Goal: Information Seeking & Learning: Learn about a topic

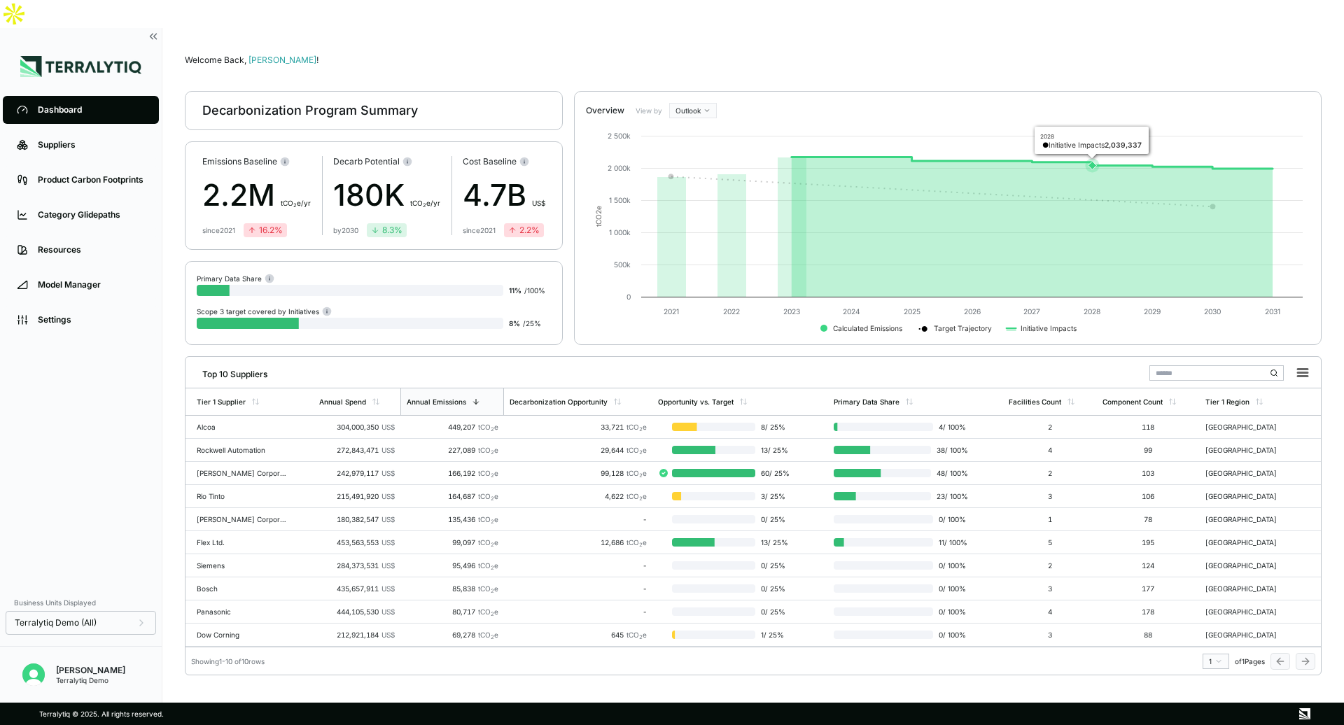
click at [1077, 176] on icon at bounding box center [941, 191] width 541 height 30
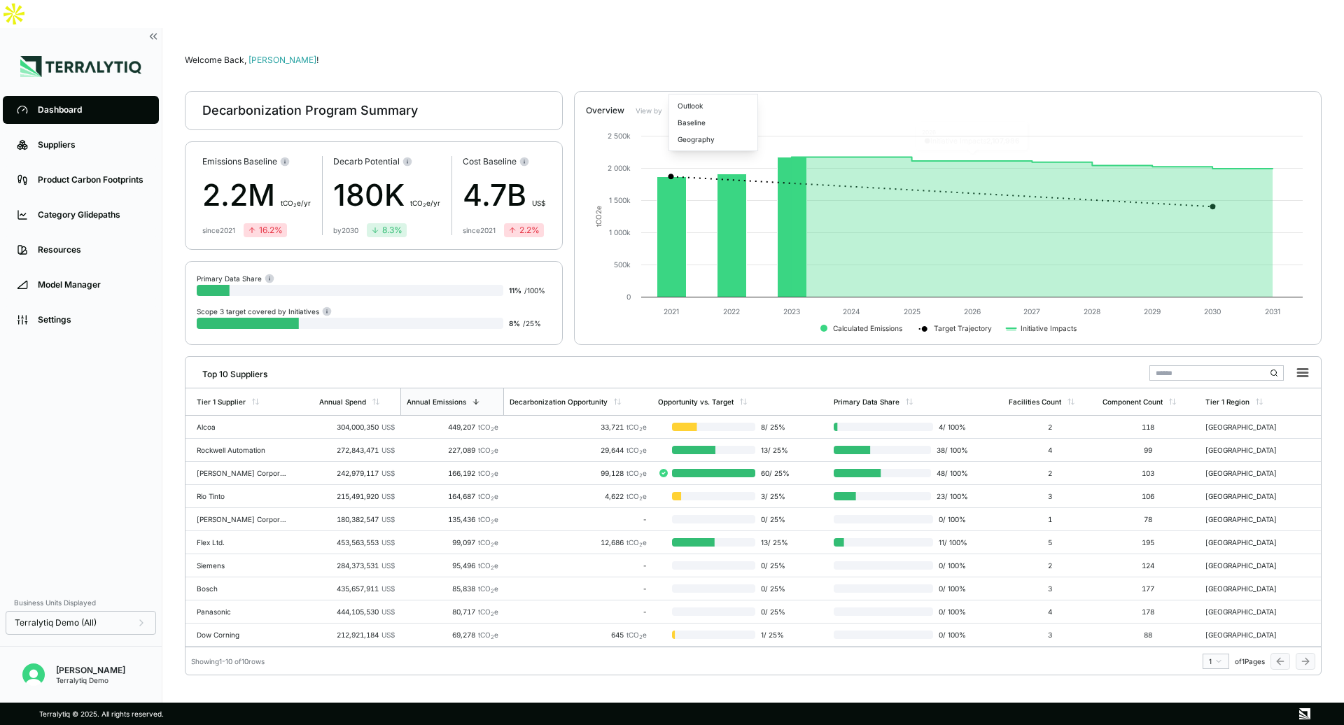
click at [689, 87] on html "Dashboard Suppliers Product Carbon Footprints Category Glidepaths Resources Mod…" at bounding box center [672, 362] width 1344 height 725
click at [689, 141] on div "Geography" at bounding box center [713, 139] width 83 height 17
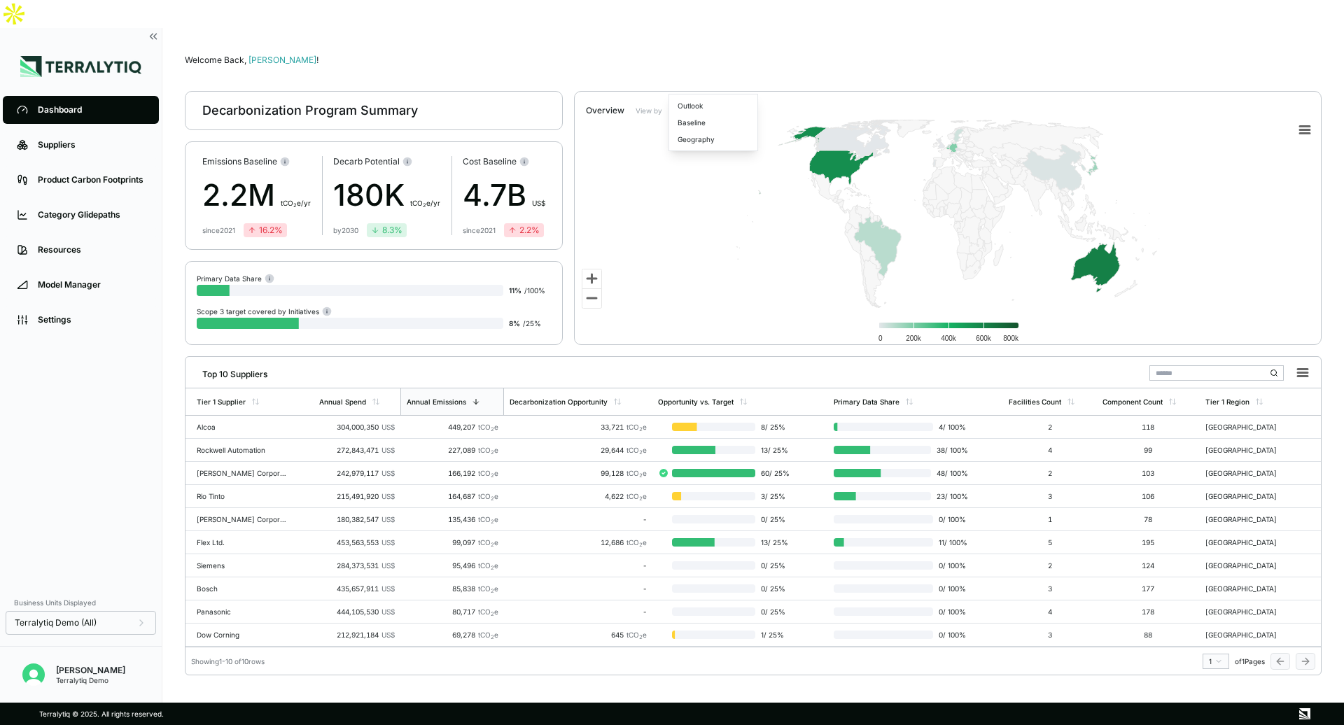
click at [701, 84] on html "Dashboard Suppliers Product Carbon Footprints Category Glidepaths Resources Mod…" at bounding box center [672, 362] width 1344 height 725
click at [692, 127] on div "Baseline" at bounding box center [713, 122] width 83 height 17
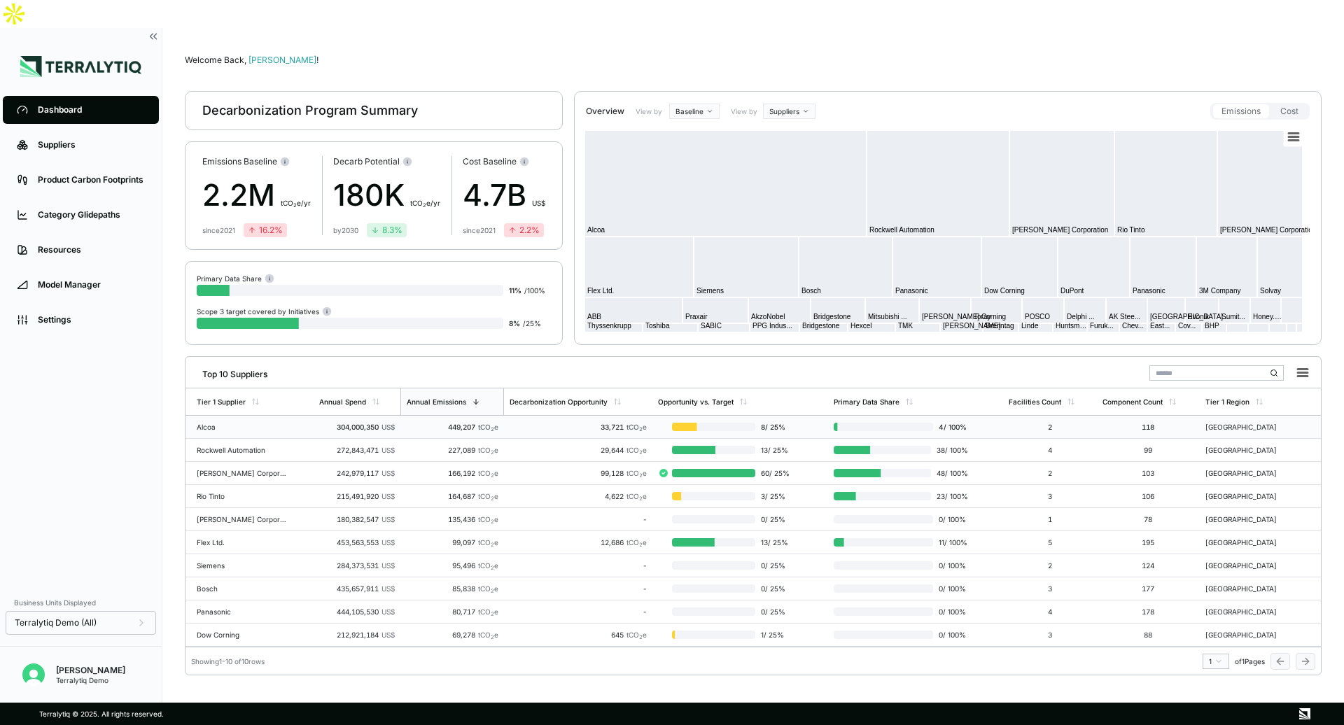
click at [290, 416] on td "Alcoa" at bounding box center [249, 427] width 128 height 23
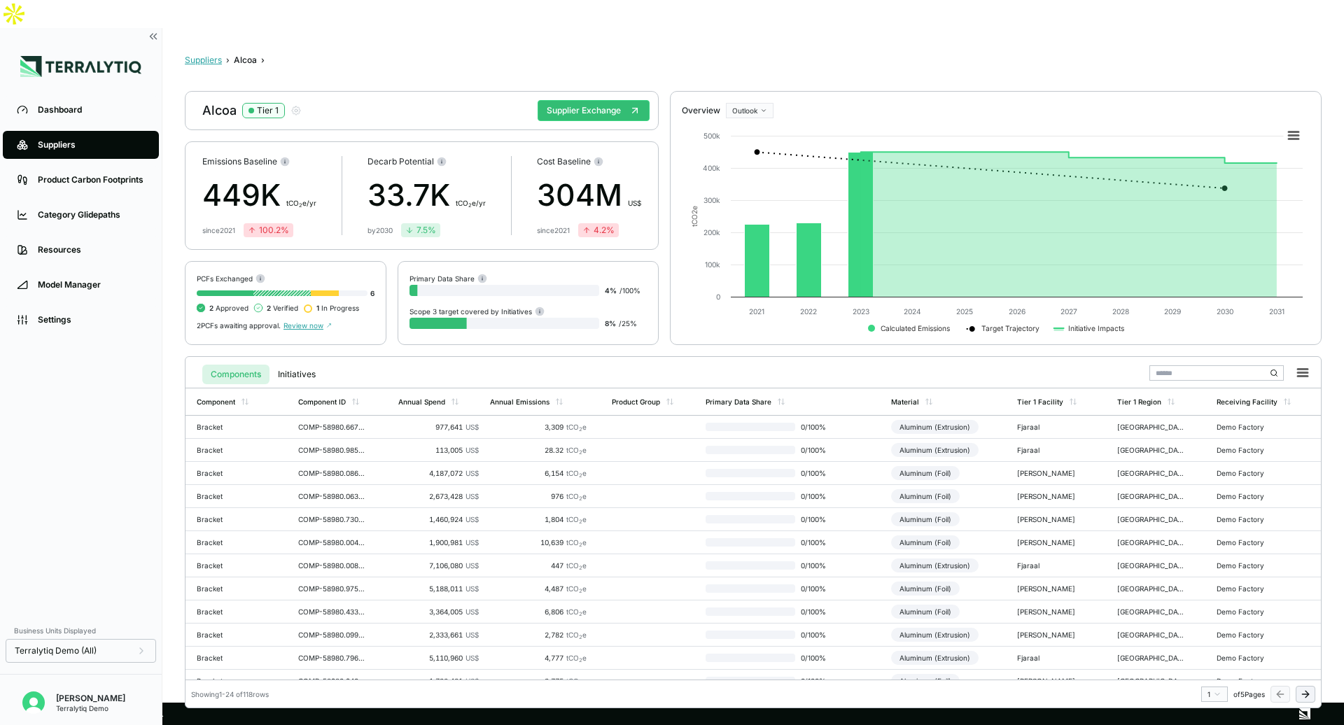
click at [207, 55] on button "Suppliers" at bounding box center [203, 60] width 37 height 11
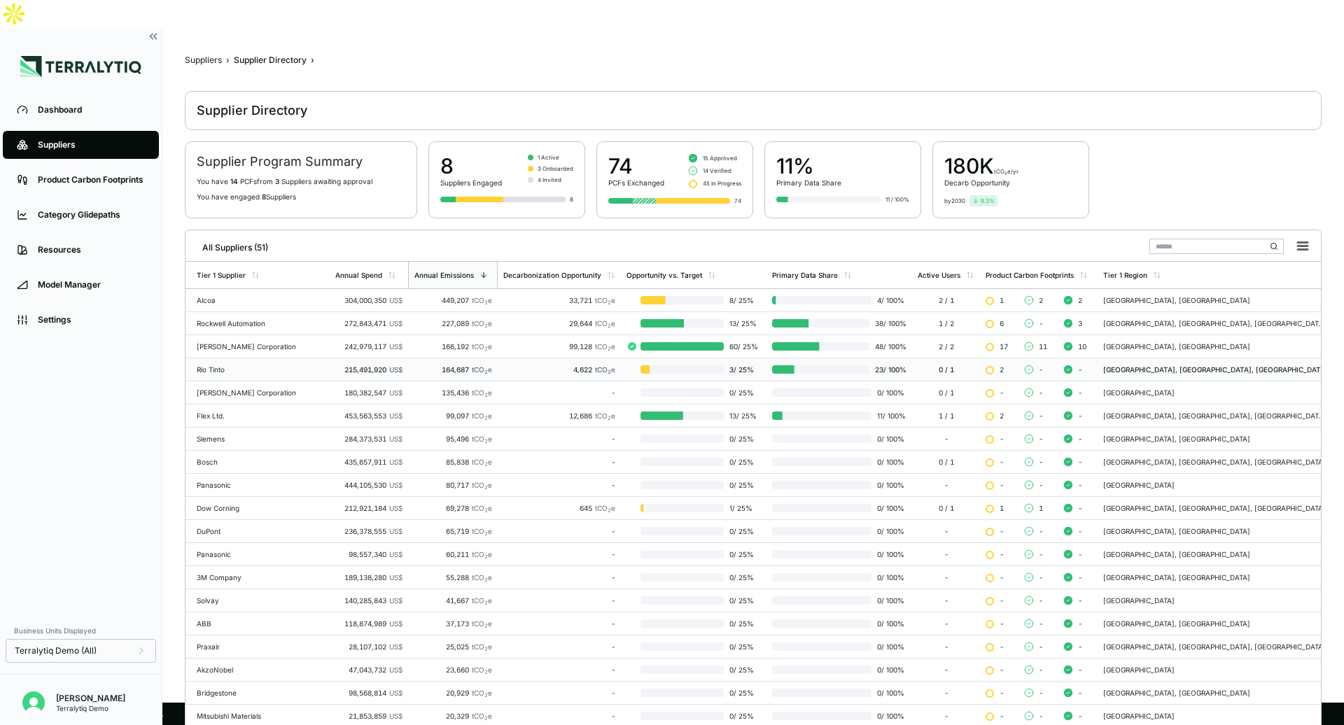
click at [263, 358] on td "Rio Tinto" at bounding box center [257, 369] width 144 height 23
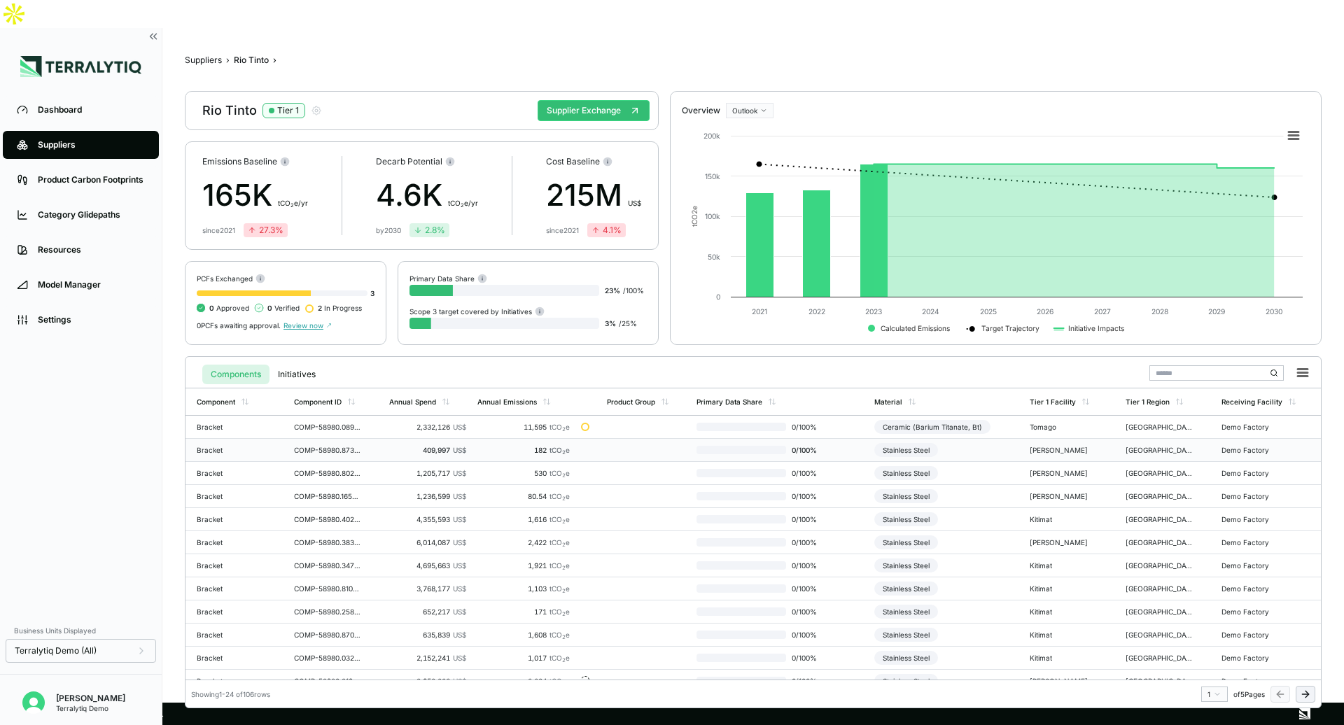
click at [246, 446] on div "Bracket" at bounding box center [230, 450] width 67 height 8
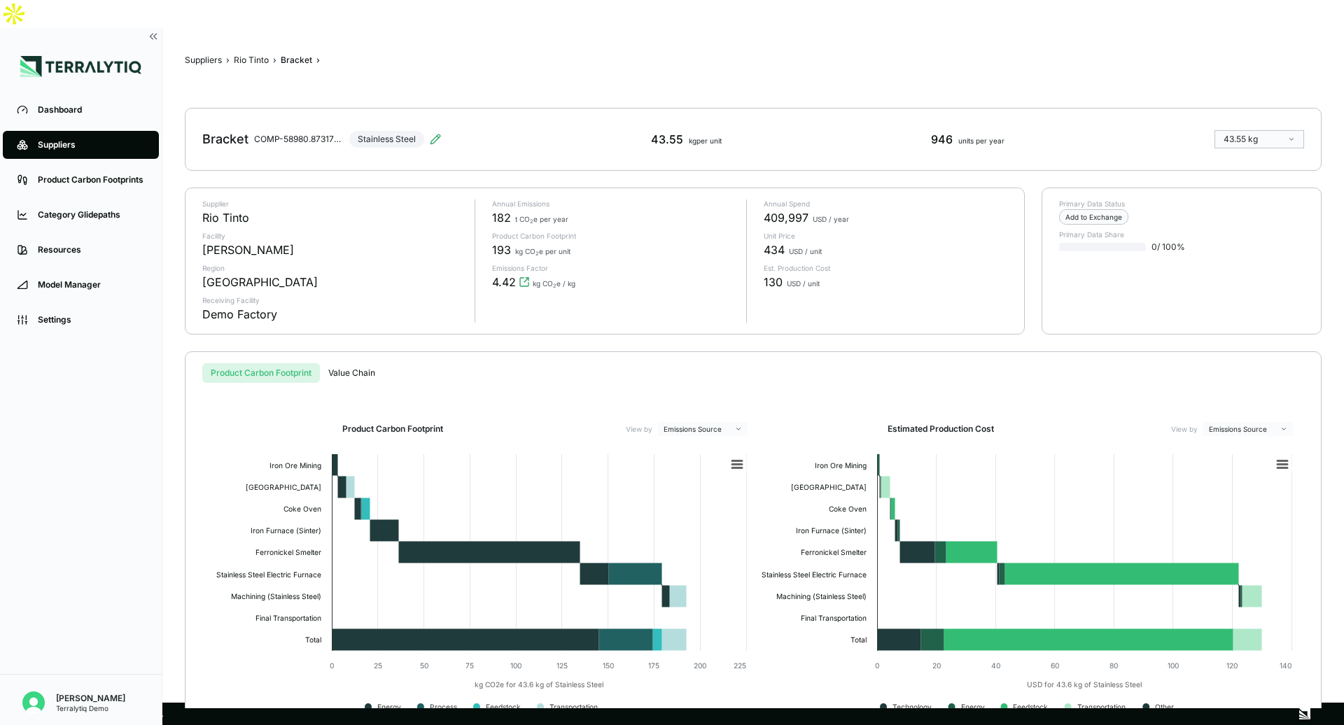
click at [342, 363] on button "Value Chain" at bounding box center [352, 373] width 64 height 20
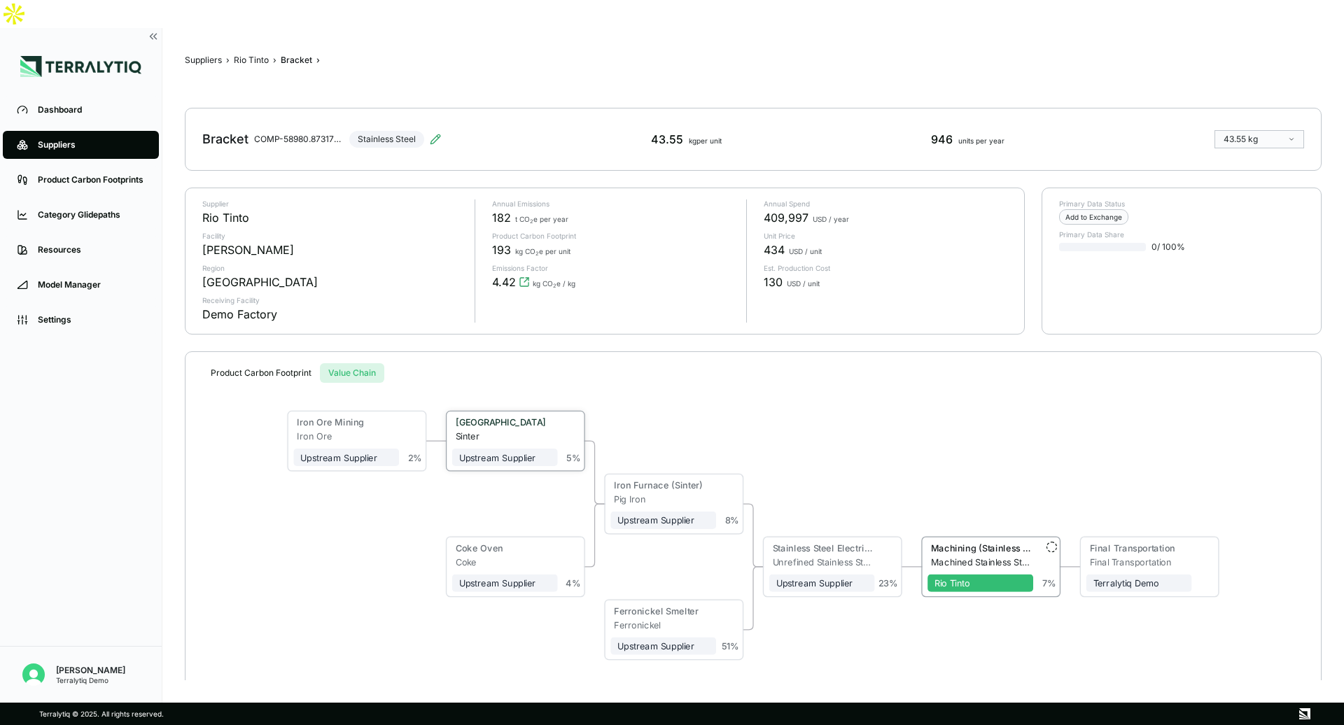
click at [537, 431] on div "Sinter" at bounding box center [507, 436] width 102 height 10
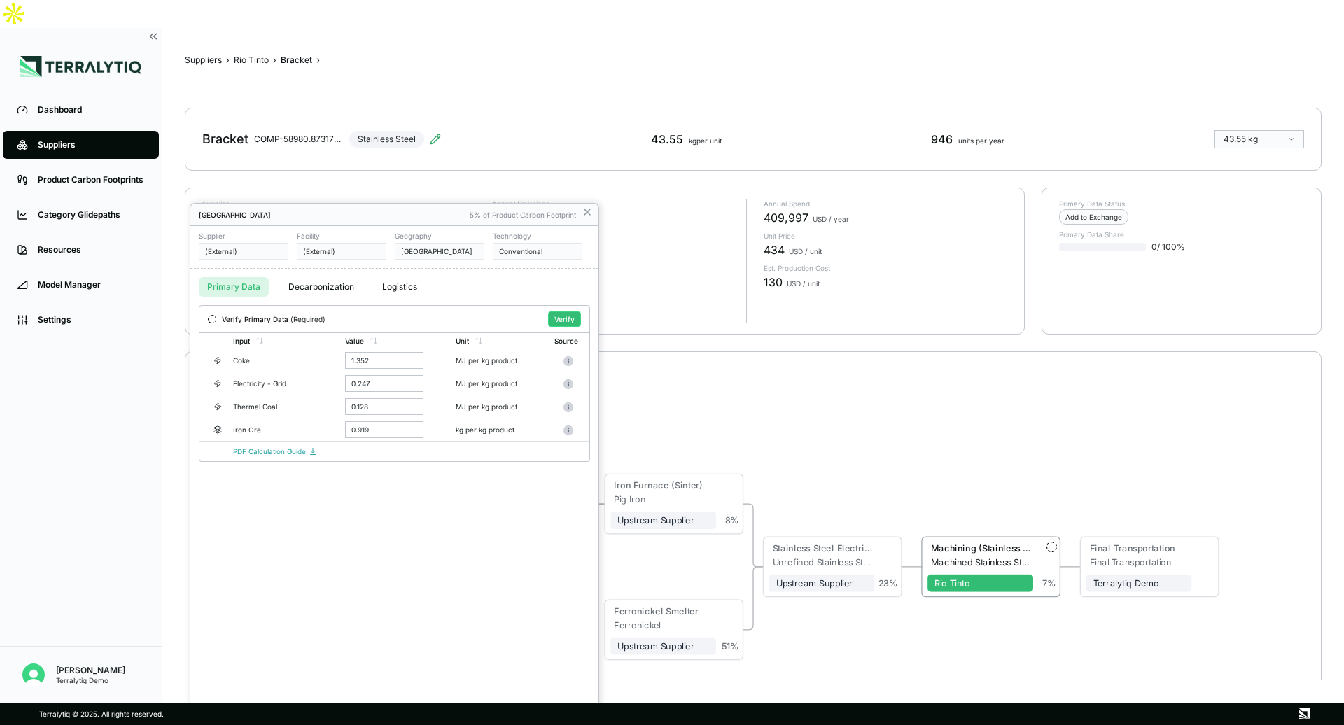
click at [694, 397] on div at bounding box center [672, 362] width 1344 height 725
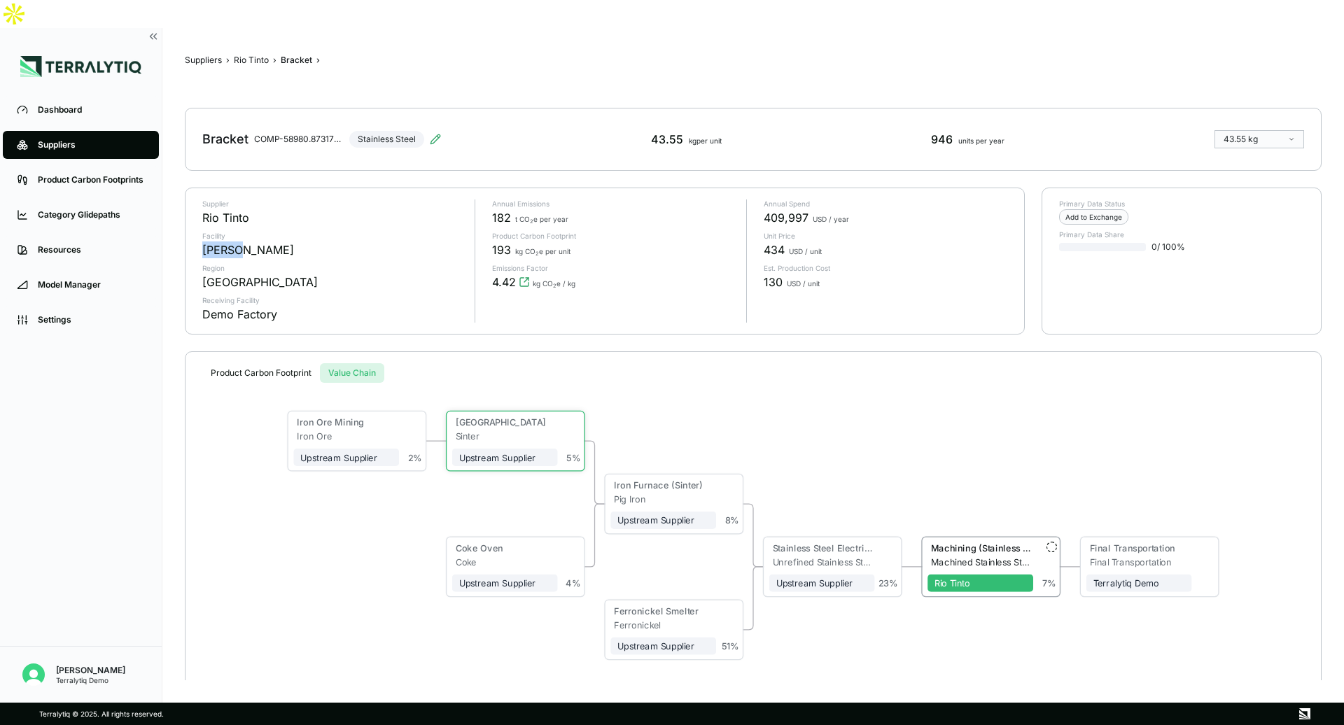
drag, startPoint x: 202, startPoint y: 222, endPoint x: 236, endPoint y: 222, distance: 33.6
click at [236, 241] on div "La Bathie" at bounding box center [248, 249] width 92 height 17
drag, startPoint x: 207, startPoint y: 253, endPoint x: 297, endPoint y: 253, distance: 89.6
click at [297, 274] on div "[GEOGRAPHIC_DATA]" at bounding box center [332, 282] width 261 height 17
drag, startPoint x: 492, startPoint y: 254, endPoint x: 516, endPoint y: 256, distance: 23.9
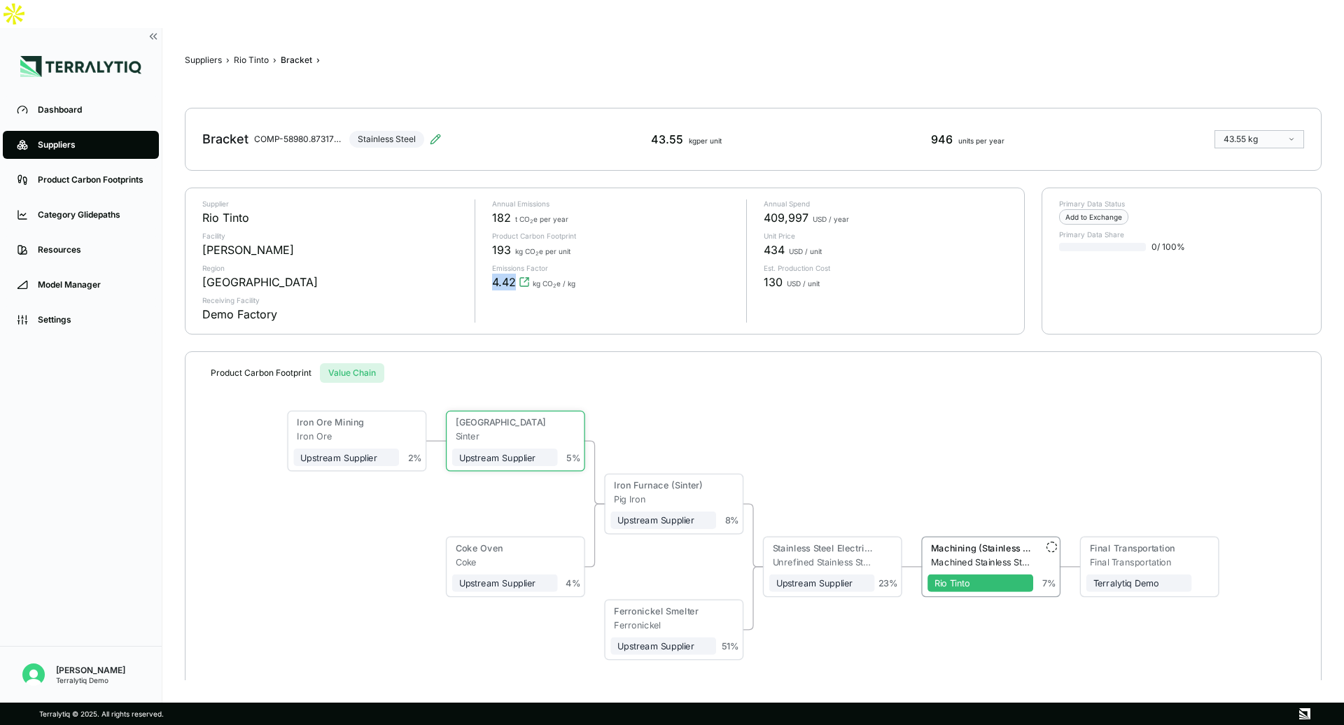
click at [516, 274] on span "4.42 kg CO 2 e / kg" at bounding box center [533, 282] width 83 height 17
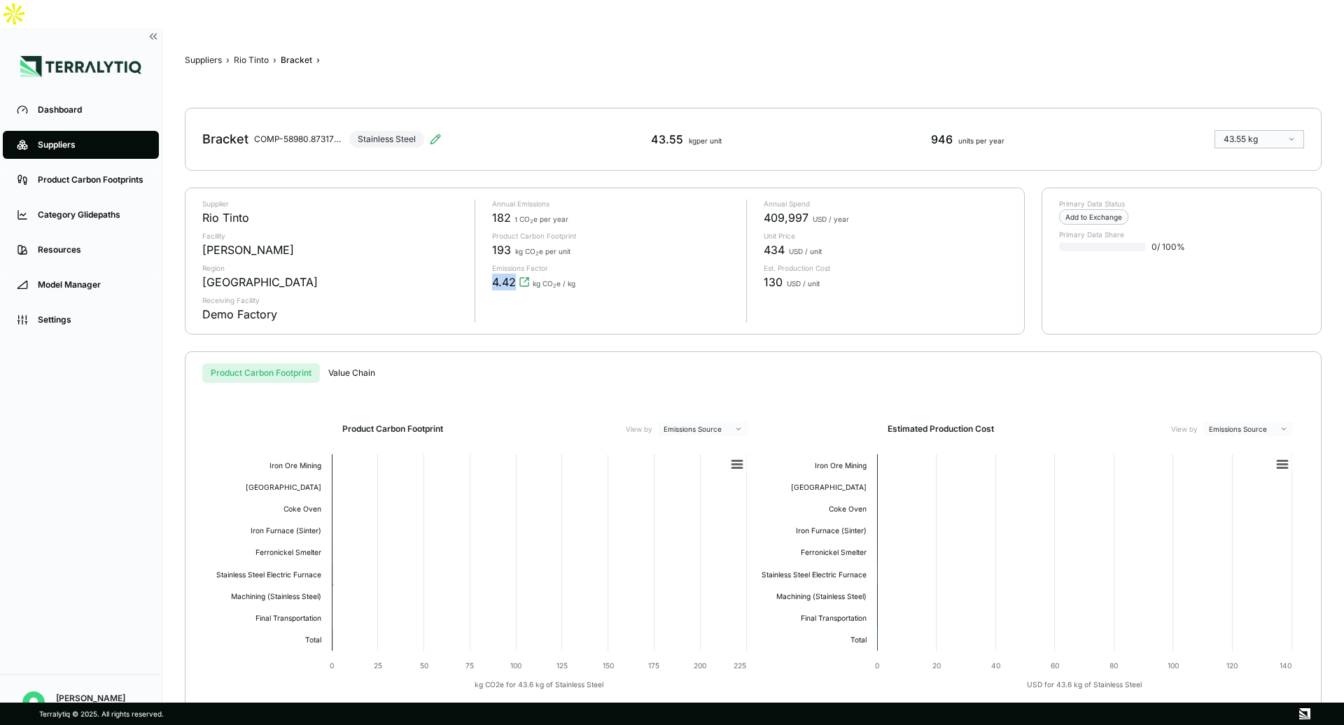
click at [268, 363] on button "Product Carbon Footprint" at bounding box center [261, 373] width 118 height 20
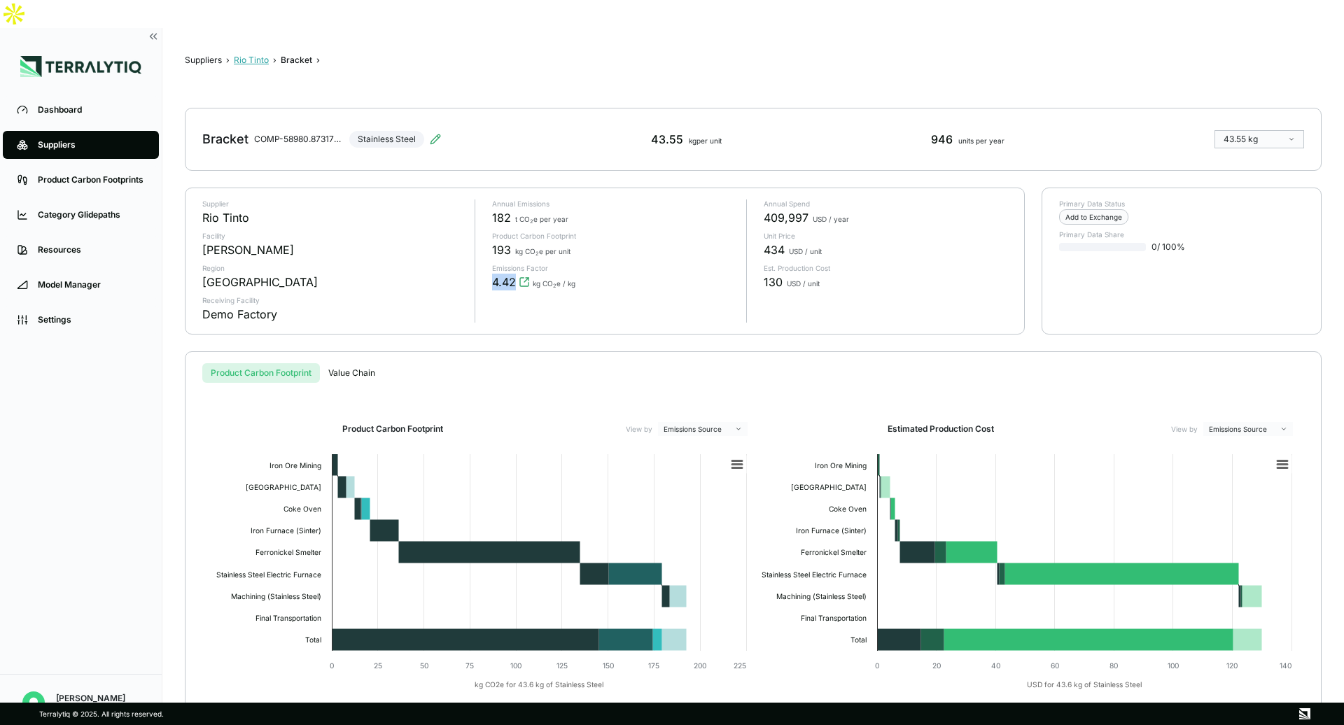
click at [246, 55] on button "Rio Tinto" at bounding box center [251, 60] width 35 height 11
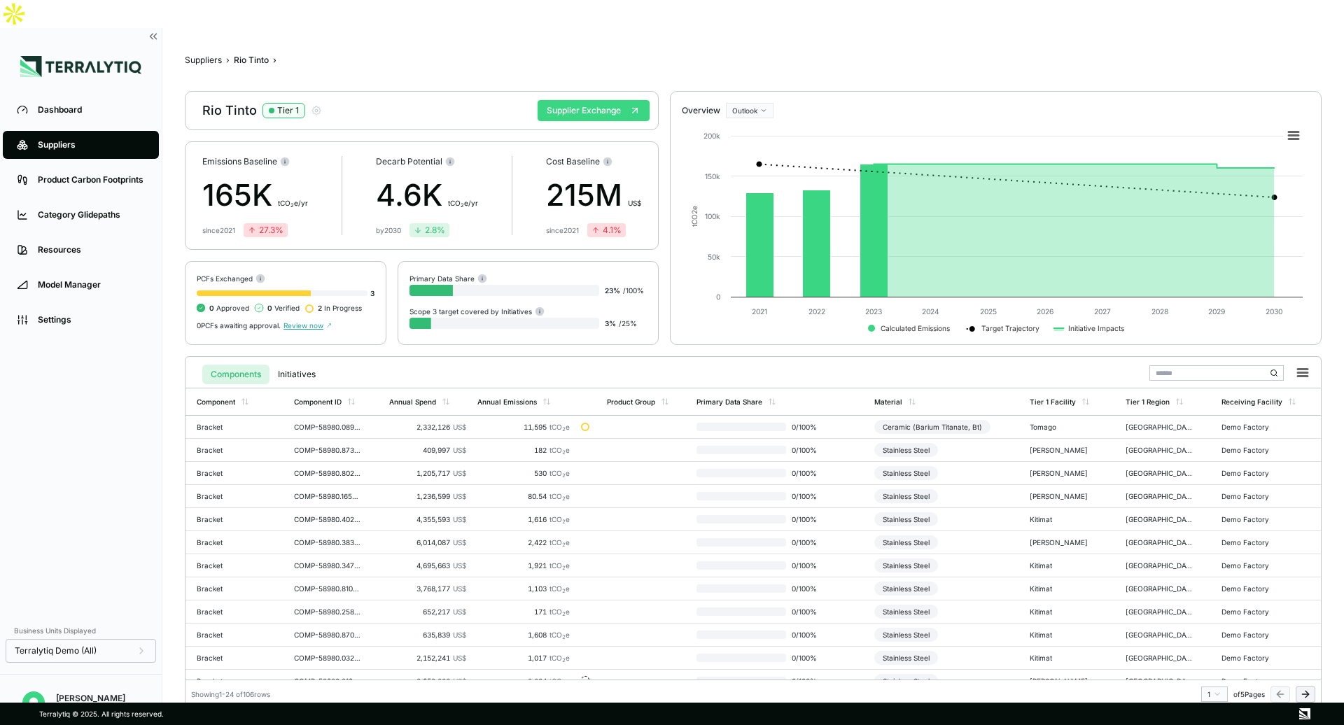
click at [577, 100] on button "Supplier Exchange" at bounding box center [593, 110] width 112 height 21
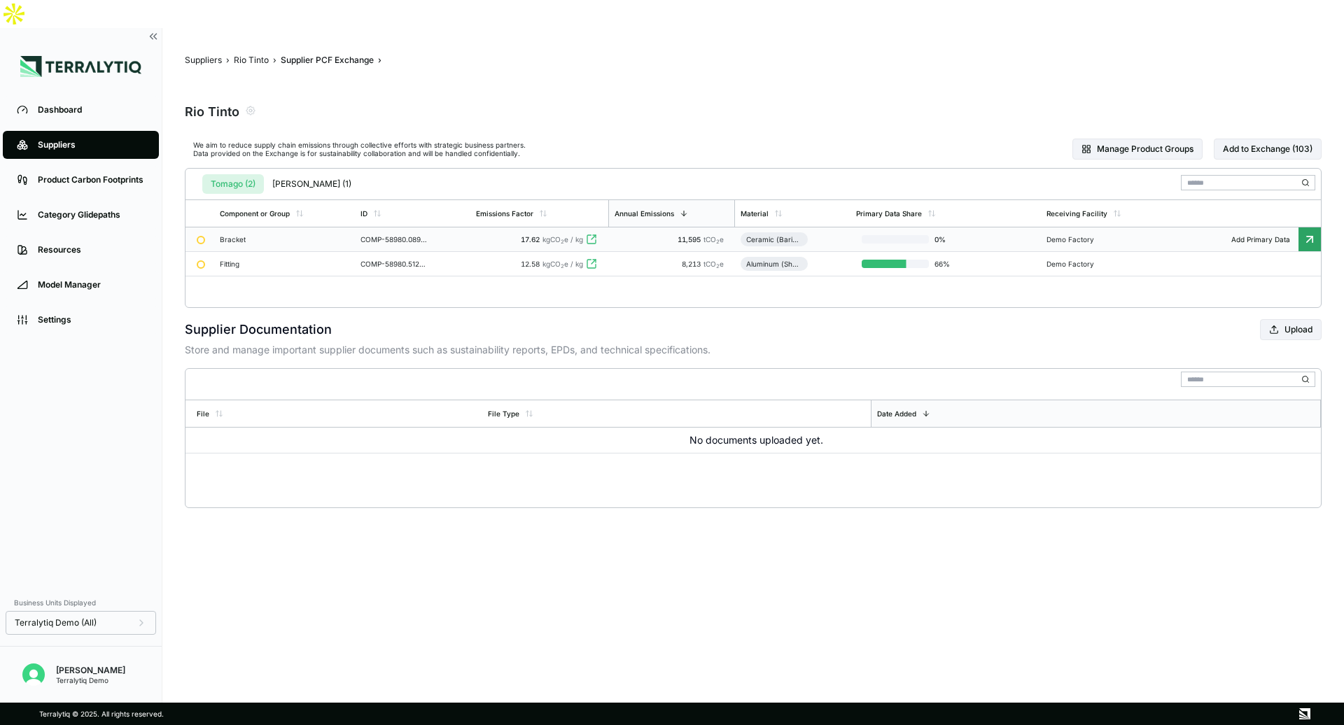
click at [469, 227] on td "COMP-58980.0896355543835898" at bounding box center [412, 239] width 115 height 24
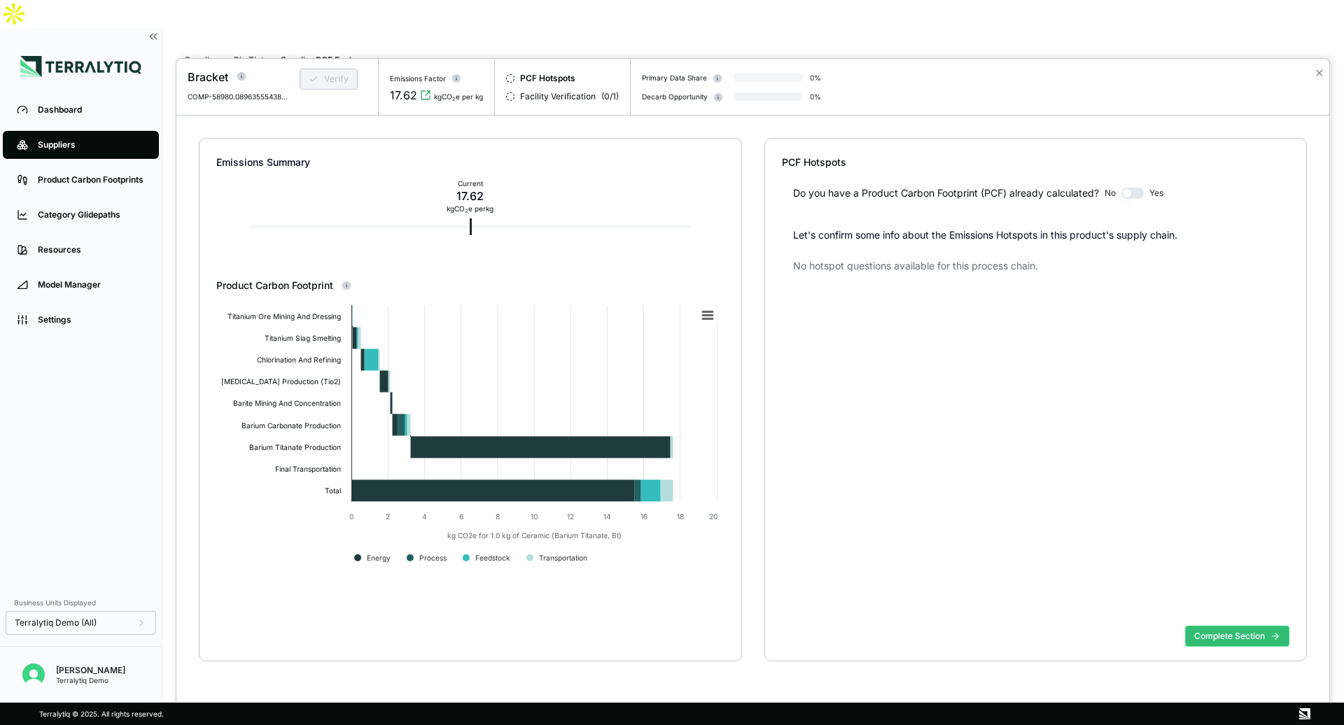
click at [1136, 195] on button "button" at bounding box center [1132, 193] width 22 height 11
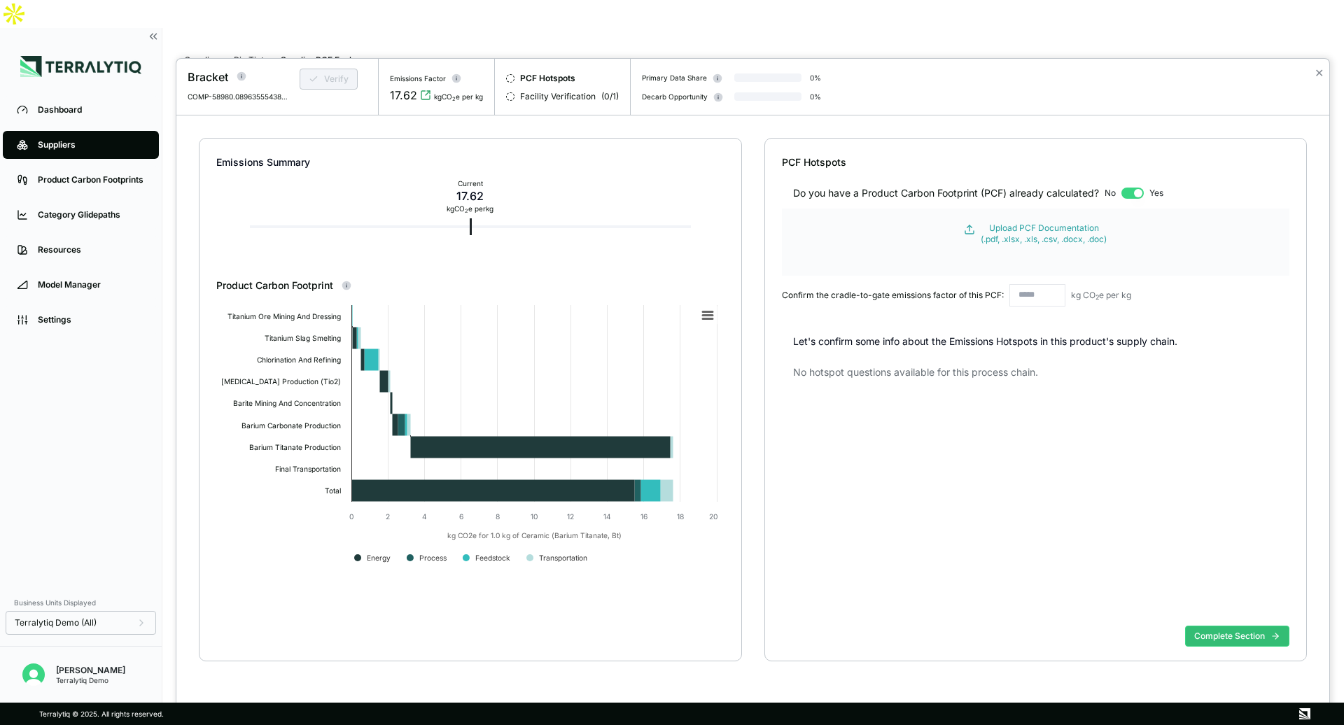
click at [1035, 293] on input "text" at bounding box center [1037, 295] width 56 height 22
type input "**"
click at [1129, 191] on button "button" at bounding box center [1132, 193] width 22 height 11
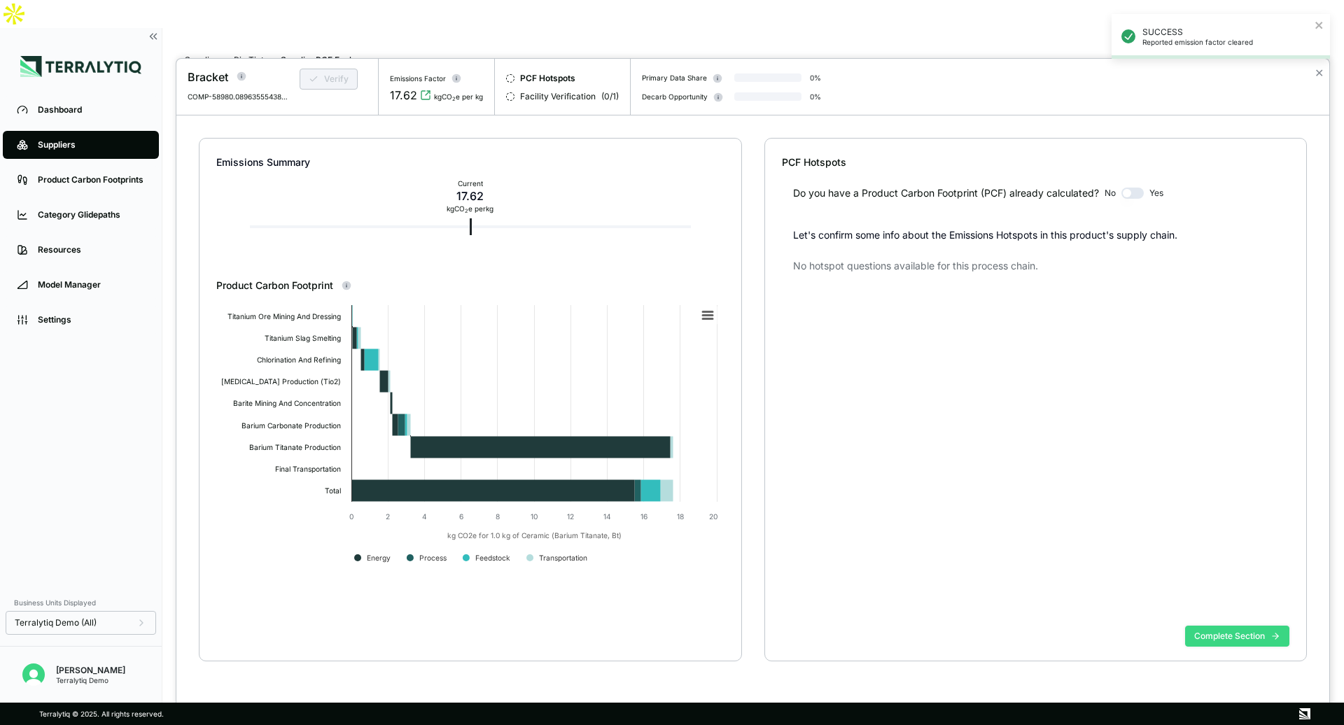
click at [1226, 635] on button "Complete Section" at bounding box center [1237, 636] width 104 height 21
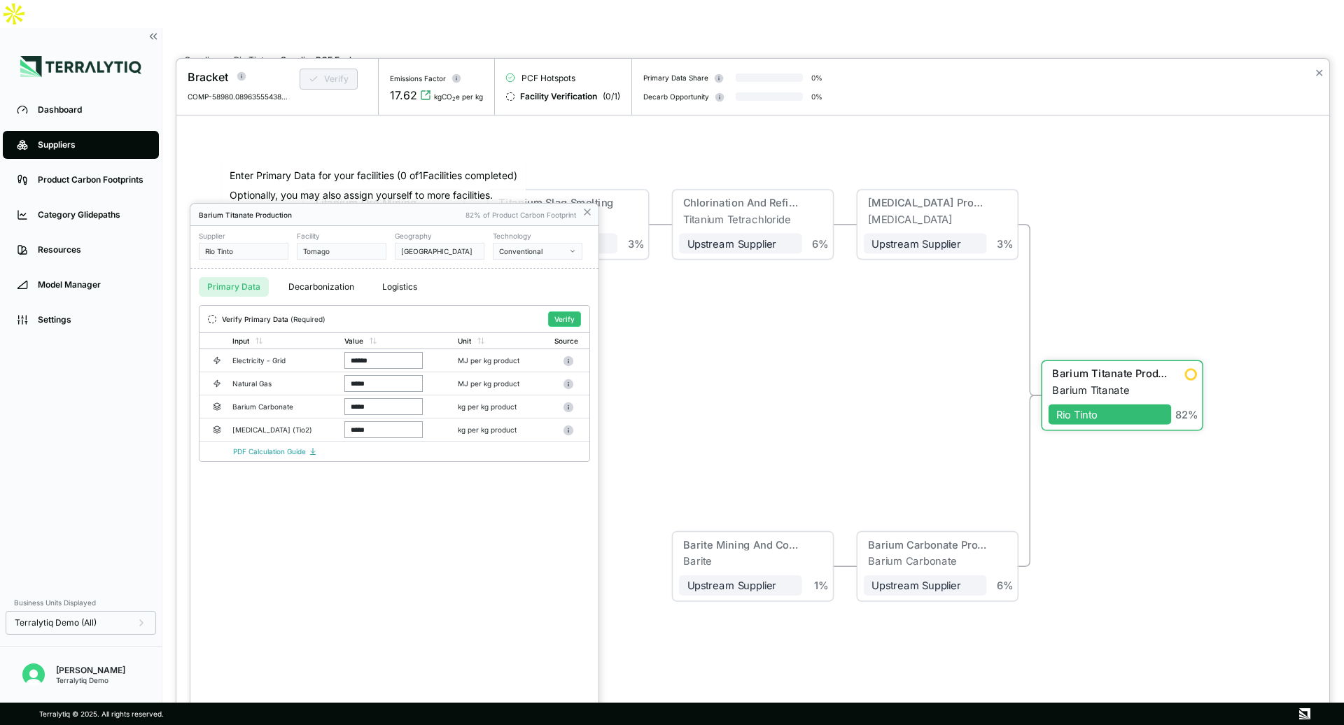
click at [522, 45] on div at bounding box center [672, 362] width 1344 height 725
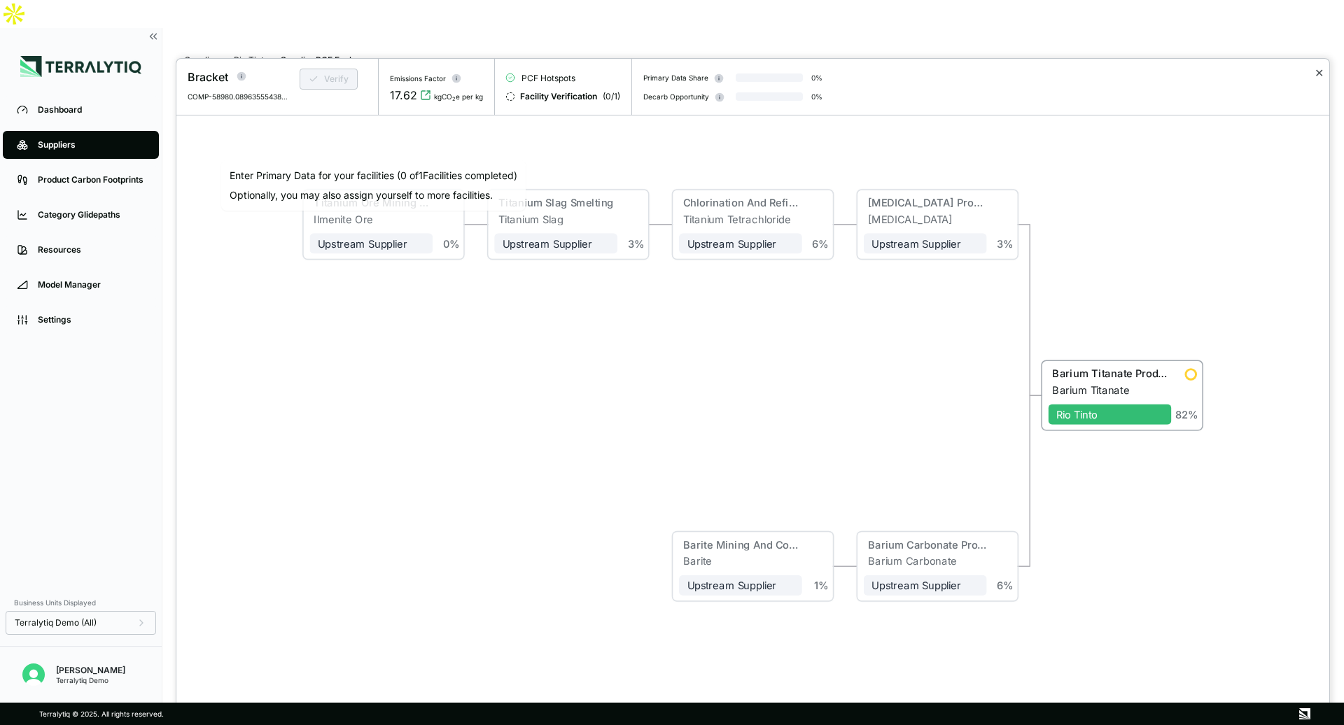
click at [1319, 71] on button "✕" at bounding box center [1318, 72] width 9 height 17
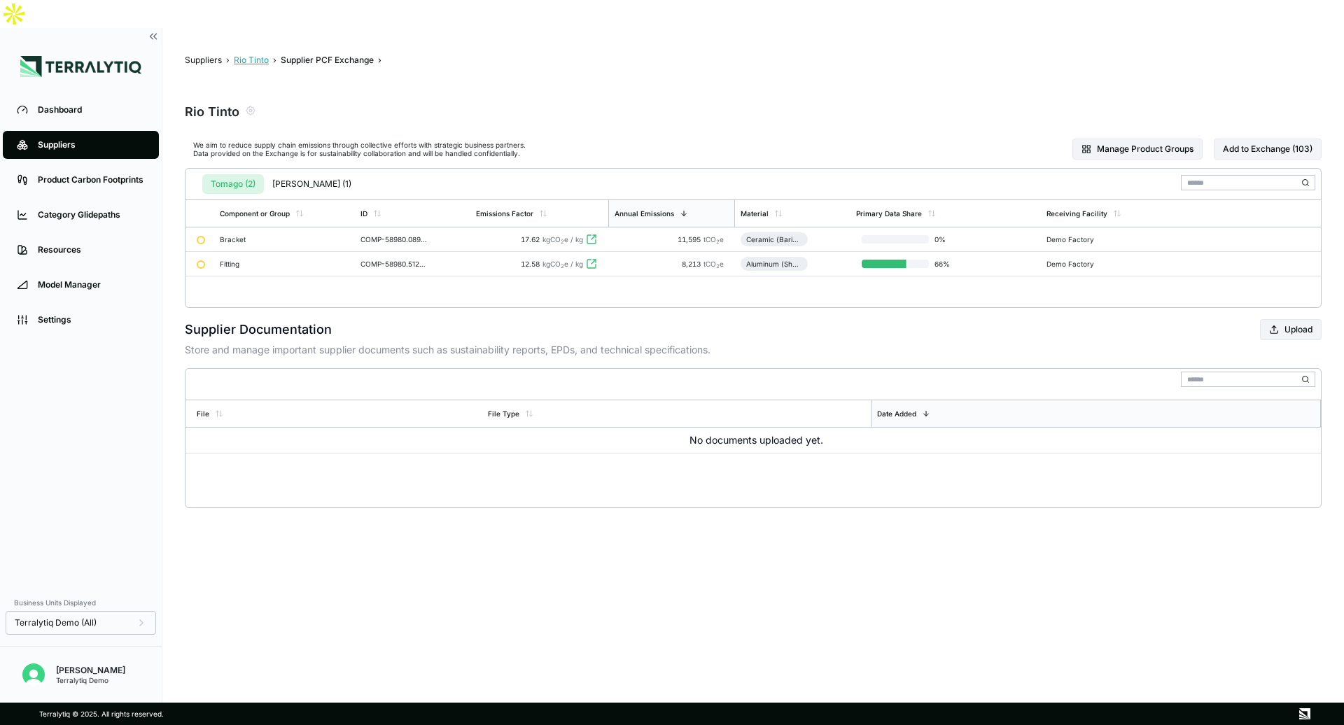
click at [251, 55] on button "Rio Tinto" at bounding box center [251, 60] width 35 height 11
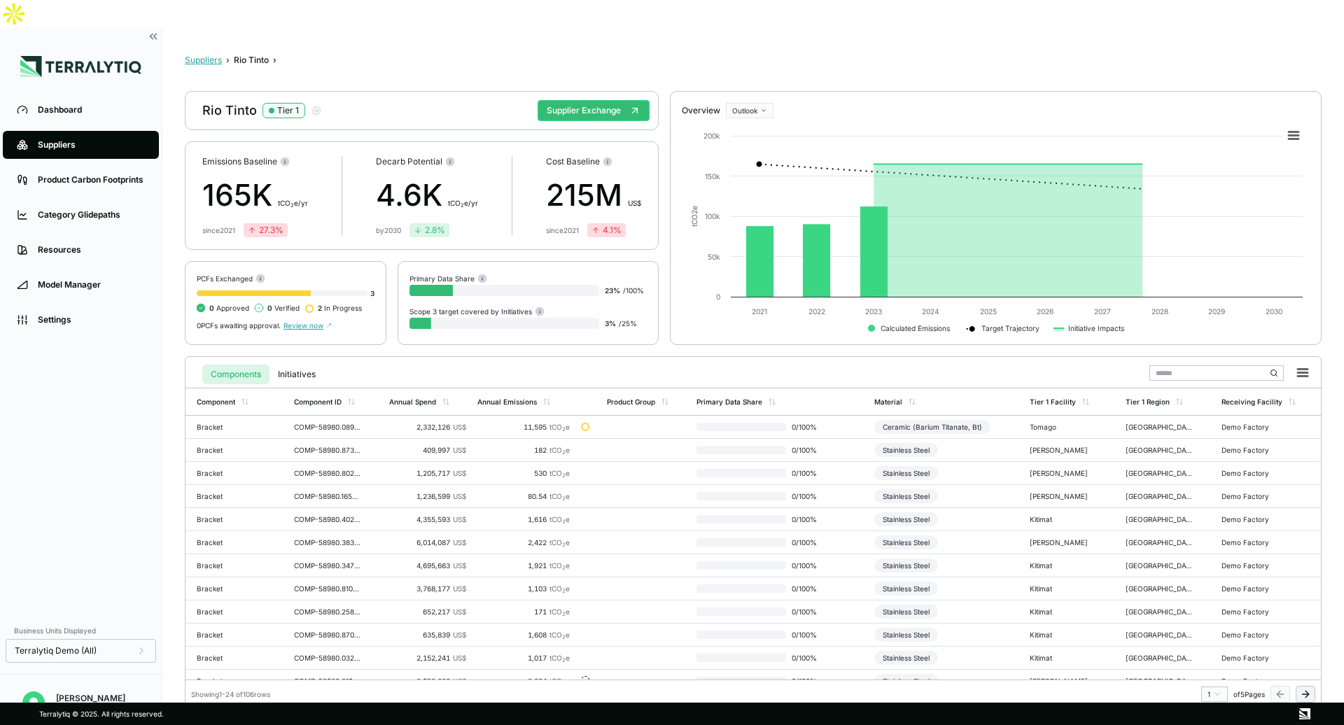
click at [206, 55] on button "Suppliers" at bounding box center [203, 60] width 37 height 11
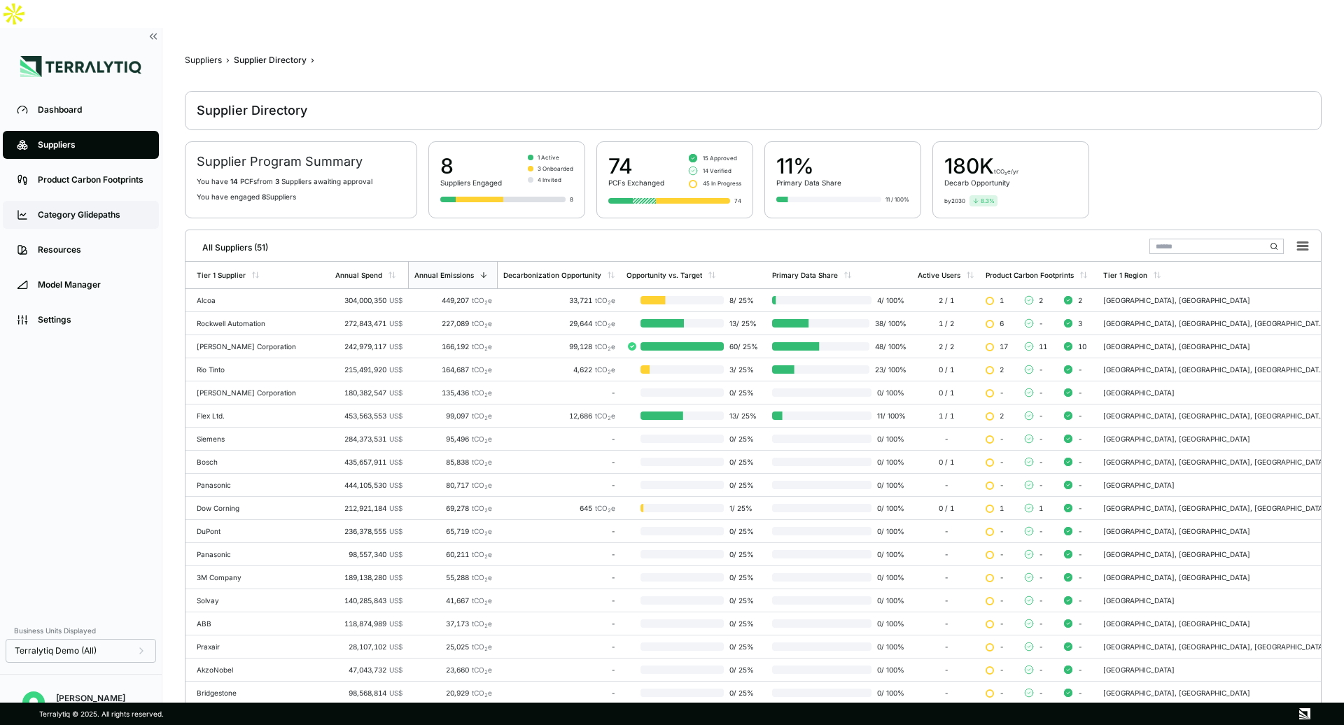
click at [77, 209] on div "Category Glidepaths" at bounding box center [91, 214] width 107 height 11
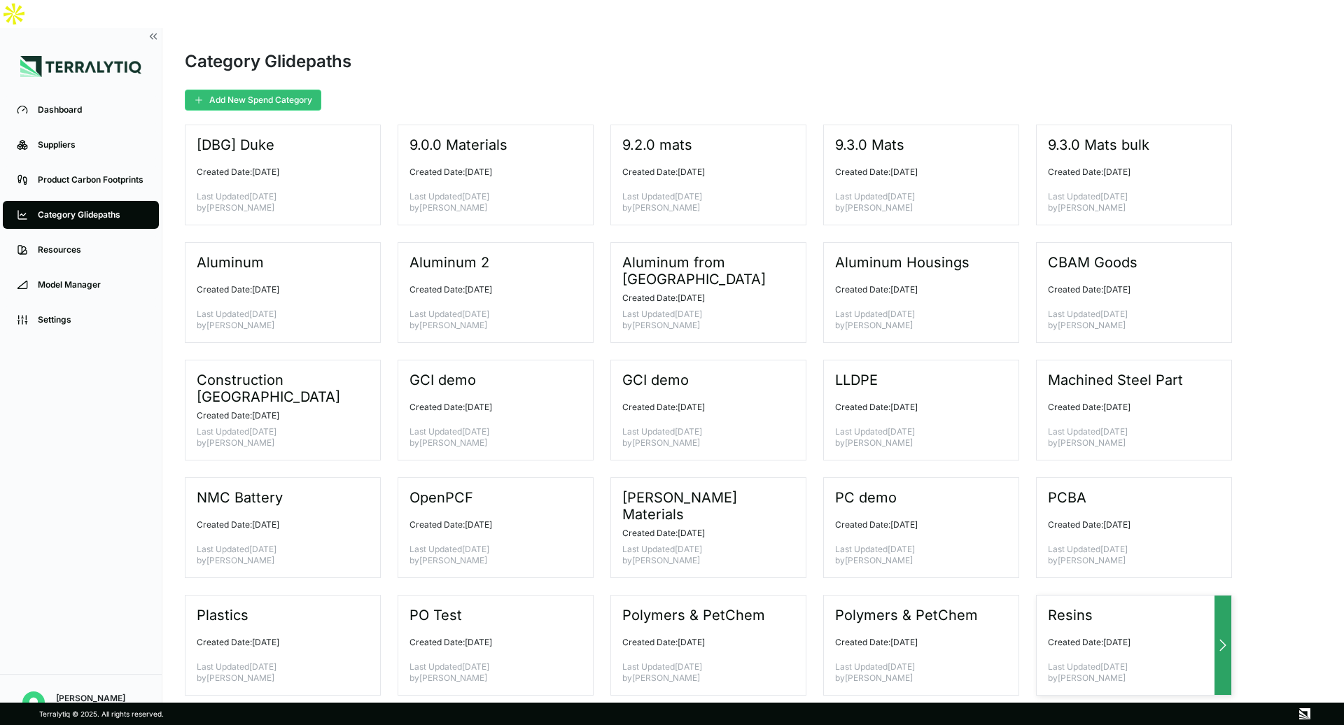
click at [1129, 596] on div "Resins Created Date: August 19, 2025 Last Updated August 19, 2025 by Will Glaze…" at bounding box center [1134, 645] width 196 height 101
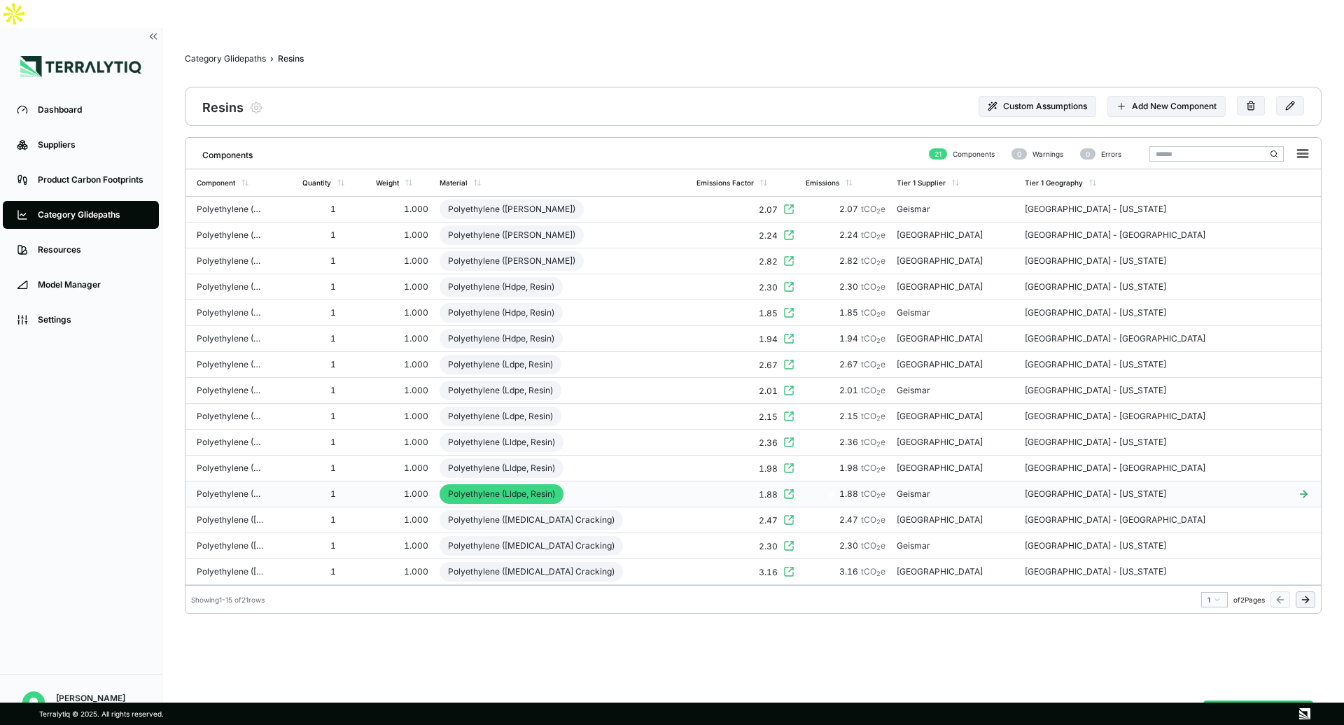
click at [665, 481] on td "Polyethylene (Lldpe, Resin)" at bounding box center [562, 494] width 257 height 26
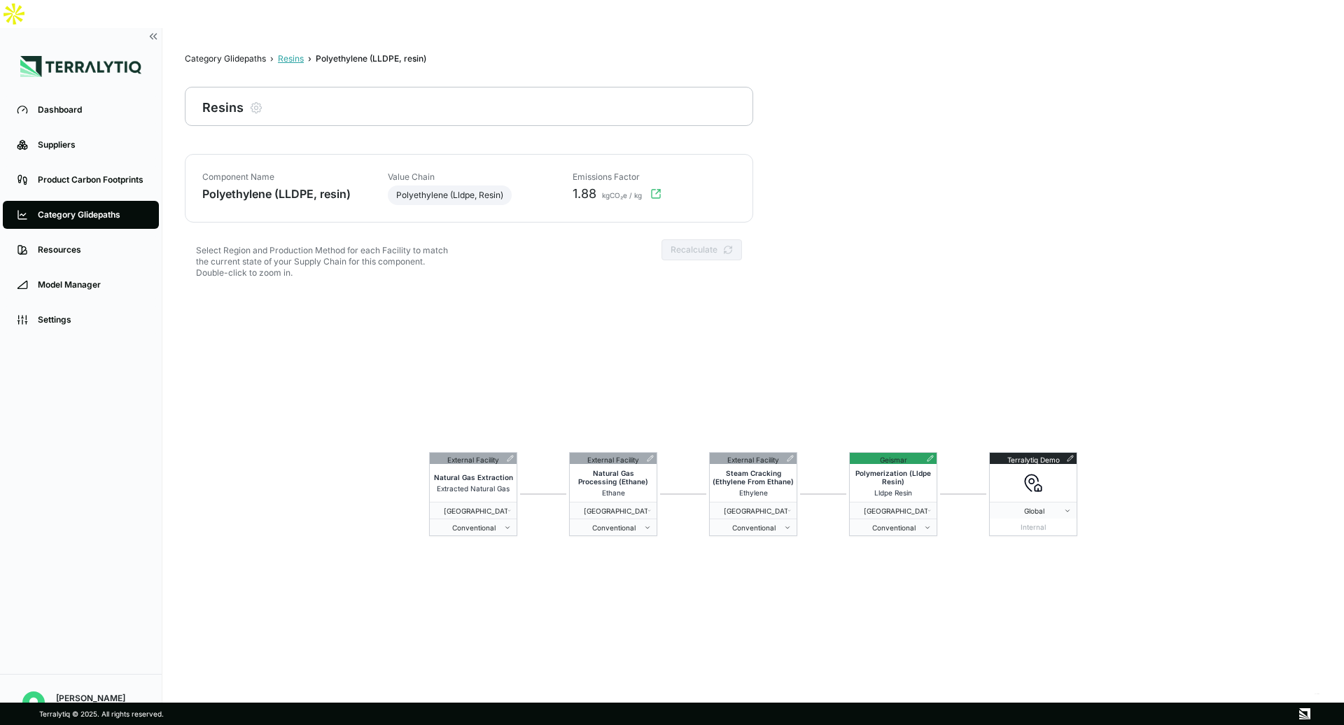
click at [281, 53] on div "Resins" at bounding box center [291, 58] width 26 height 11
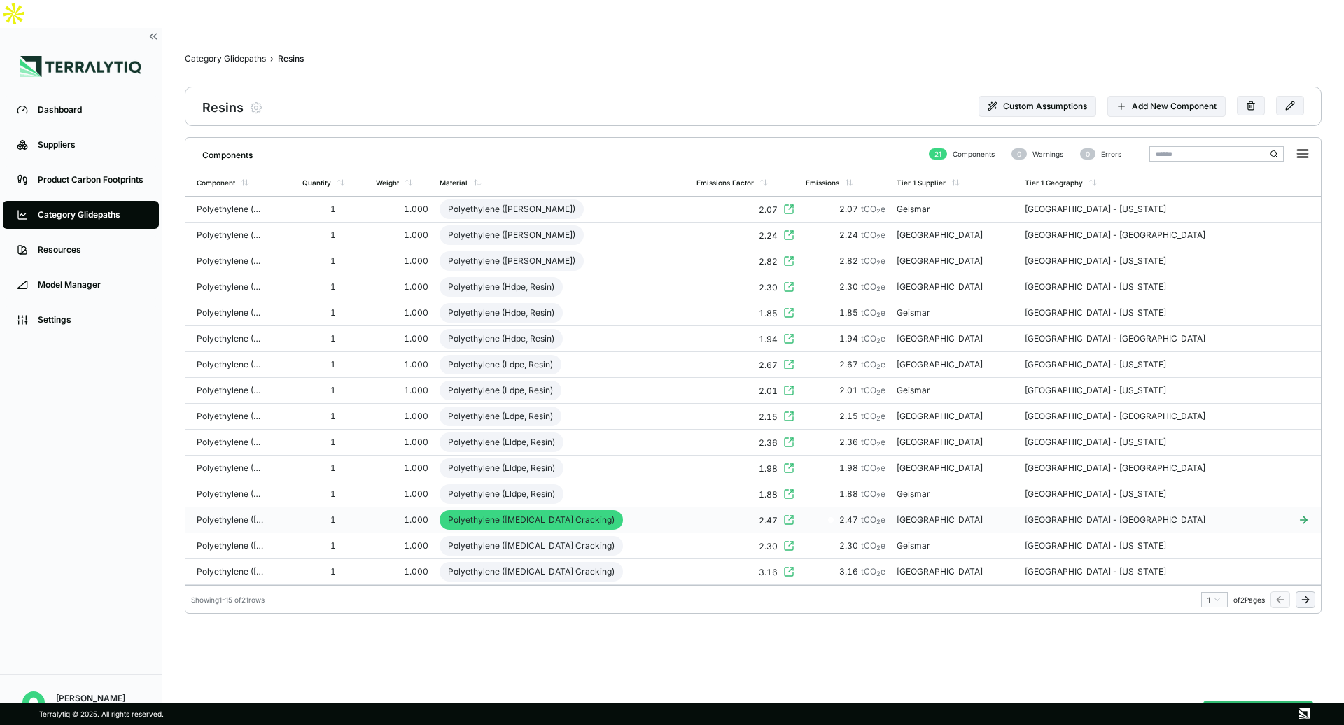
click at [691, 507] on td "Polyethylene ([MEDICAL_DATA] Cracking)" at bounding box center [562, 520] width 257 height 26
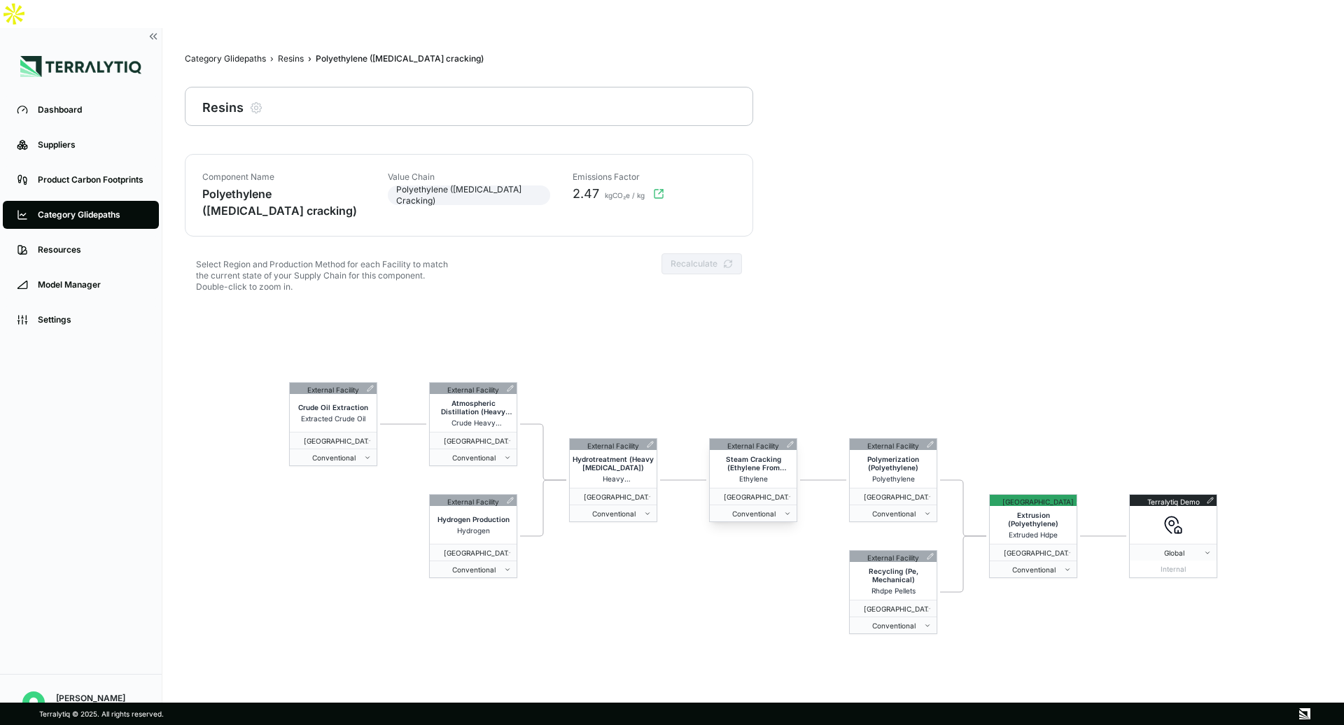
click at [788, 441] on icon at bounding box center [790, 444] width 7 height 7
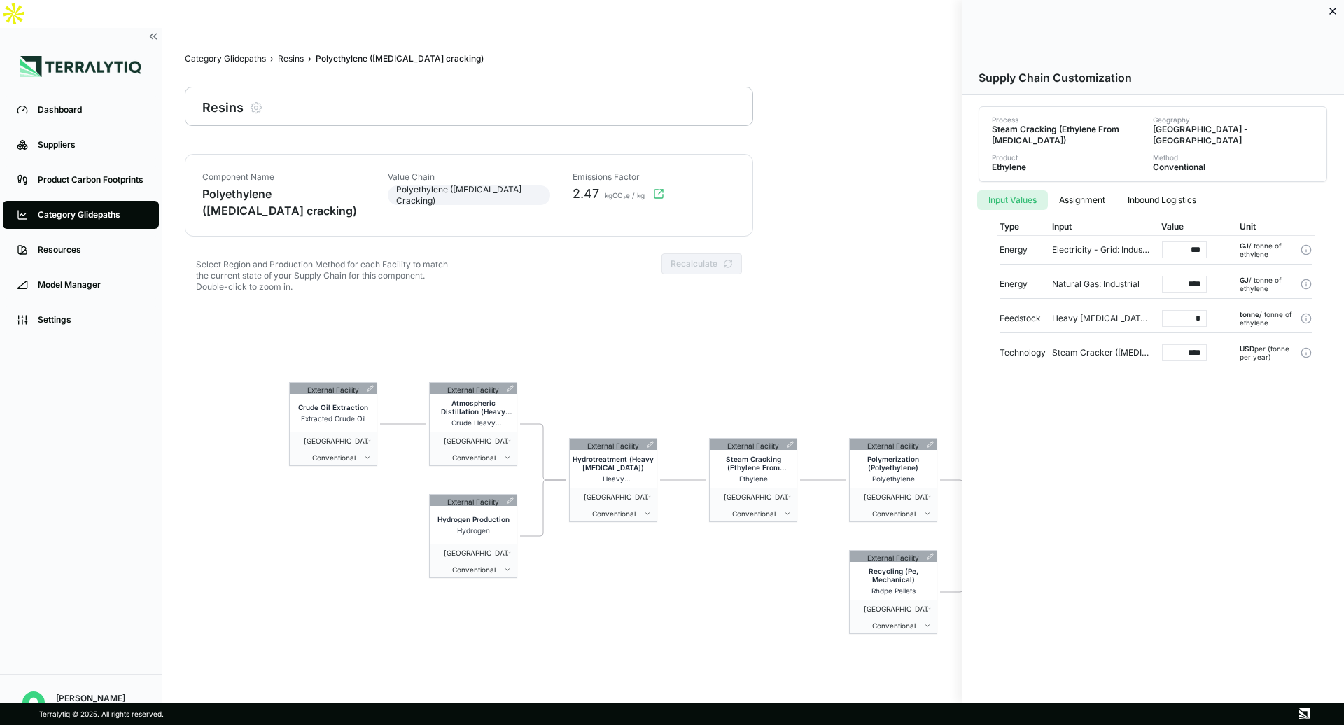
click at [936, 416] on div at bounding box center [672, 362] width 1344 height 725
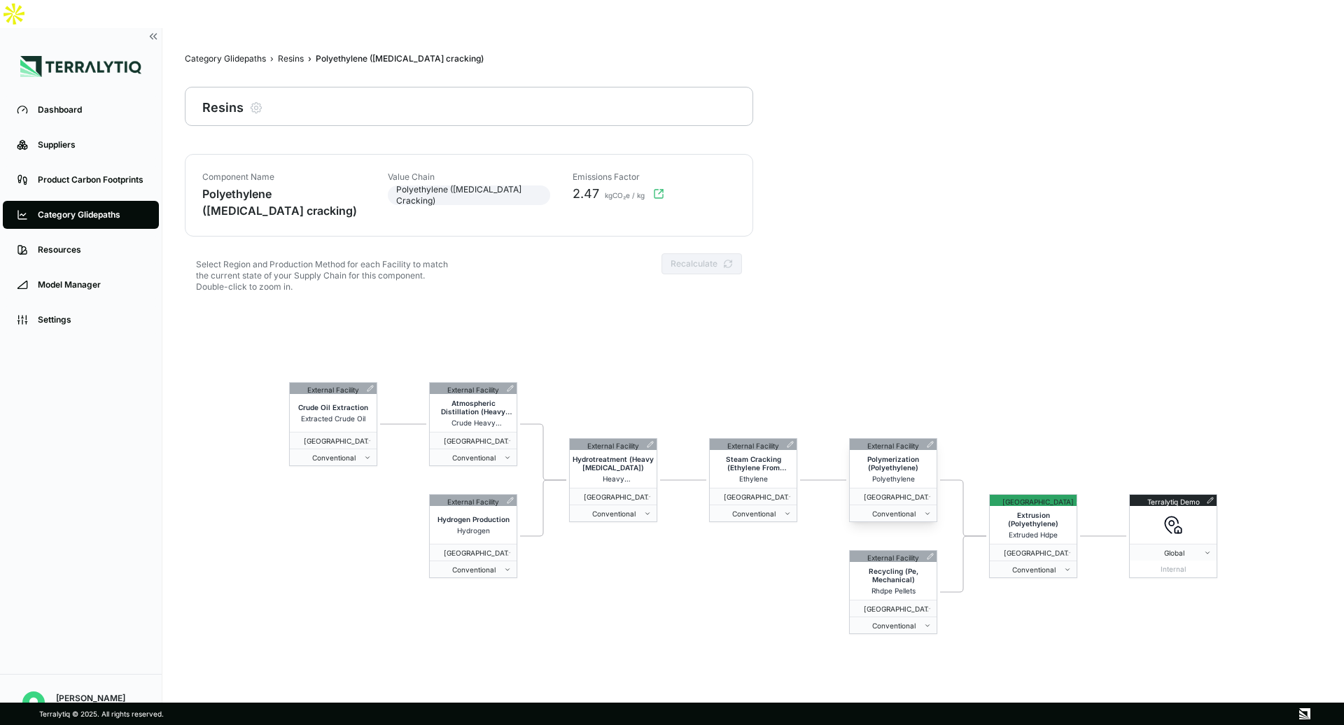
click at [931, 442] on icon at bounding box center [931, 442] width 1 height 1
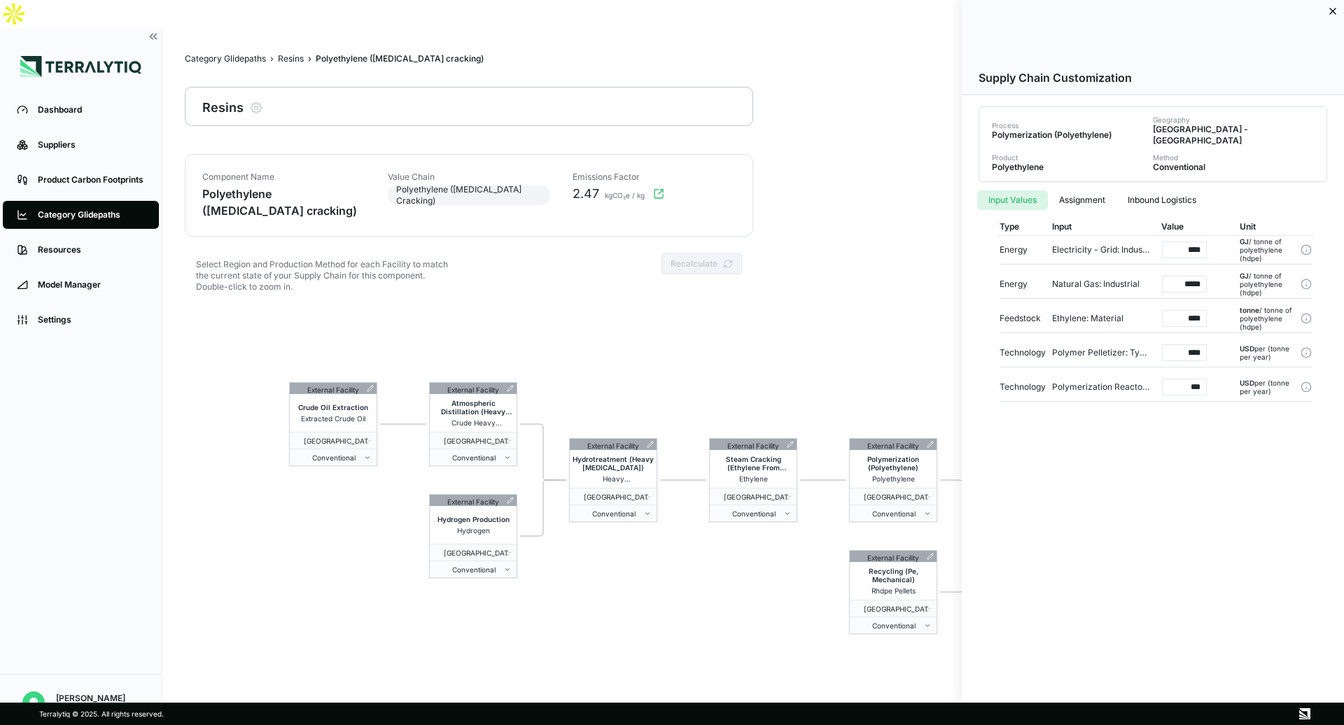
click at [887, 309] on div at bounding box center [672, 362] width 1344 height 725
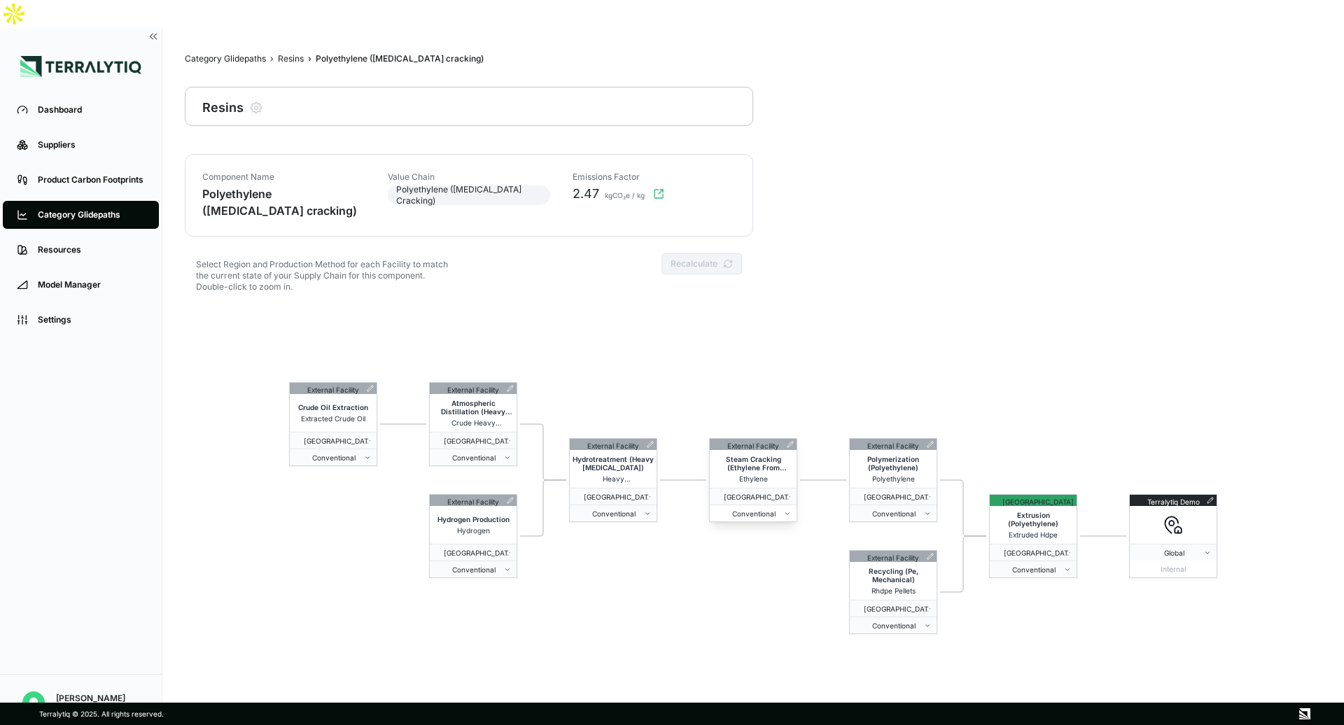
click at [768, 509] on span "Conventional" at bounding box center [749, 513] width 69 height 8
click at [868, 509] on span "Conventional" at bounding box center [889, 513] width 69 height 8
click at [892, 621] on span "Conventional" at bounding box center [889, 625] width 69 height 8
click at [1056, 565] on span "Conventional" at bounding box center [1029, 569] width 69 height 8
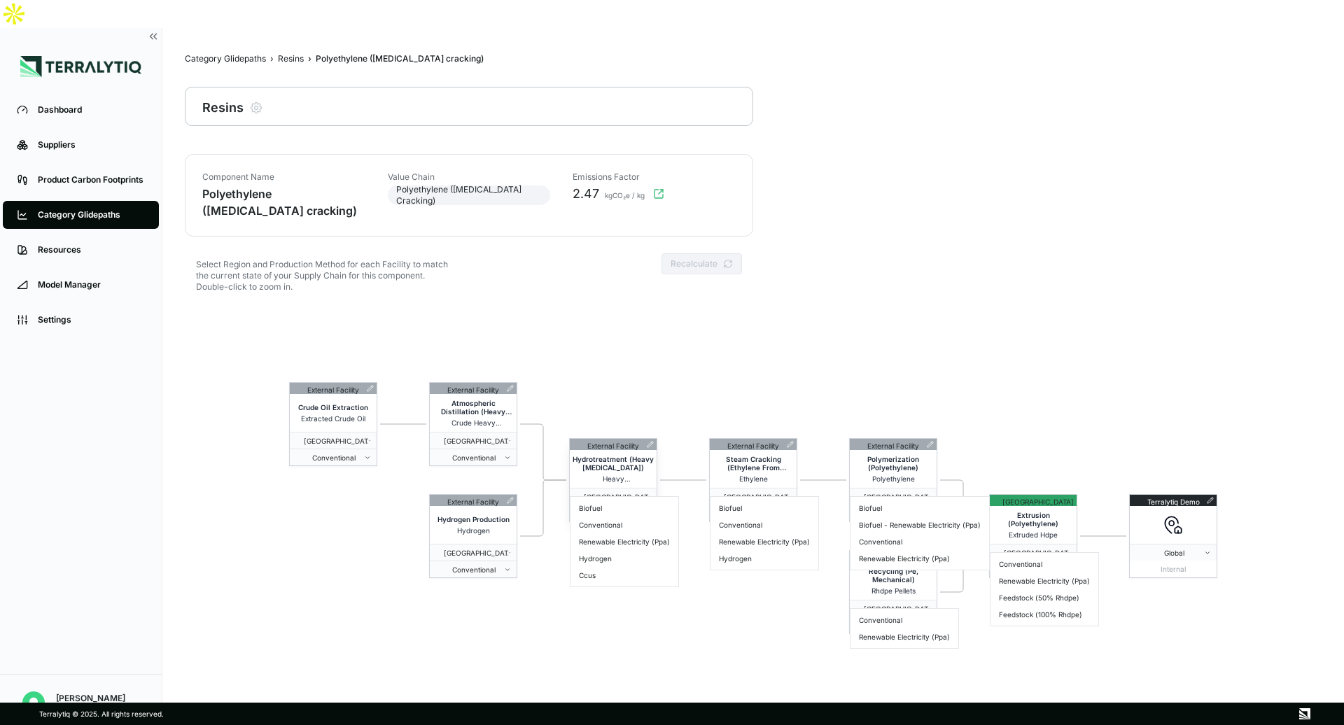
click at [636, 509] on span "Conventional" at bounding box center [609, 513] width 69 height 8
click at [628, 493] on span "[GEOGRAPHIC_DATA] - [GEOGRAPHIC_DATA]" at bounding box center [611, 497] width 73 height 8
click at [644, 322] on html "Dashboard Suppliers Product Carbon Footprints Category Glidepaths Resources Mod…" at bounding box center [672, 362] width 1344 height 725
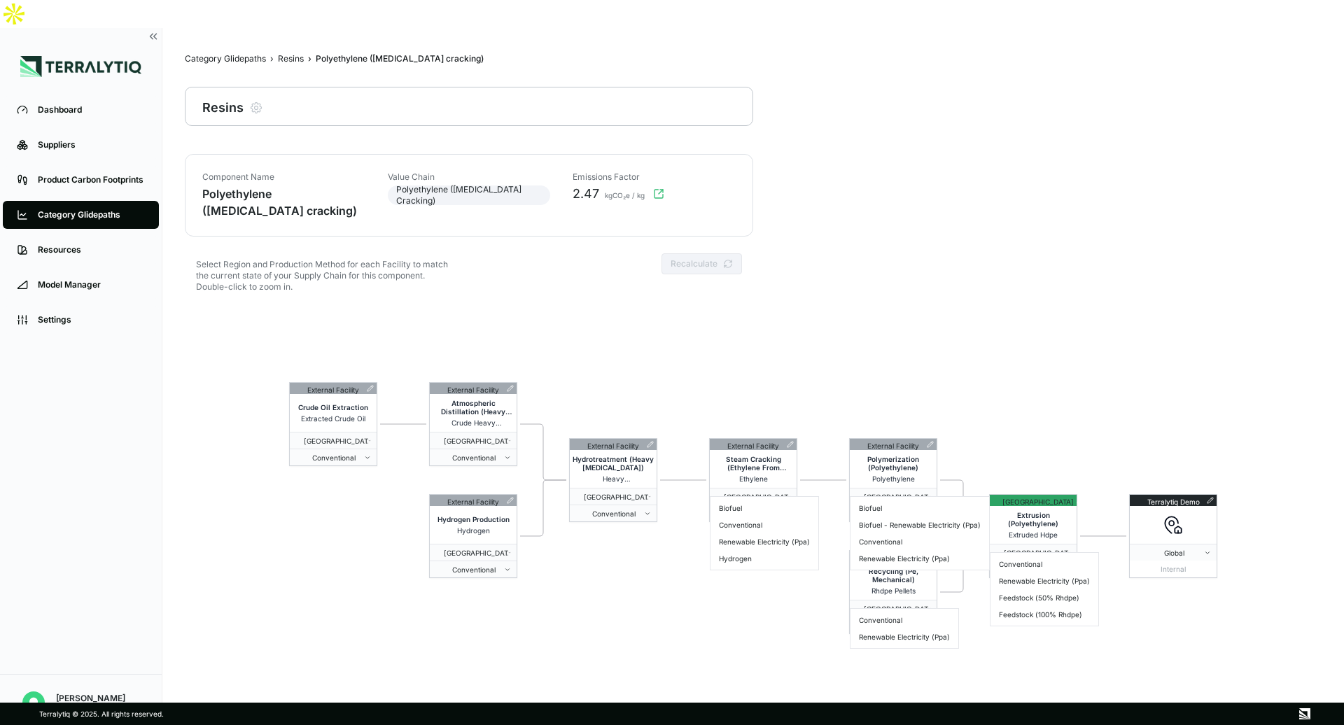
click at [644, 322] on html "Dashboard Suppliers Product Carbon Footprints Category Glidepaths Resources Mod…" at bounding box center [672, 362] width 1344 height 725
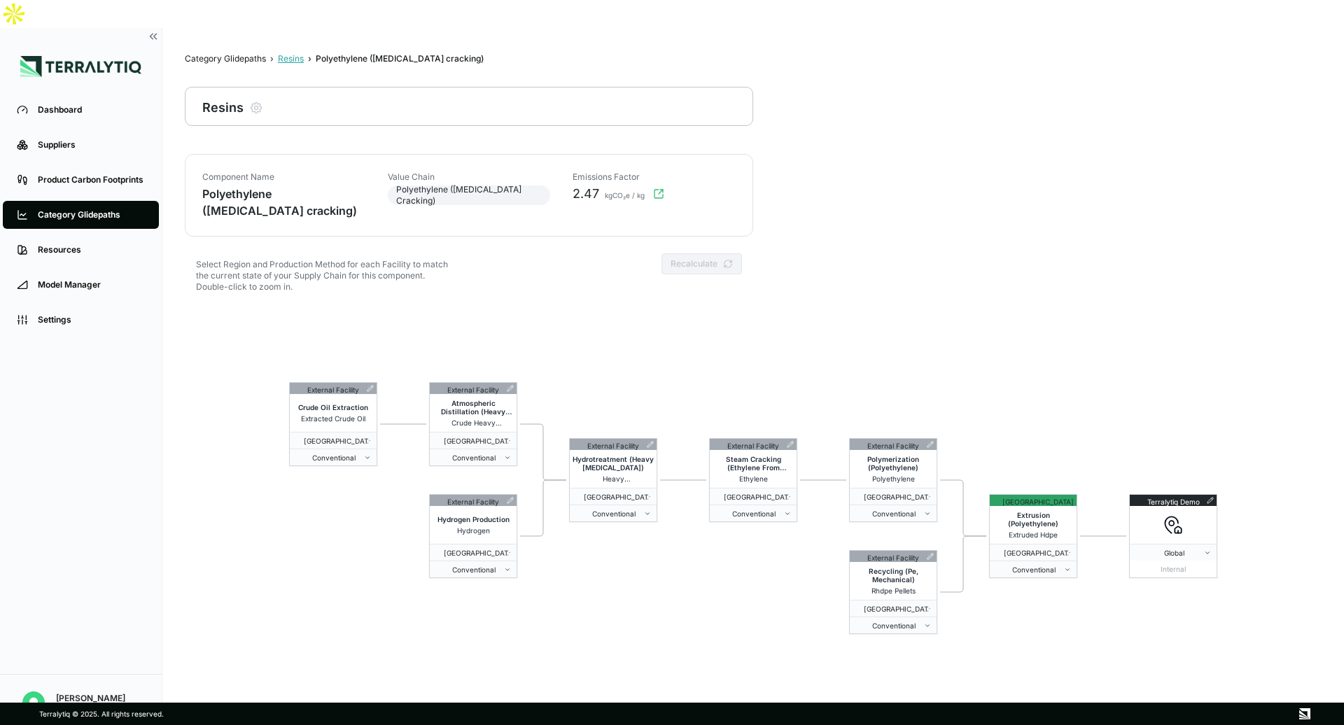
click at [295, 53] on div "Resins" at bounding box center [291, 58] width 26 height 11
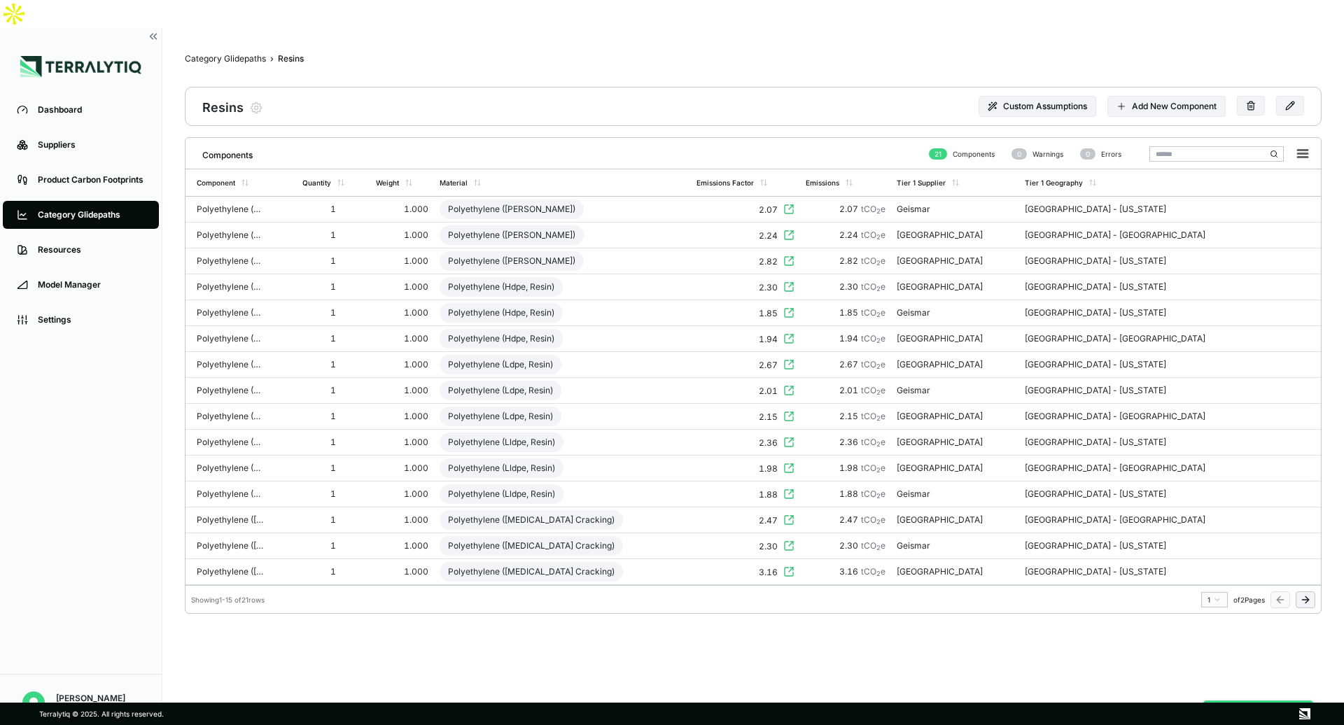
click at [1261, 700] on button "Analyze Category" at bounding box center [1258, 713] width 110 height 27
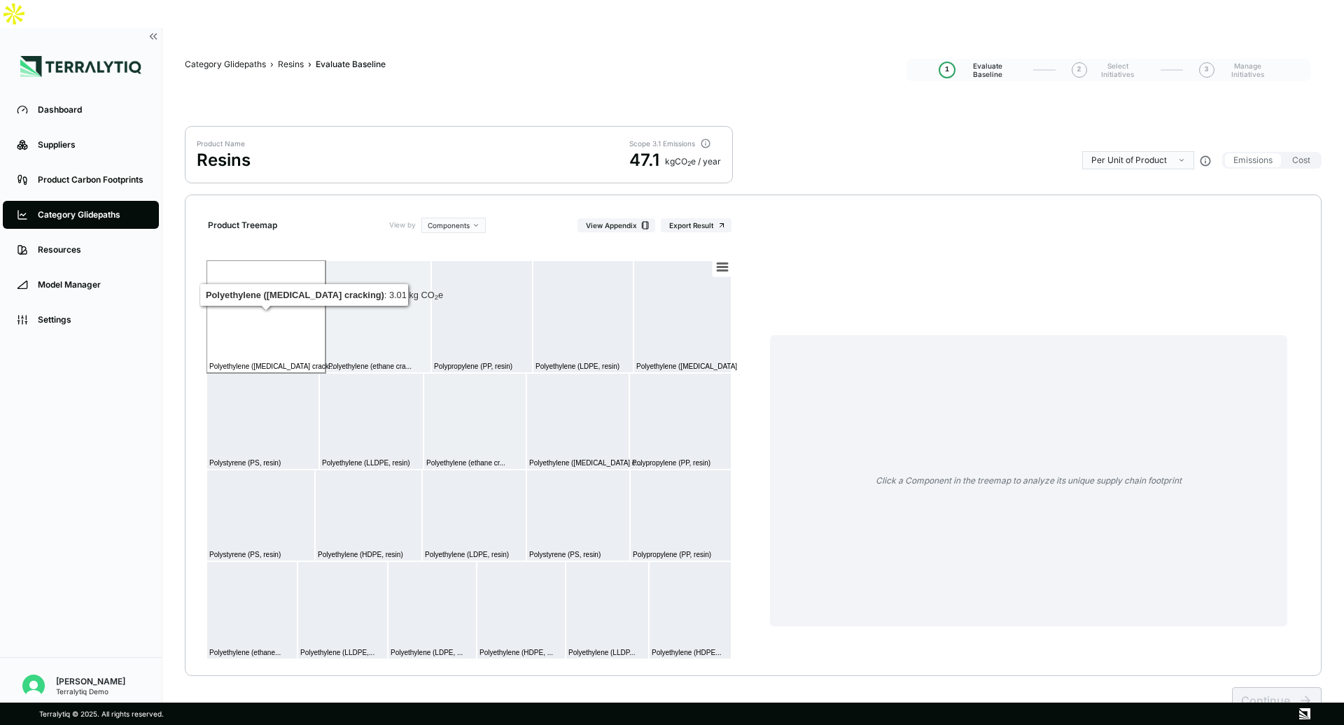
click at [273, 291] on rect at bounding box center [265, 316] width 119 height 113
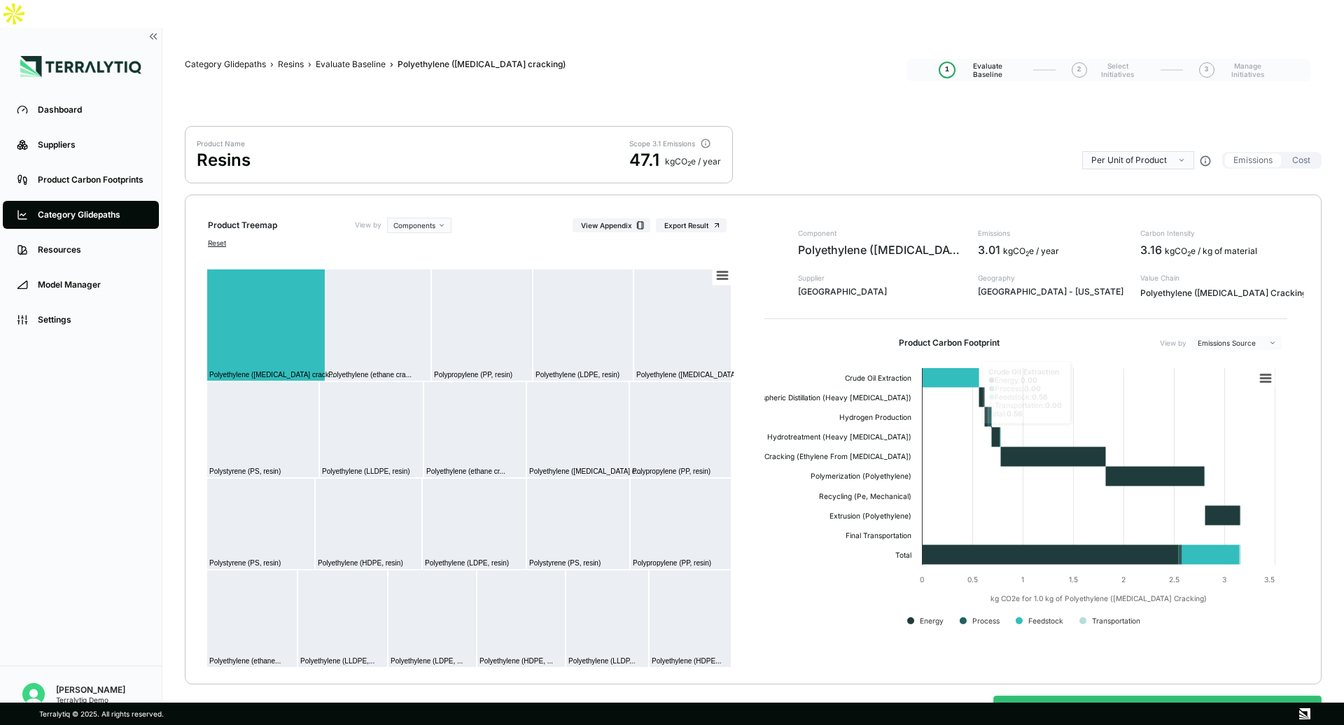
click at [1293, 153] on button "Cost" at bounding box center [1300, 160] width 35 height 14
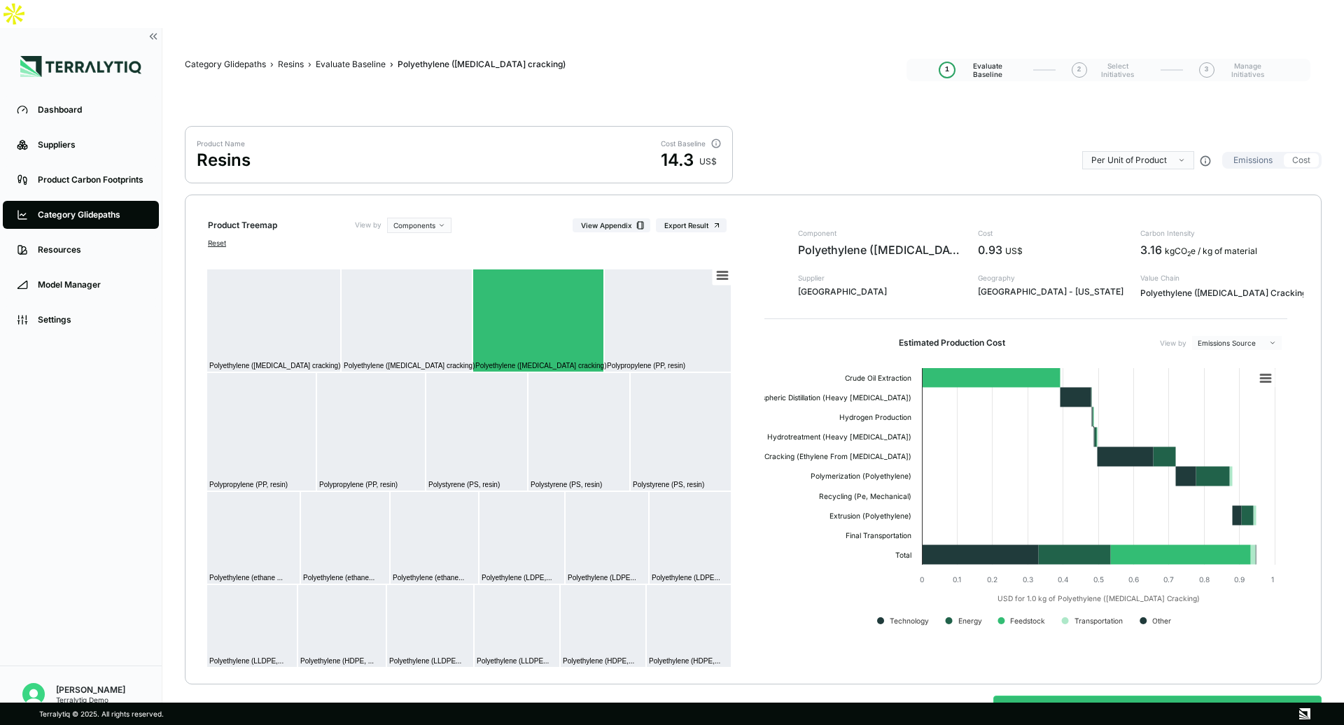
click at [1254, 153] on button "Emissions" at bounding box center [1253, 160] width 56 height 14
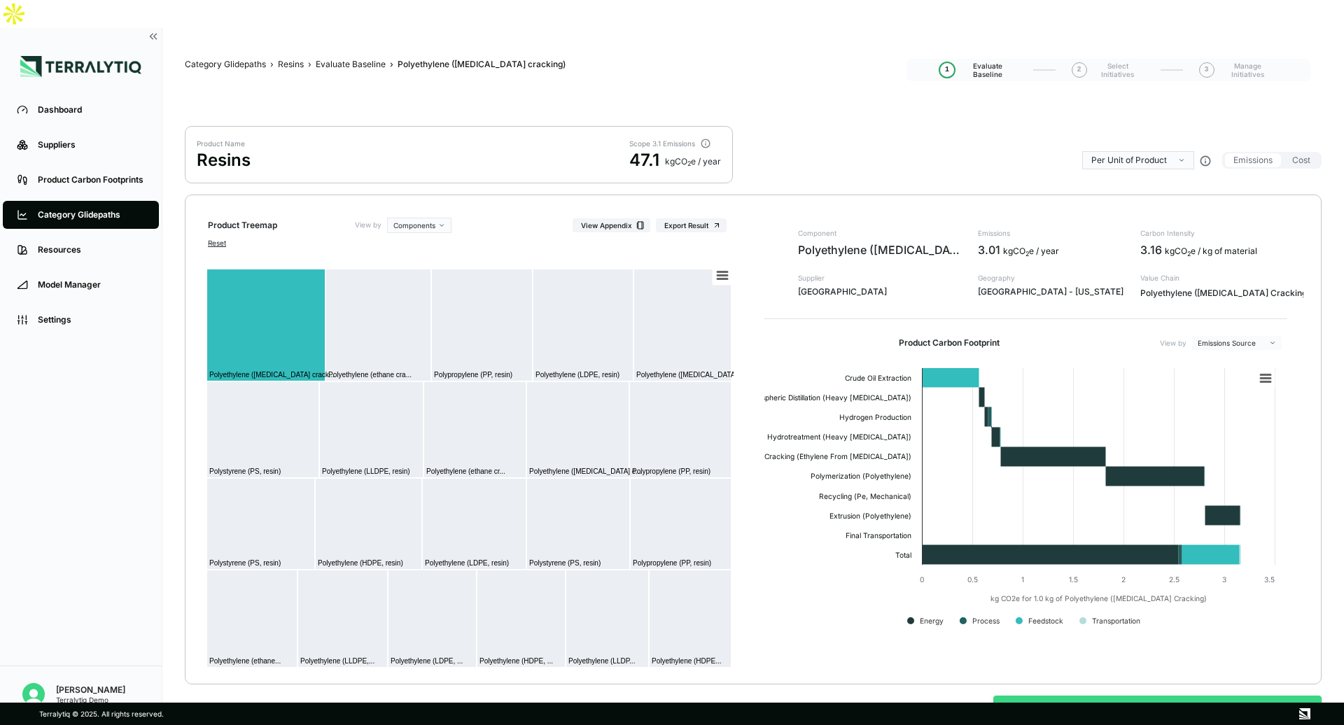
click at [1131, 696] on button "Continue to Polyethylene ([MEDICAL_DATA] cracking)" at bounding box center [1157, 709] width 328 height 27
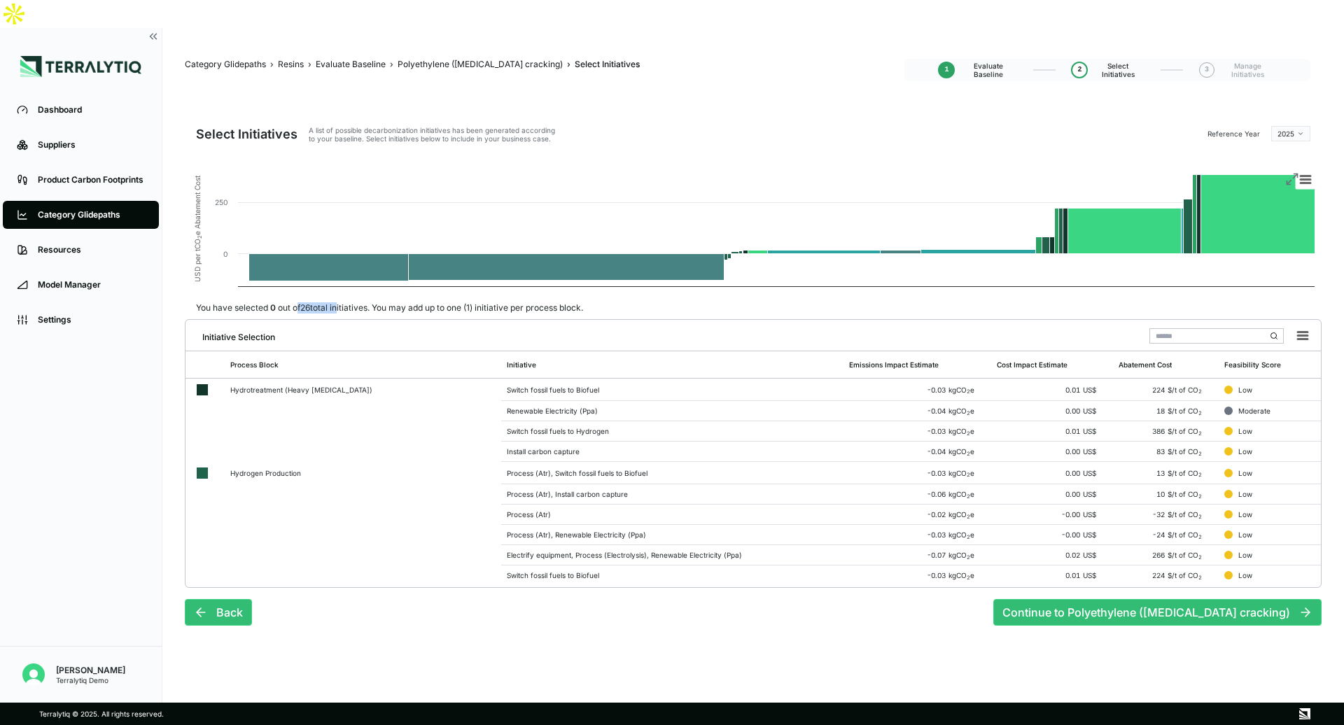
drag, startPoint x: 298, startPoint y: 277, endPoint x: 340, endPoint y: 277, distance: 42.0
click at [340, 302] on div "You have selected 0 out of 26 total initiatives. You may add up to one (1) init…" at bounding box center [389, 307] width 409 height 11
click at [544, 401] on td "Renewable Electricity (Ppa)" at bounding box center [672, 411] width 342 height 20
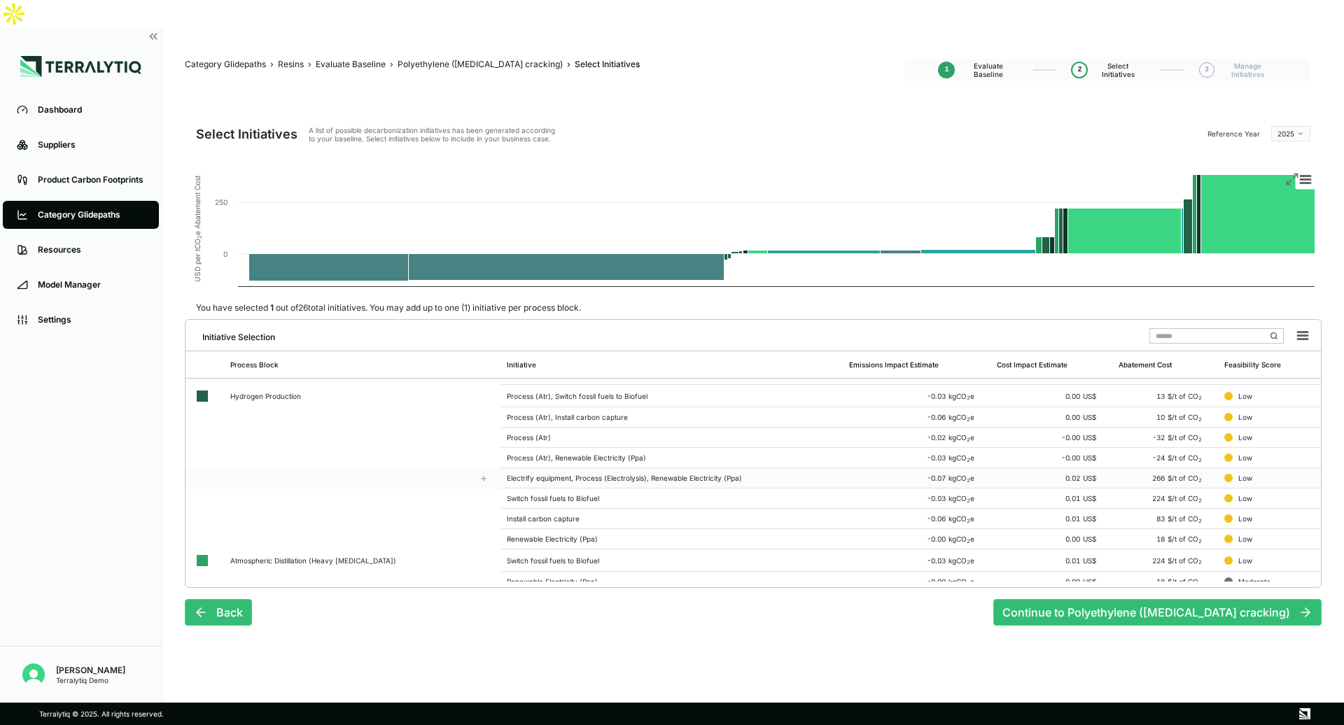
scroll to position [89, 0]
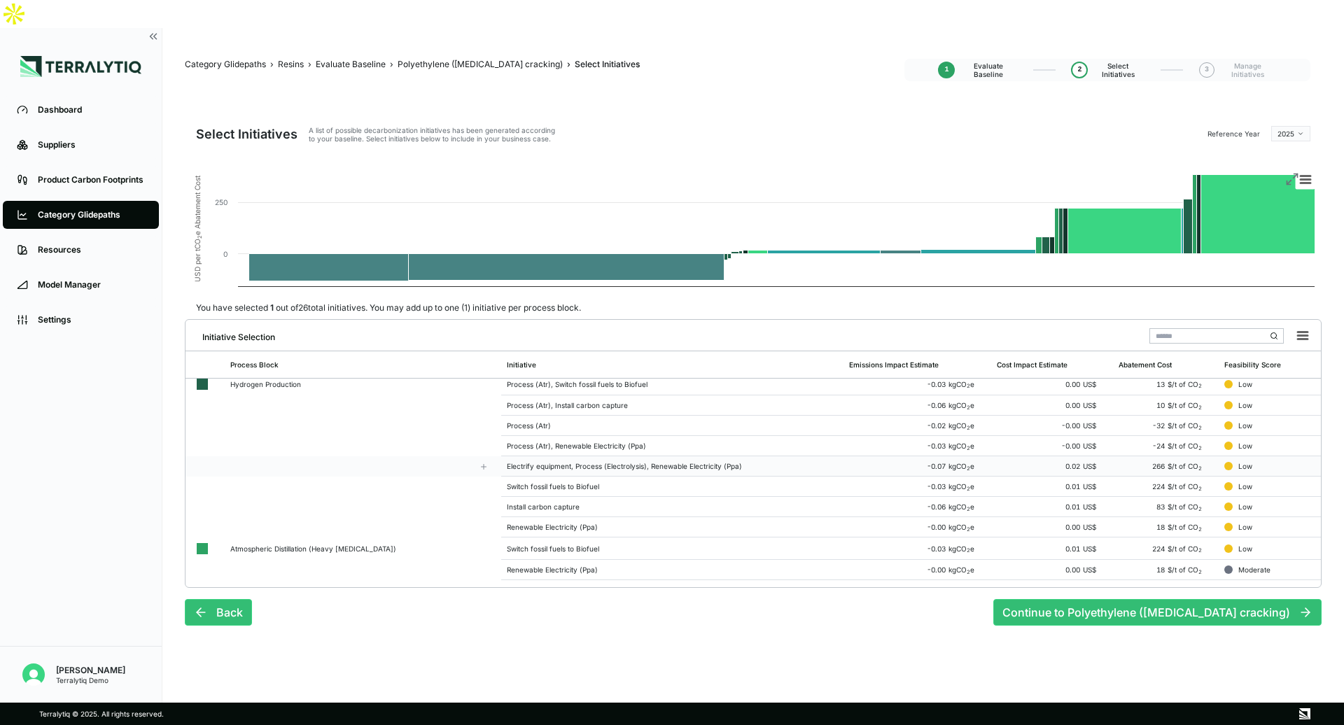
click at [538, 462] on div "Electrify equipment, Process (Electrolysis), Renewable Electricity (Ppa)" at bounding box center [672, 466] width 331 height 8
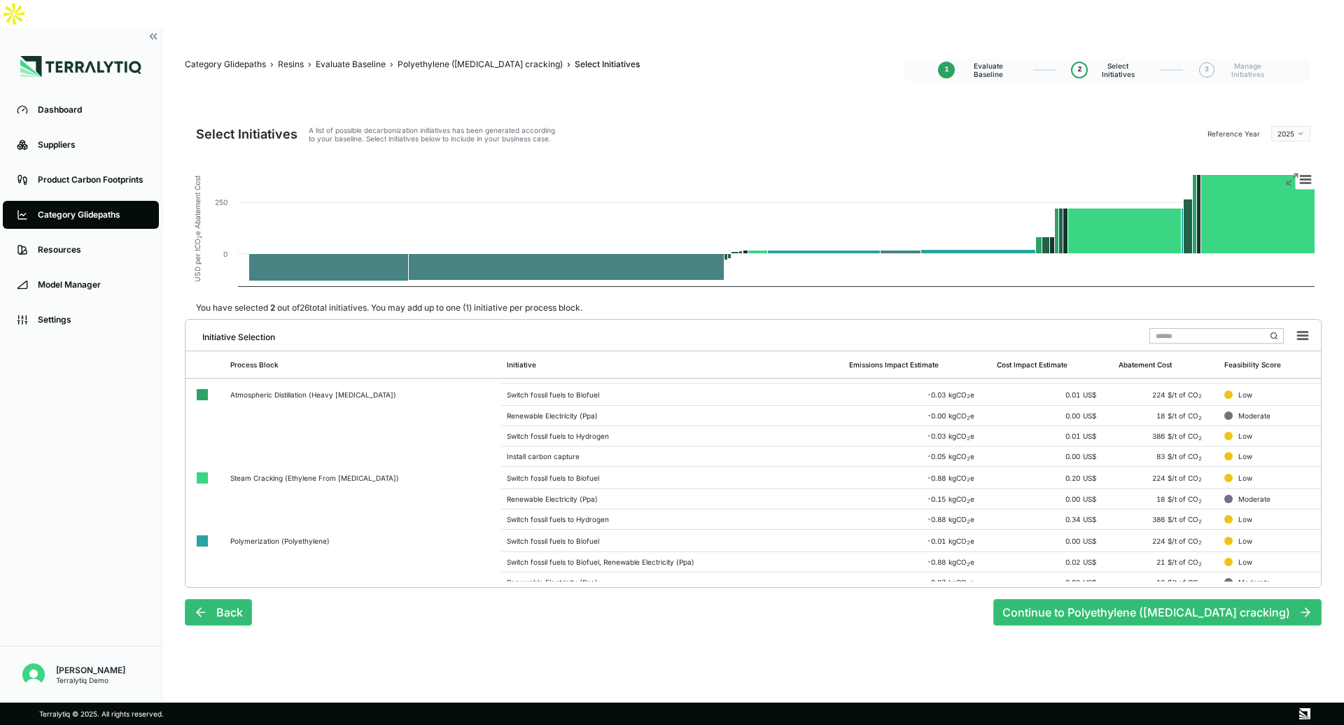
scroll to position [262, 0]
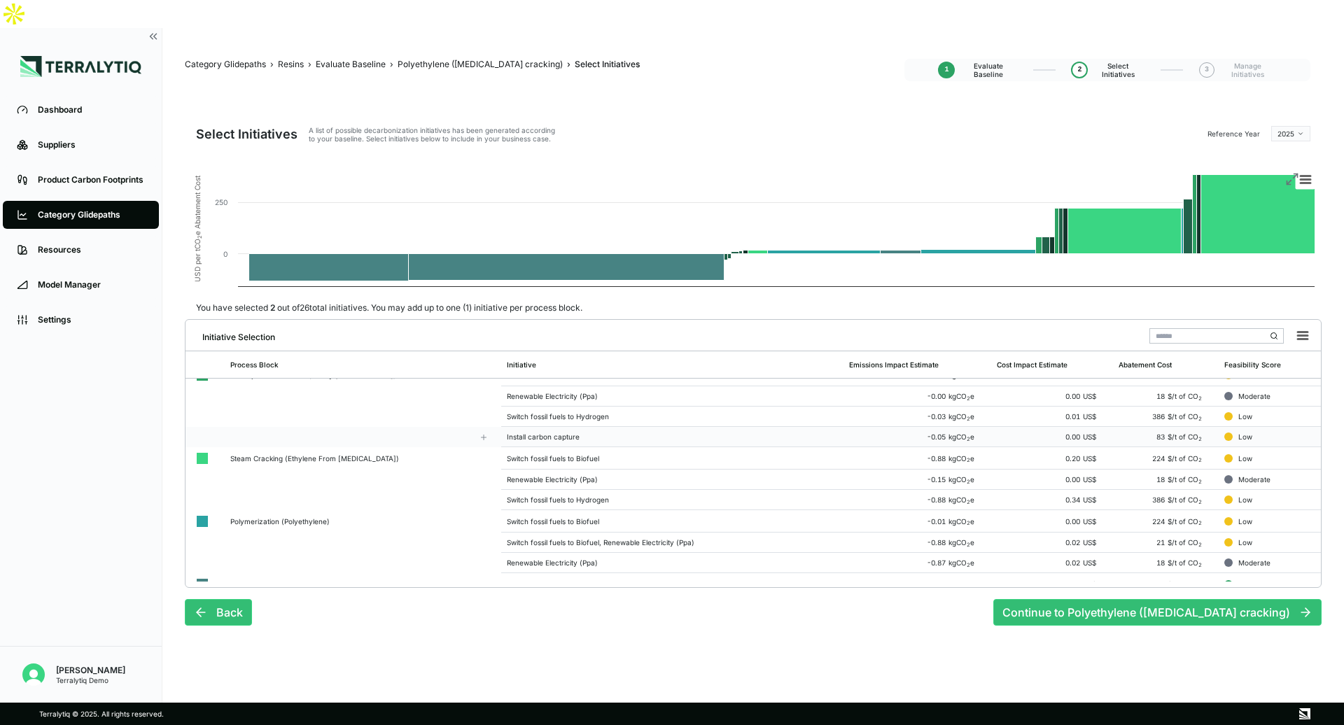
click at [536, 427] on td "Install carbon capture" at bounding box center [672, 437] width 342 height 20
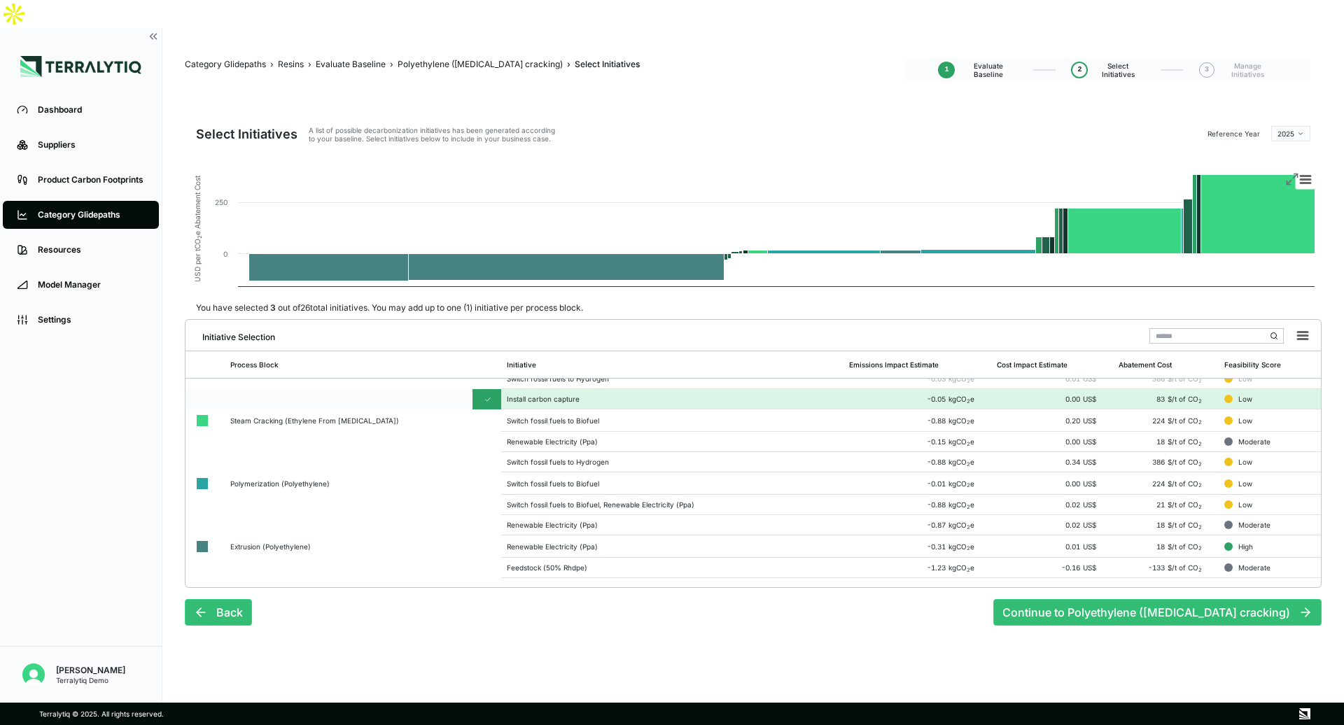
scroll to position [303, 0]
click at [506, 512] on td "Renewable Electricity (Ppa)" at bounding box center [672, 522] width 342 height 20
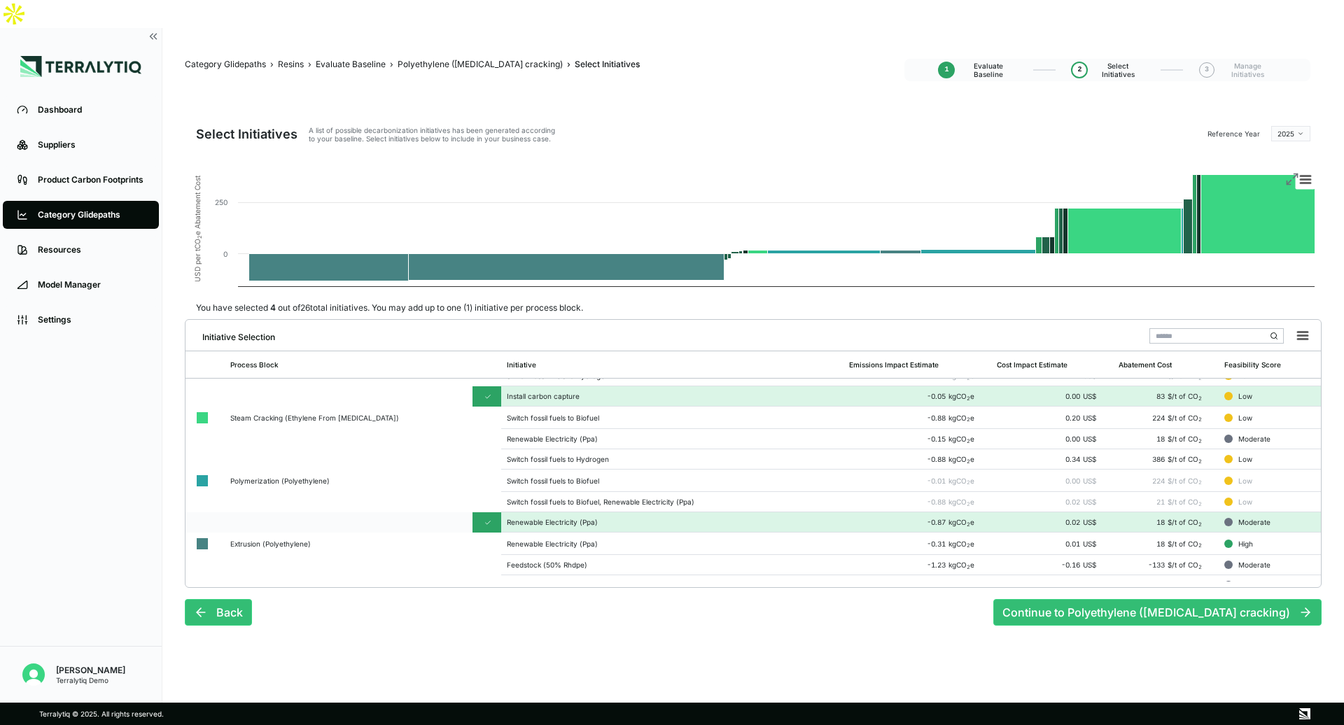
scroll to position [317, 0]
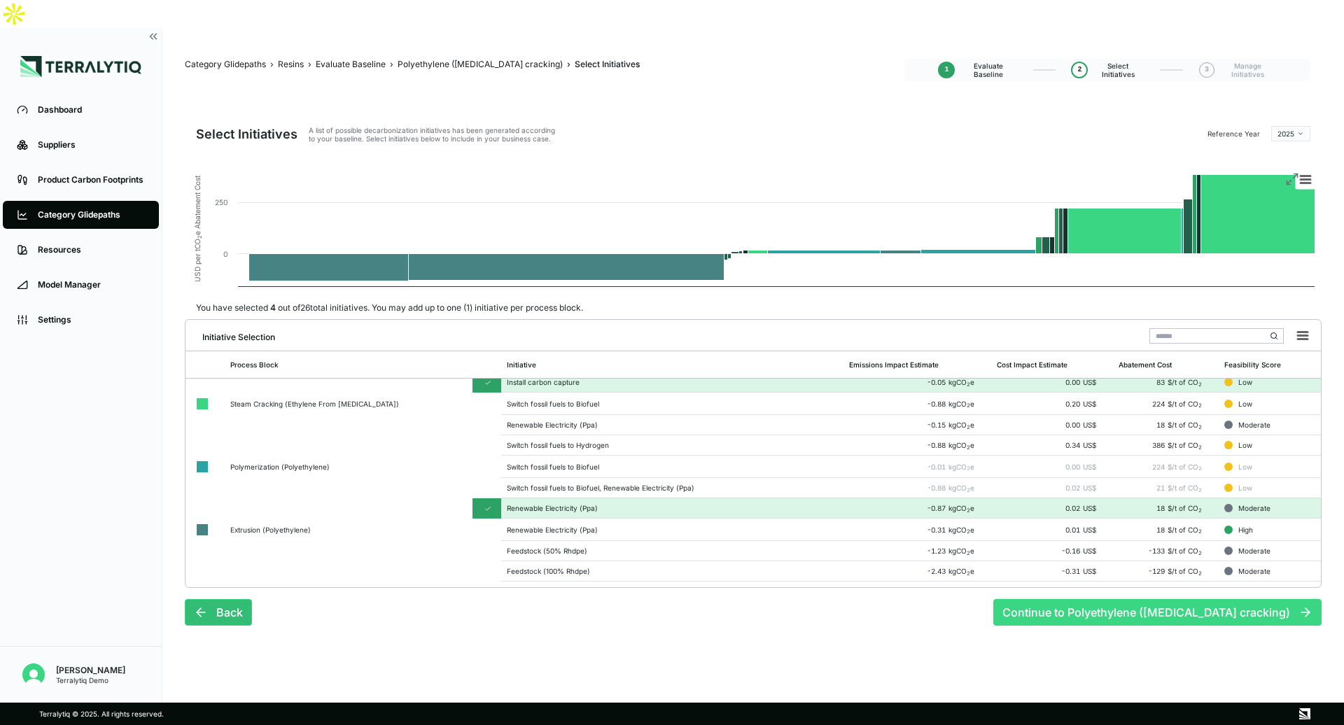
click at [1096, 599] on button "Continue to Polyethylene ([MEDICAL_DATA] cracking)" at bounding box center [1157, 612] width 328 height 27
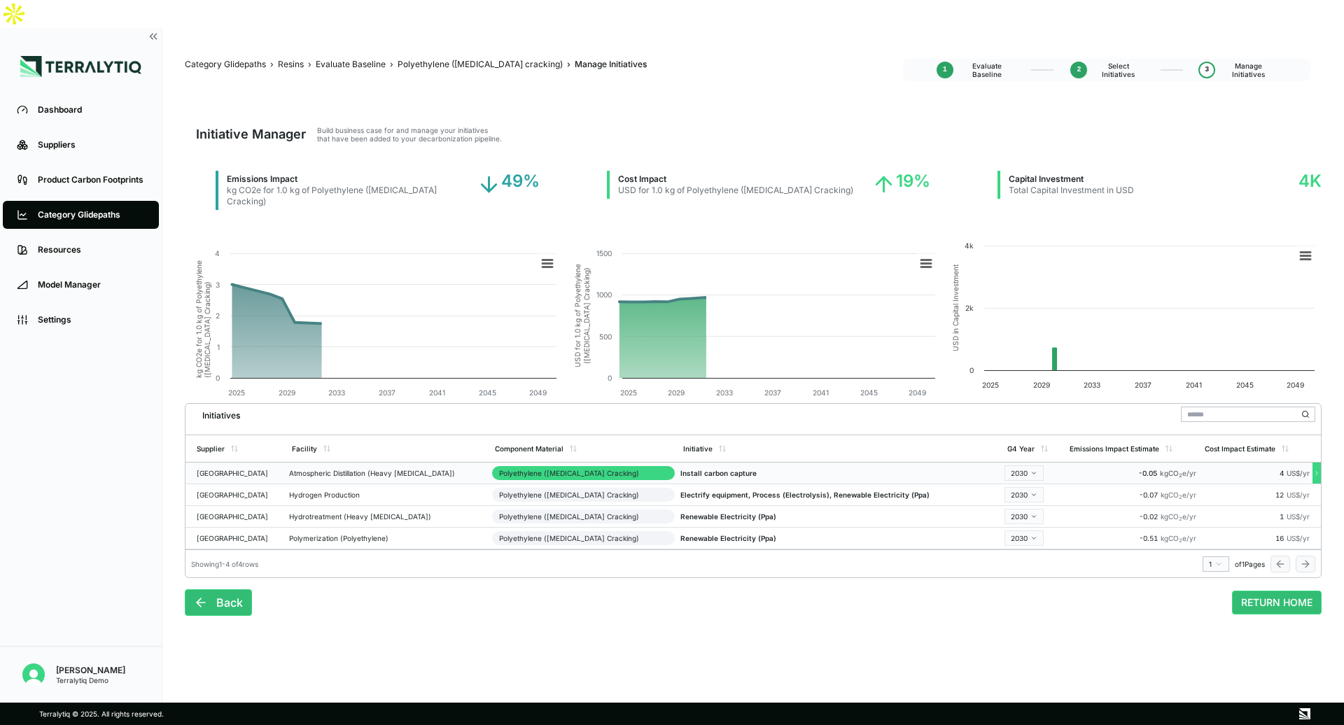
click at [982, 433] on html "Dashboard Suppliers Product Carbon Footprints Category Glidepaths Resources Mod…" at bounding box center [672, 362] width 1344 height 725
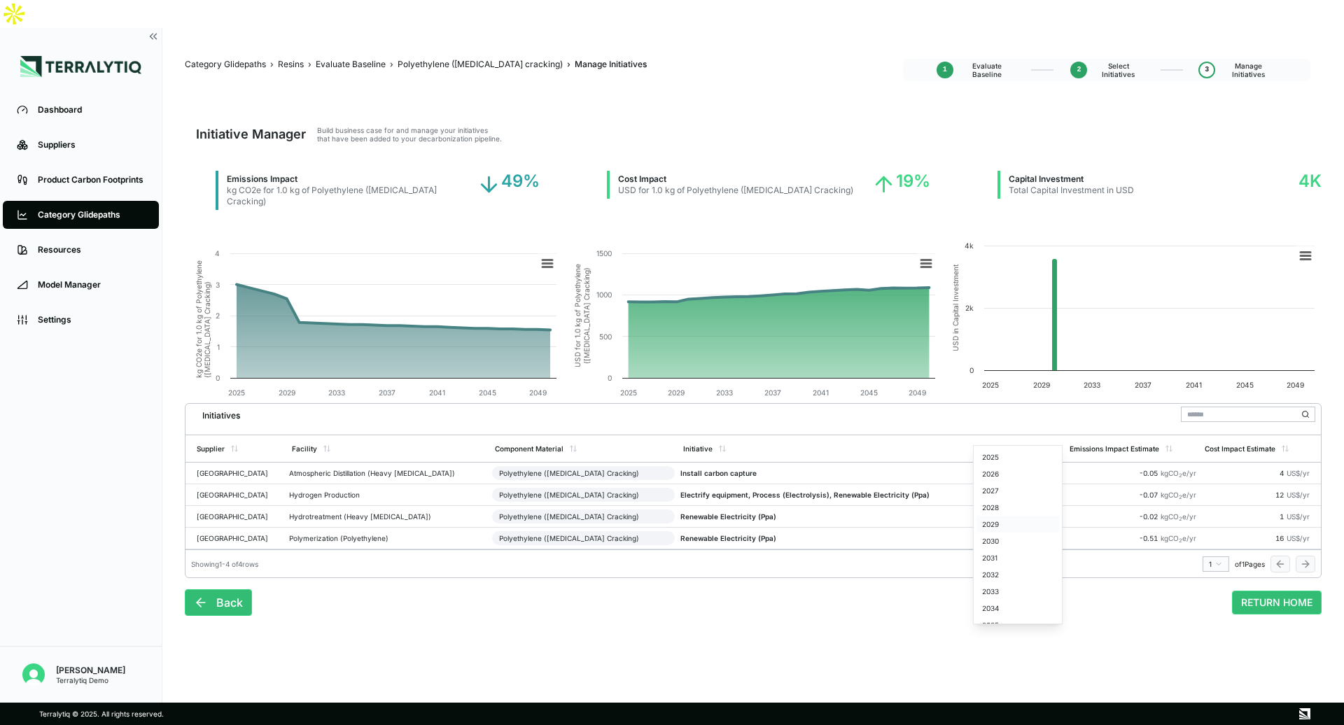
click at [997, 529] on div "2029" at bounding box center [1017, 524] width 83 height 17
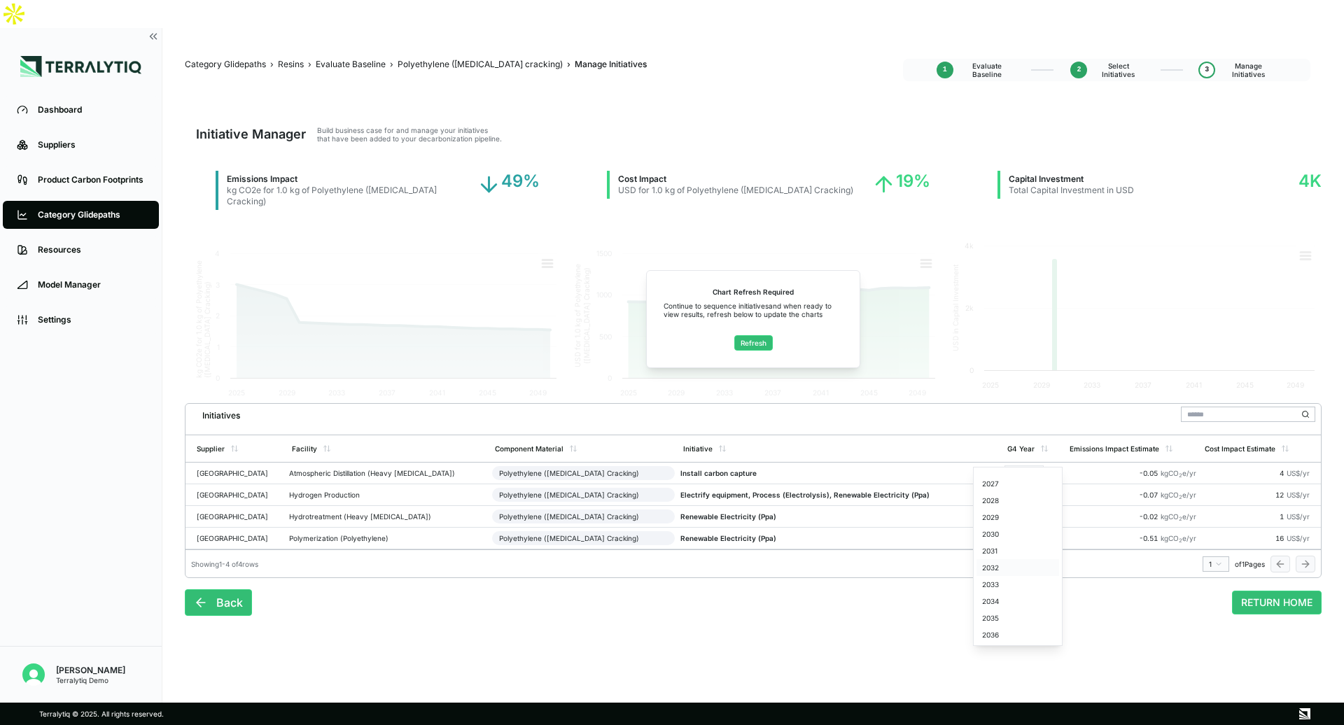
scroll to position [31, 0]
click at [987, 621] on div "2035" at bounding box center [1017, 615] width 83 height 17
click at [1007, 625] on div "2048" at bounding box center [1017, 629] width 83 height 17
click at [1274, 591] on button "RETURN HOME" at bounding box center [1277, 603] width 90 height 24
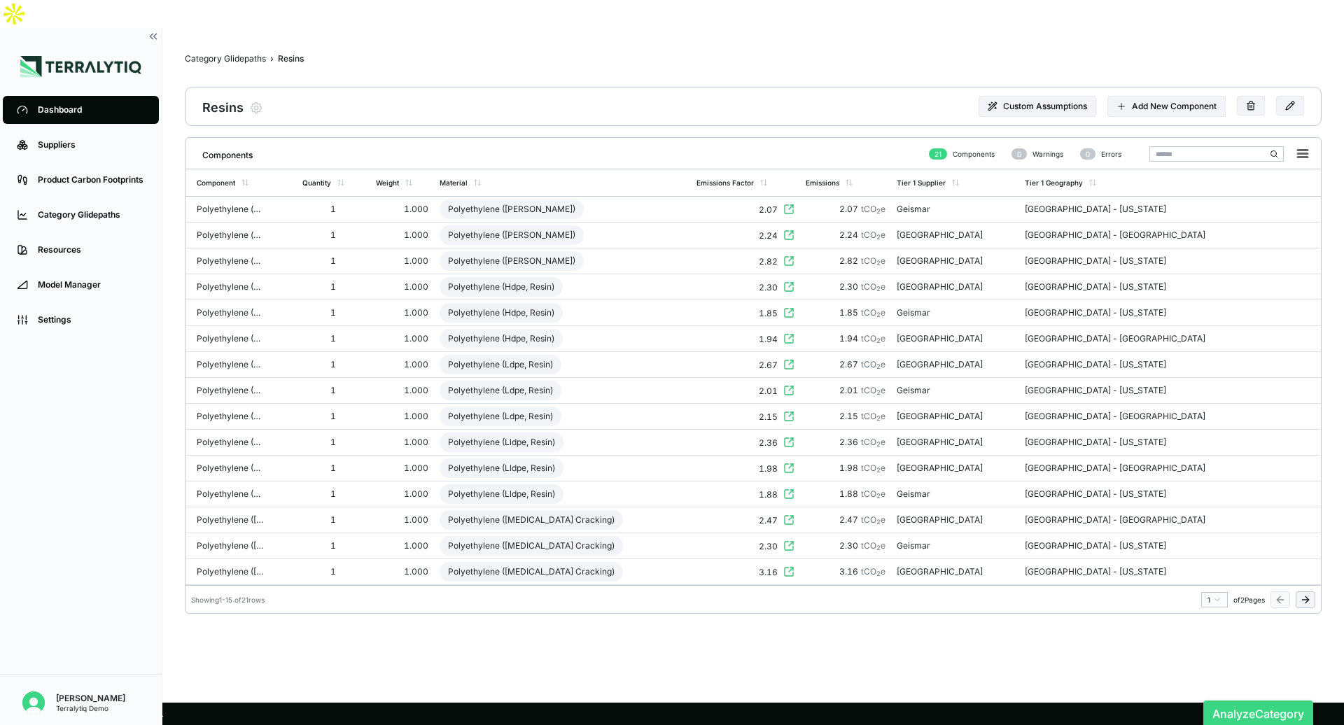
click at [1235, 700] on button "Analyze Category" at bounding box center [1258, 713] width 110 height 27
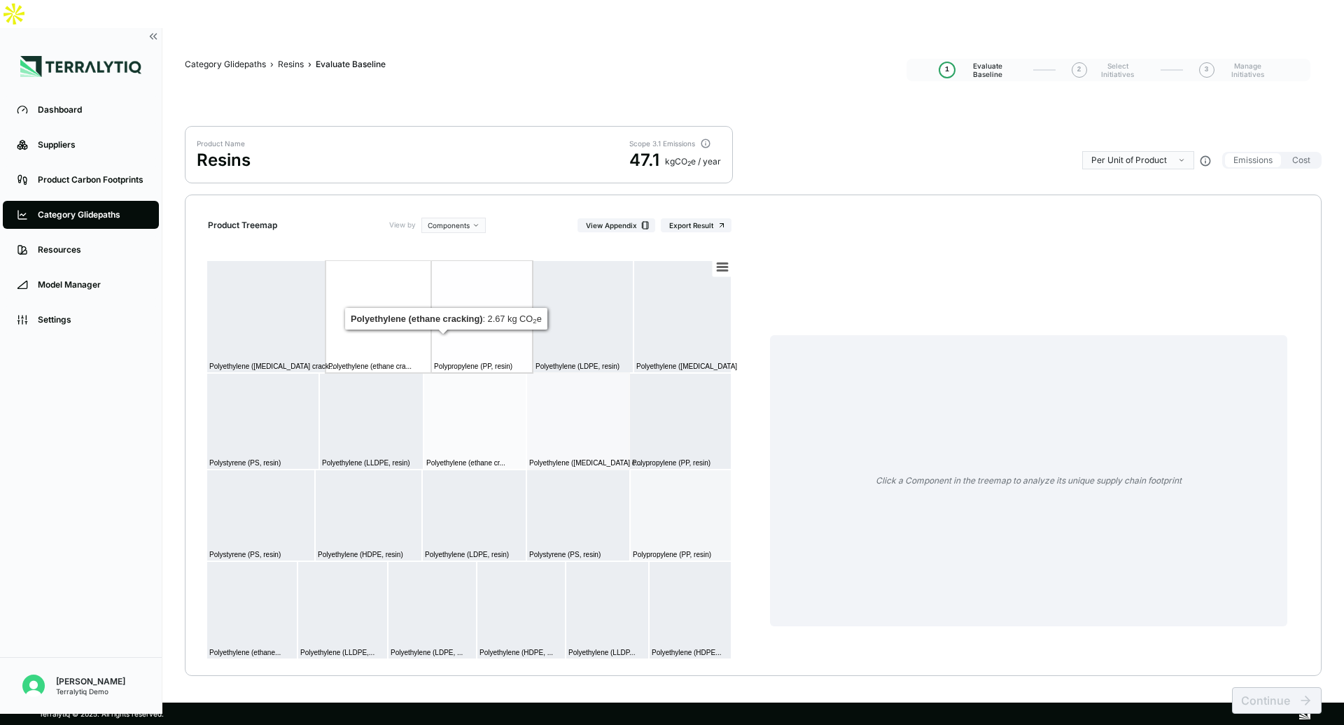
click at [274, 317] on rect at bounding box center [265, 316] width 119 height 113
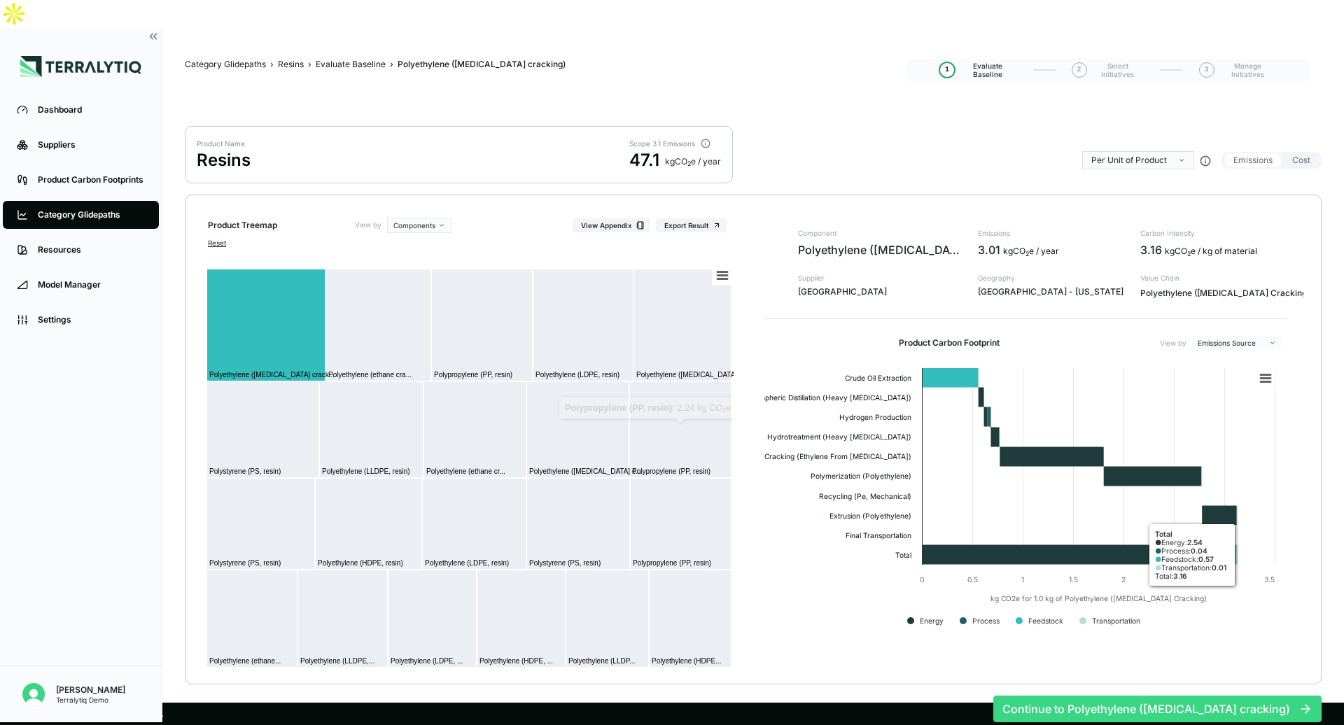
click at [1201, 696] on button "Continue to Polyethylene ([MEDICAL_DATA] cracking)" at bounding box center [1157, 709] width 328 height 27
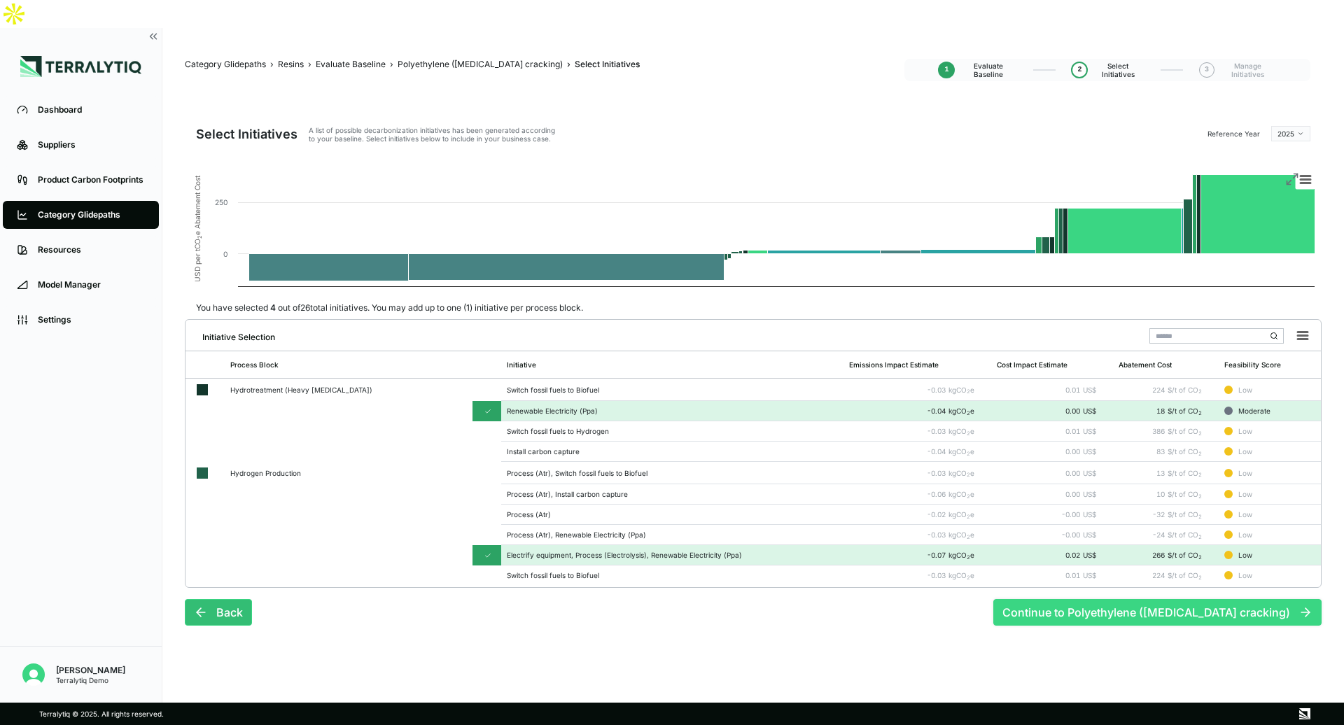
click at [1183, 599] on button "Continue to Polyethylene ([MEDICAL_DATA] cracking)" at bounding box center [1157, 612] width 328 height 27
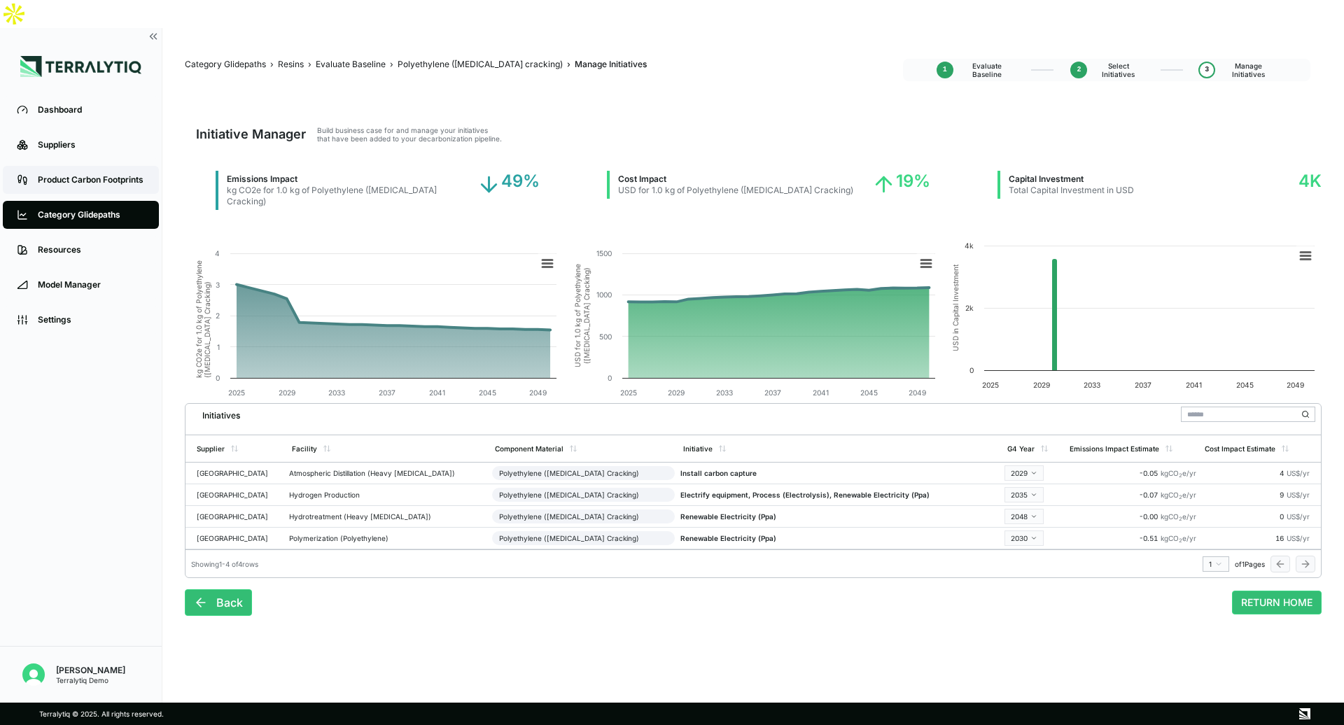
click at [113, 174] on div "Product Carbon Footprints" at bounding box center [91, 179] width 107 height 11
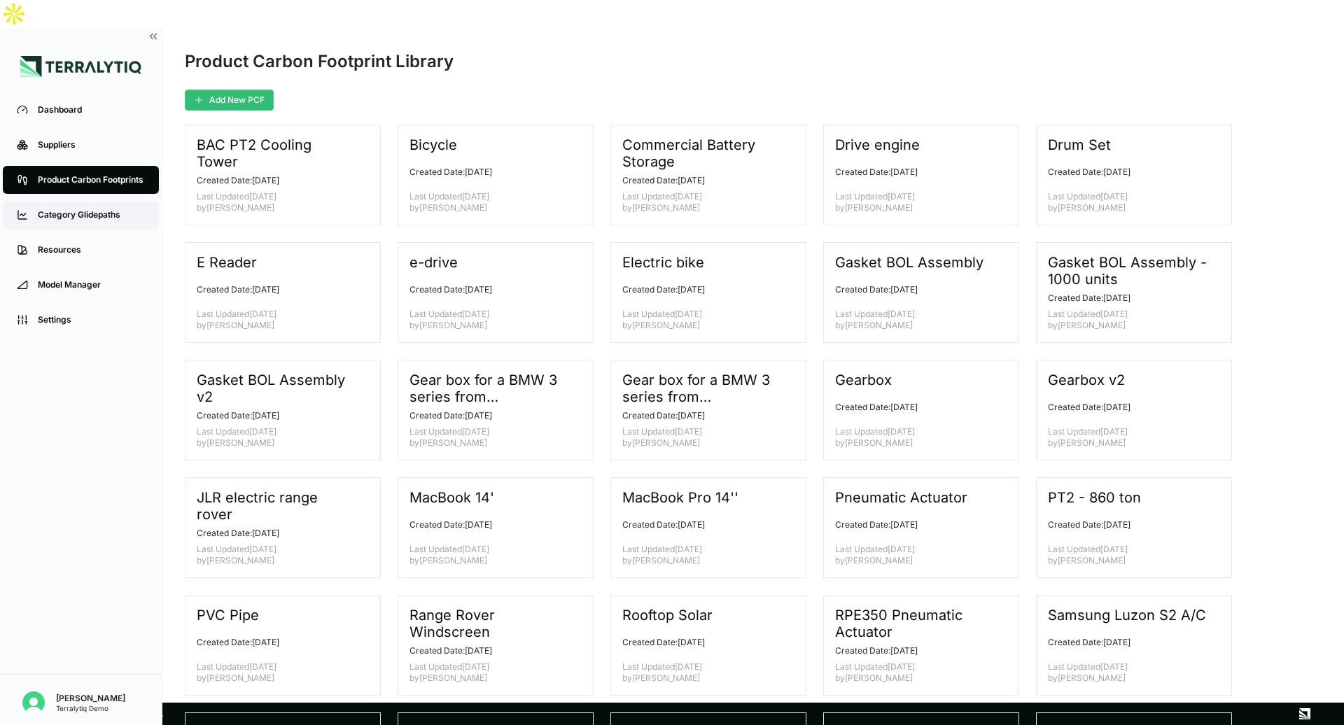
click at [69, 201] on link "Category Glidepaths" at bounding box center [81, 215] width 156 height 28
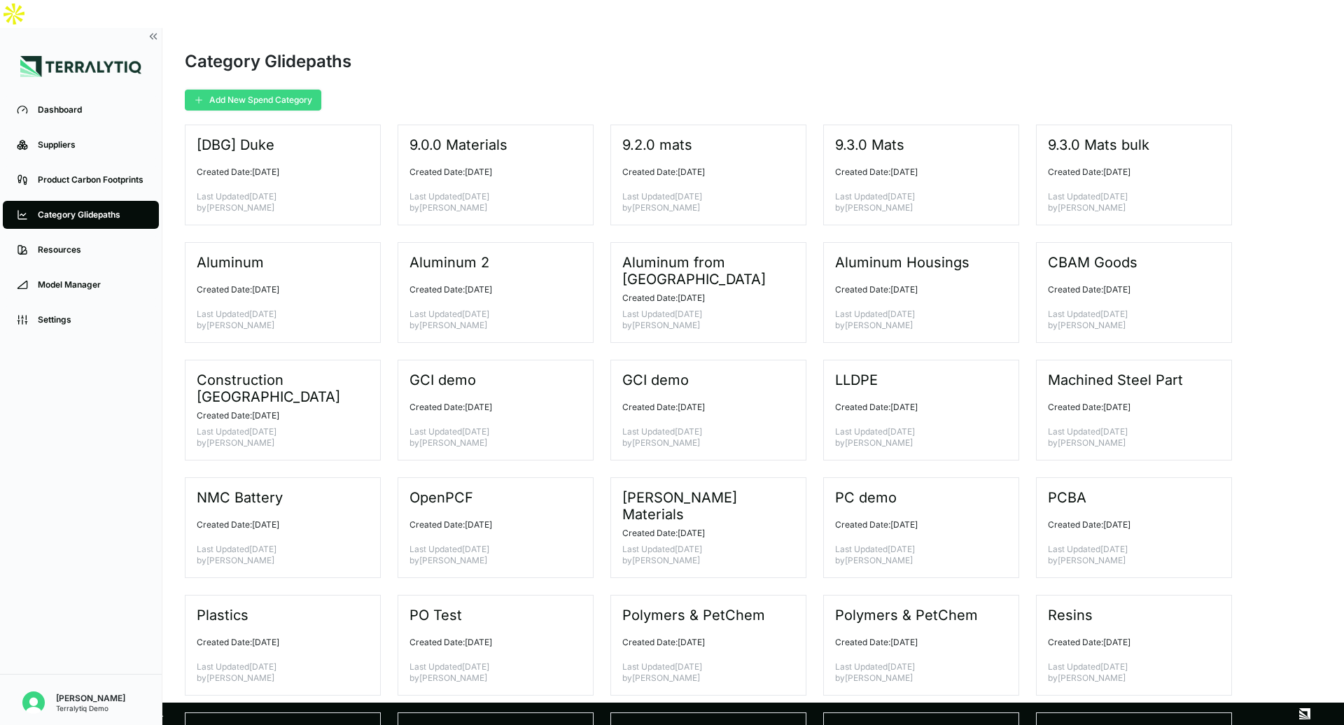
click at [223, 90] on button "Add New Spend Category" at bounding box center [253, 100] width 136 height 21
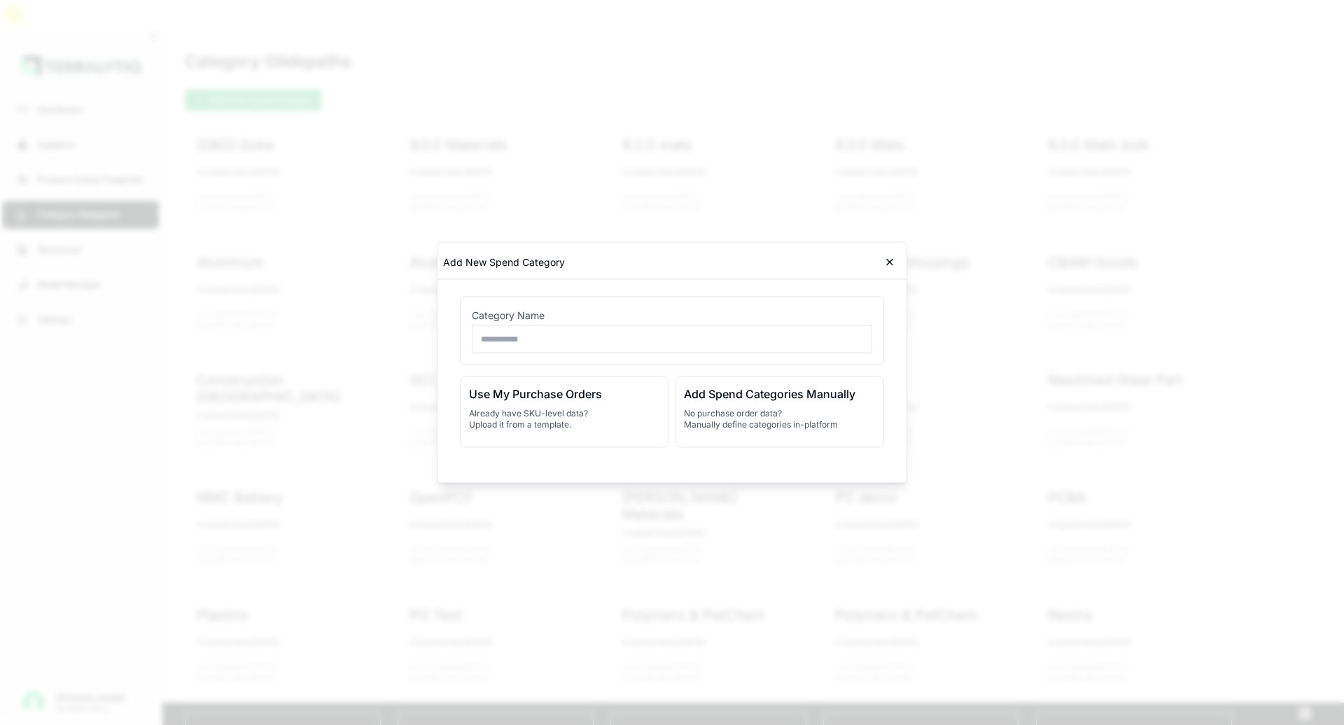
click at [582, 356] on div "Category Name" at bounding box center [672, 331] width 424 height 69
click at [593, 342] on input "text" at bounding box center [672, 339] width 400 height 28
type input "**"
click at [773, 404] on div "Add Spend Categories Manually No purchase order data? Manually define categorie…" at bounding box center [779, 411] width 209 height 71
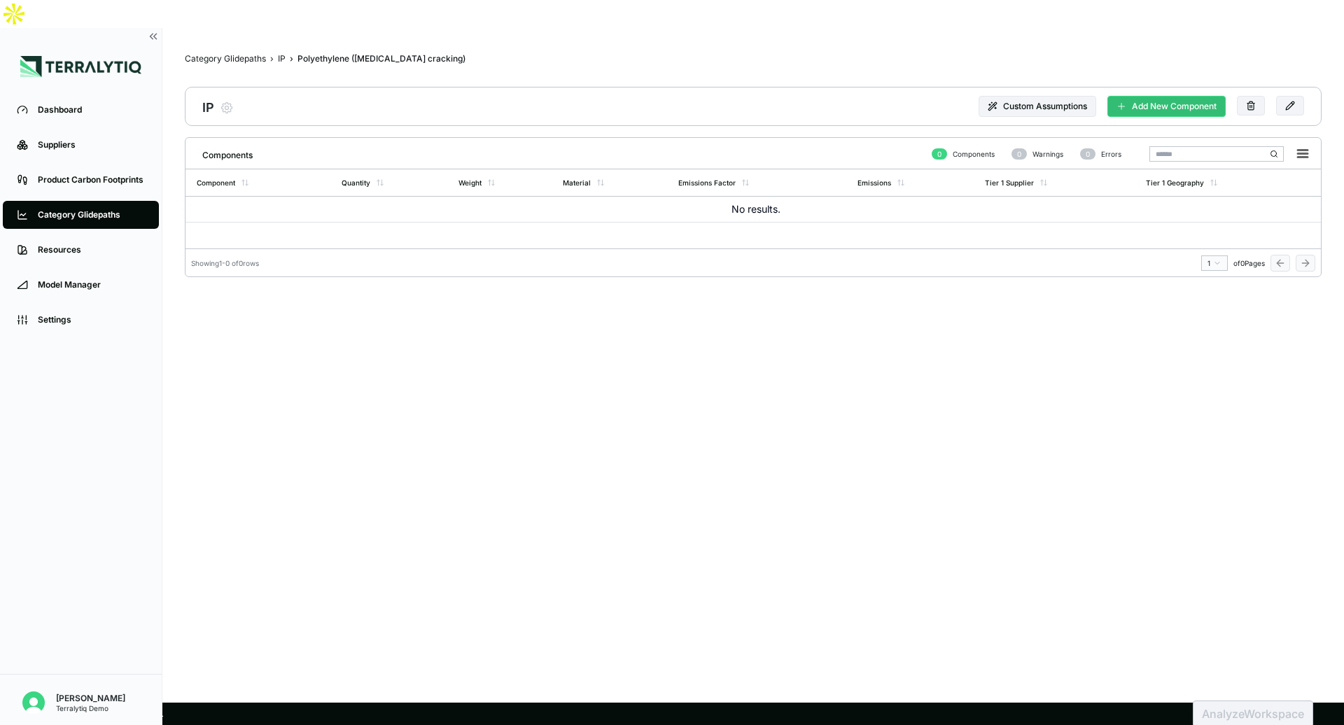
click at [1146, 96] on button "Add New Component" at bounding box center [1166, 106] width 118 height 21
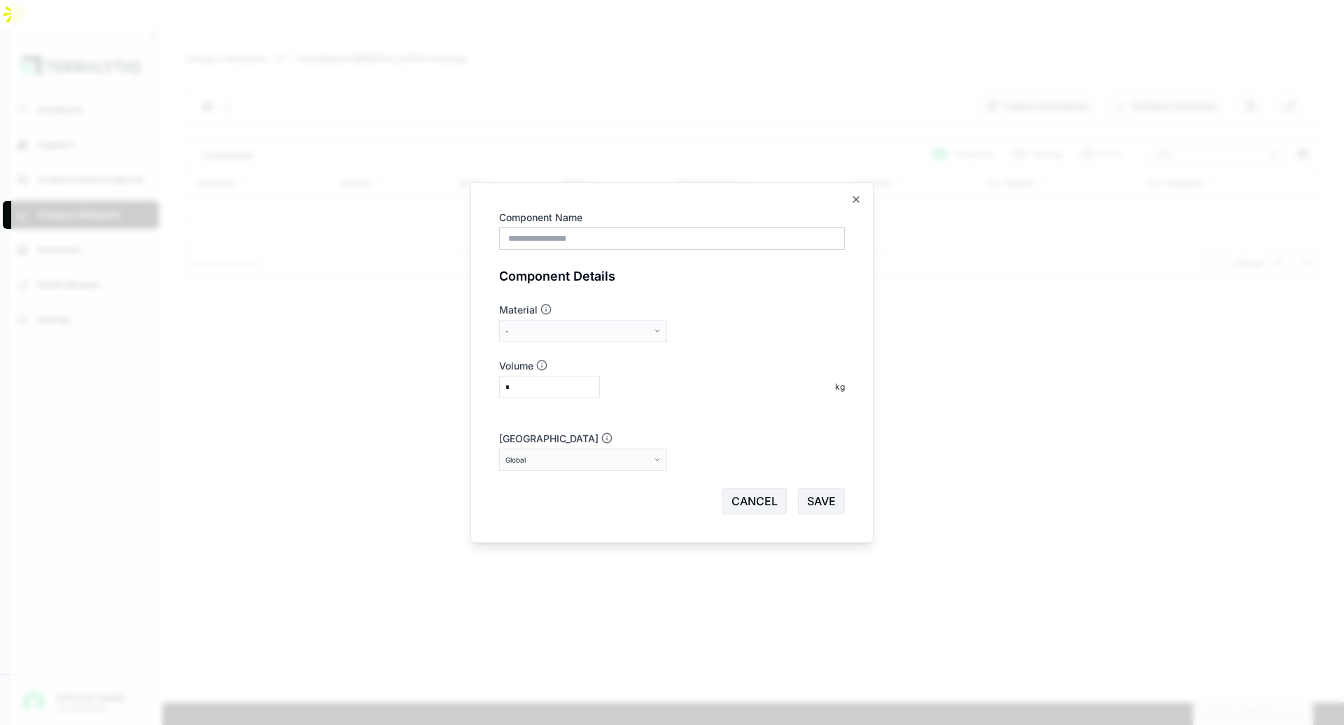
click at [684, 239] on input "Component Name" at bounding box center [672, 238] width 346 height 22
type input "*"
type input "*********"
click at [599, 334] on button "-" at bounding box center [583, 331] width 168 height 22
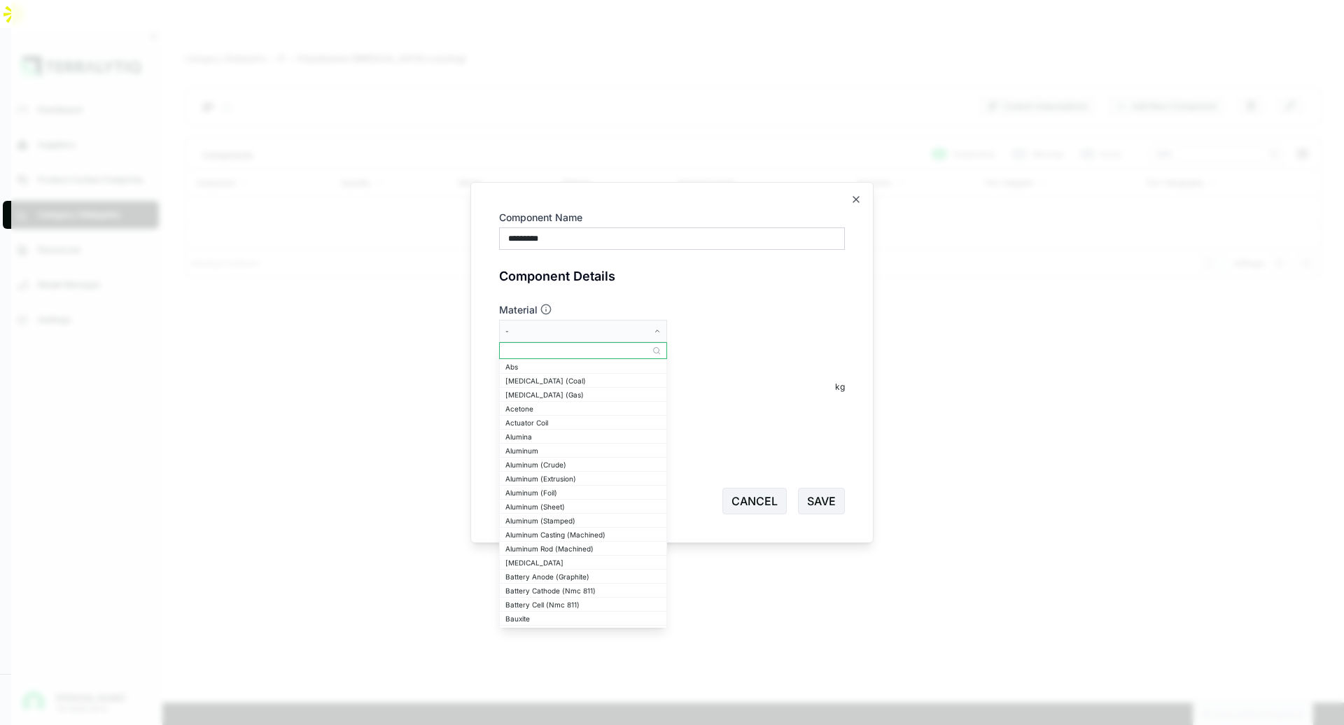
click at [598, 352] on input "text" at bounding box center [583, 350] width 167 height 17
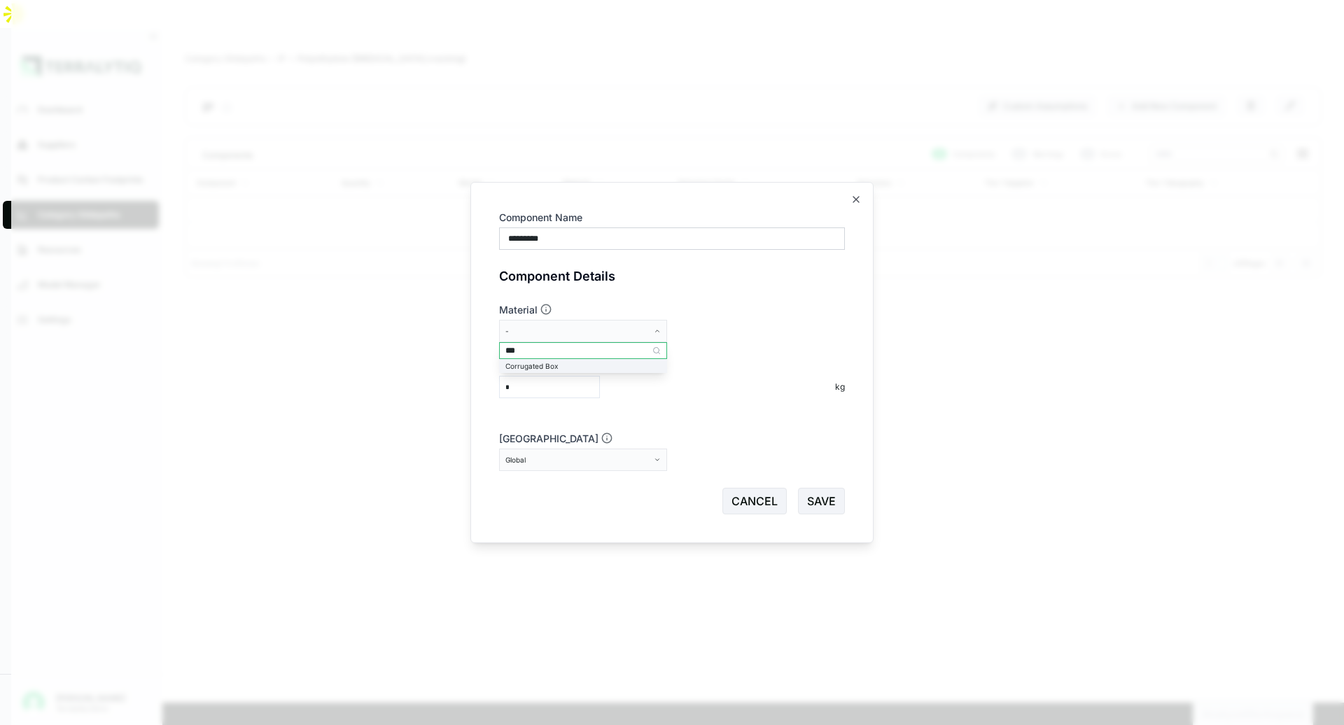
type input "***"
click at [609, 366] on div "Corrugated Box" at bounding box center [582, 366] width 155 height 8
click at [552, 382] on input "*" at bounding box center [549, 387] width 101 height 22
type input "****"
click at [584, 464] on button "Global" at bounding box center [583, 460] width 168 height 22
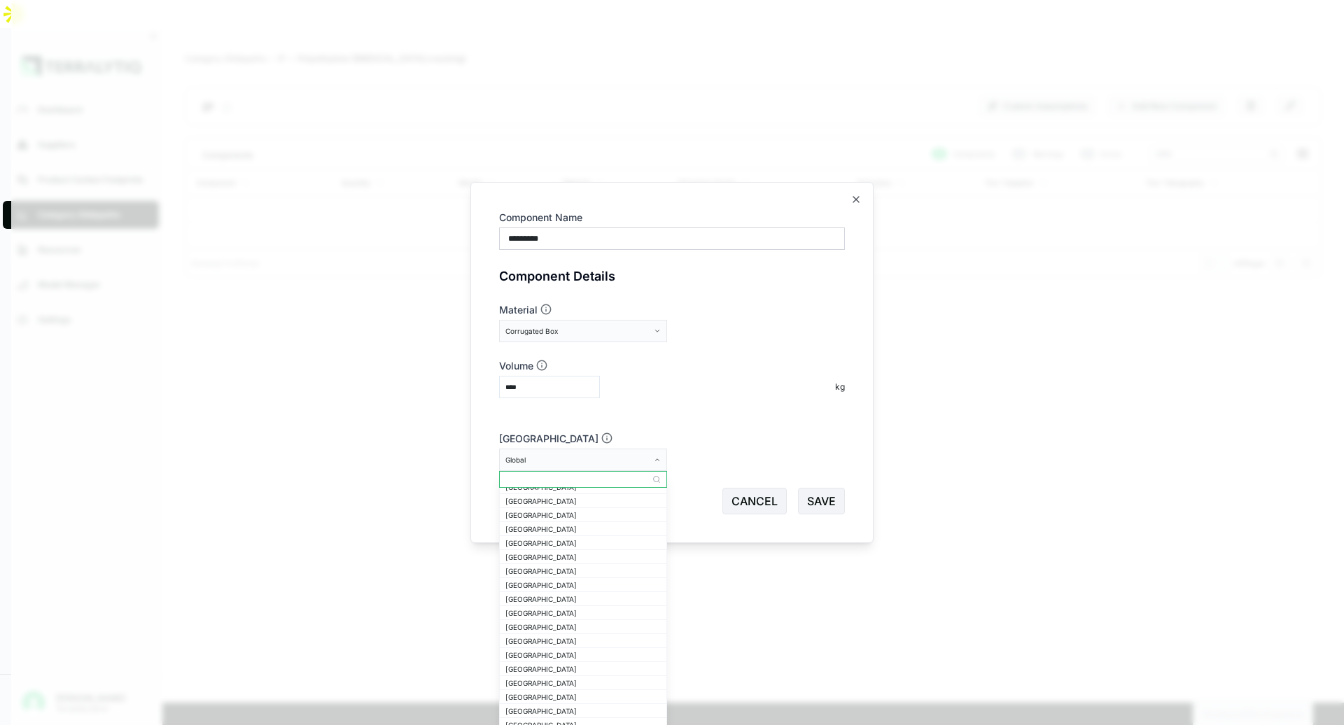
scroll to position [425, 0]
click at [550, 484] on input "text" at bounding box center [583, 479] width 167 height 17
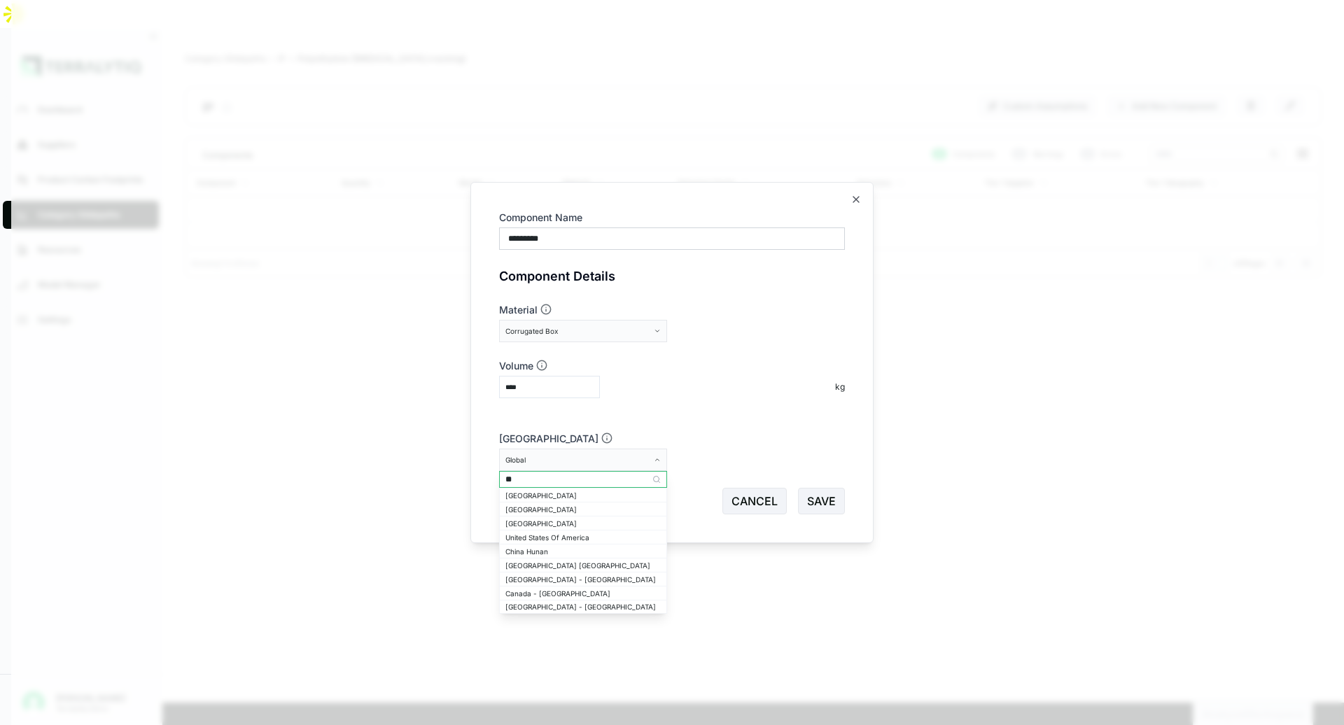
scroll to position [0, 0]
type input "***"
click at [560, 524] on div "United States Of America" at bounding box center [582, 523] width 155 height 8
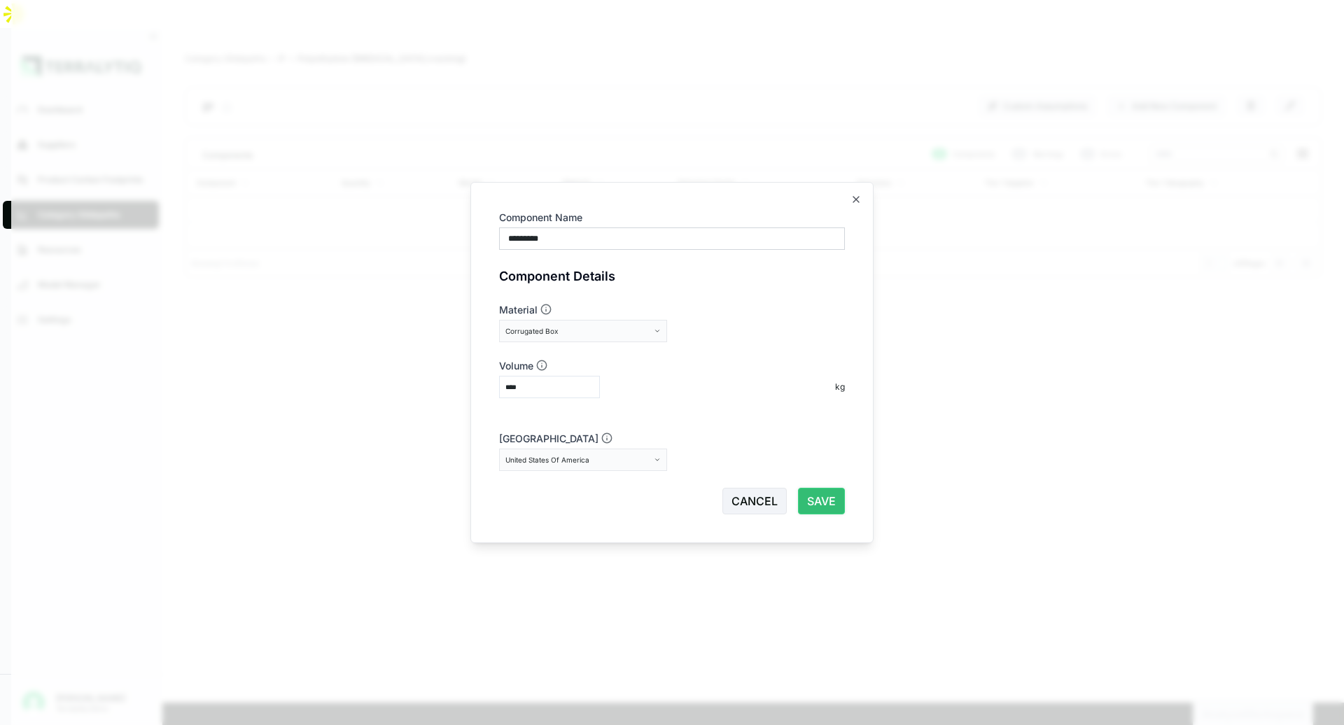
click at [817, 498] on button "SAVE" at bounding box center [821, 501] width 47 height 27
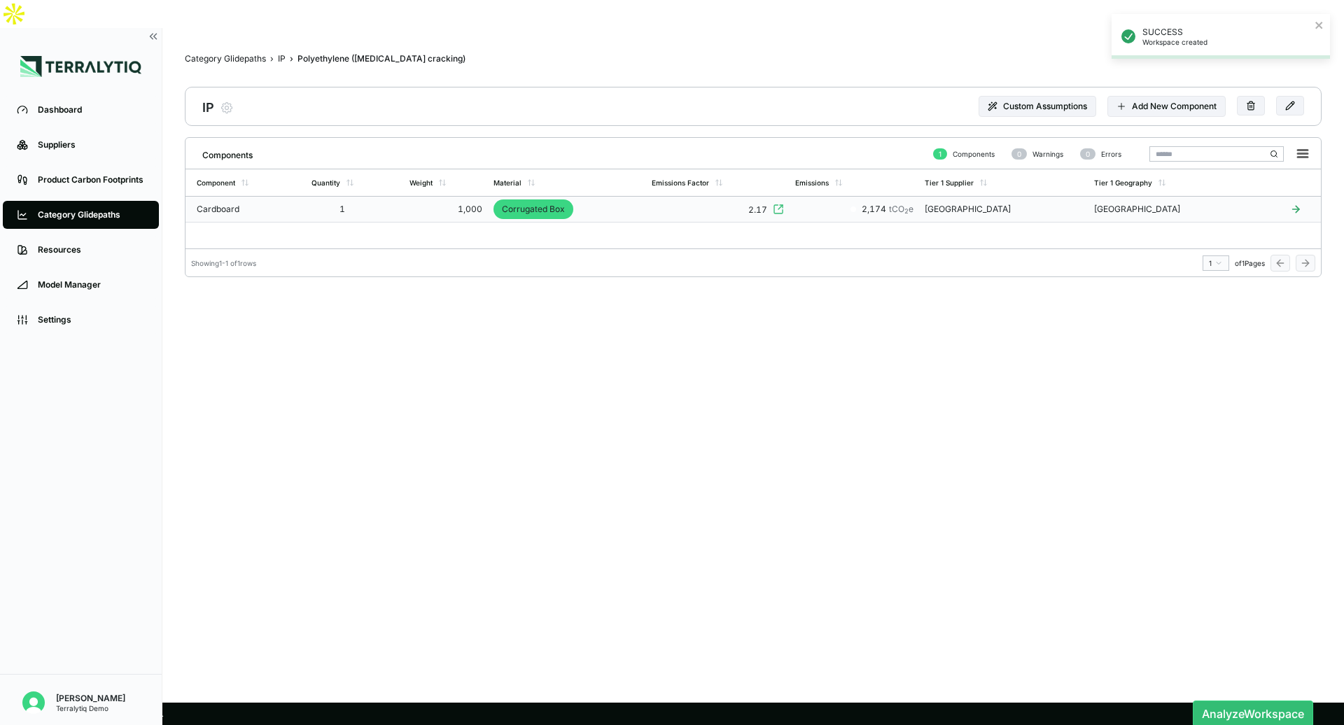
click at [594, 197] on td "Corrugated Box" at bounding box center [567, 210] width 158 height 26
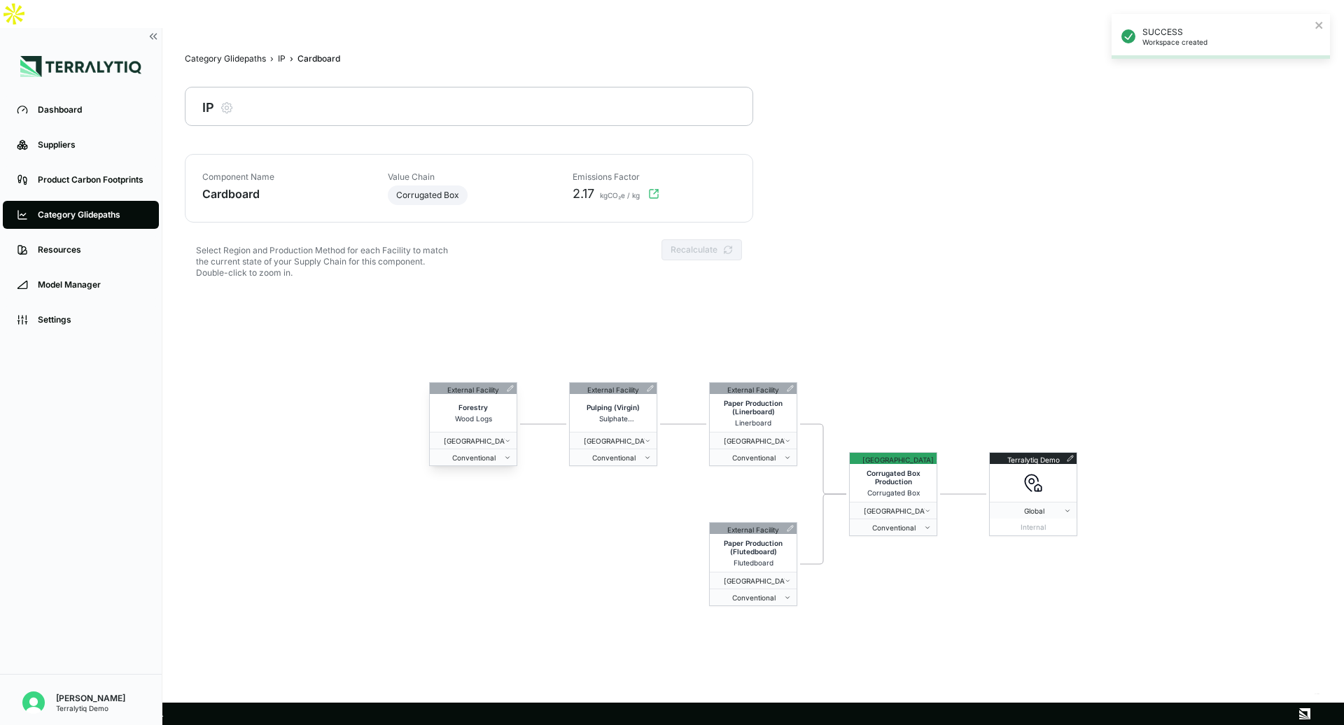
click at [505, 385] on div at bounding box center [510, 388] width 13 height 7
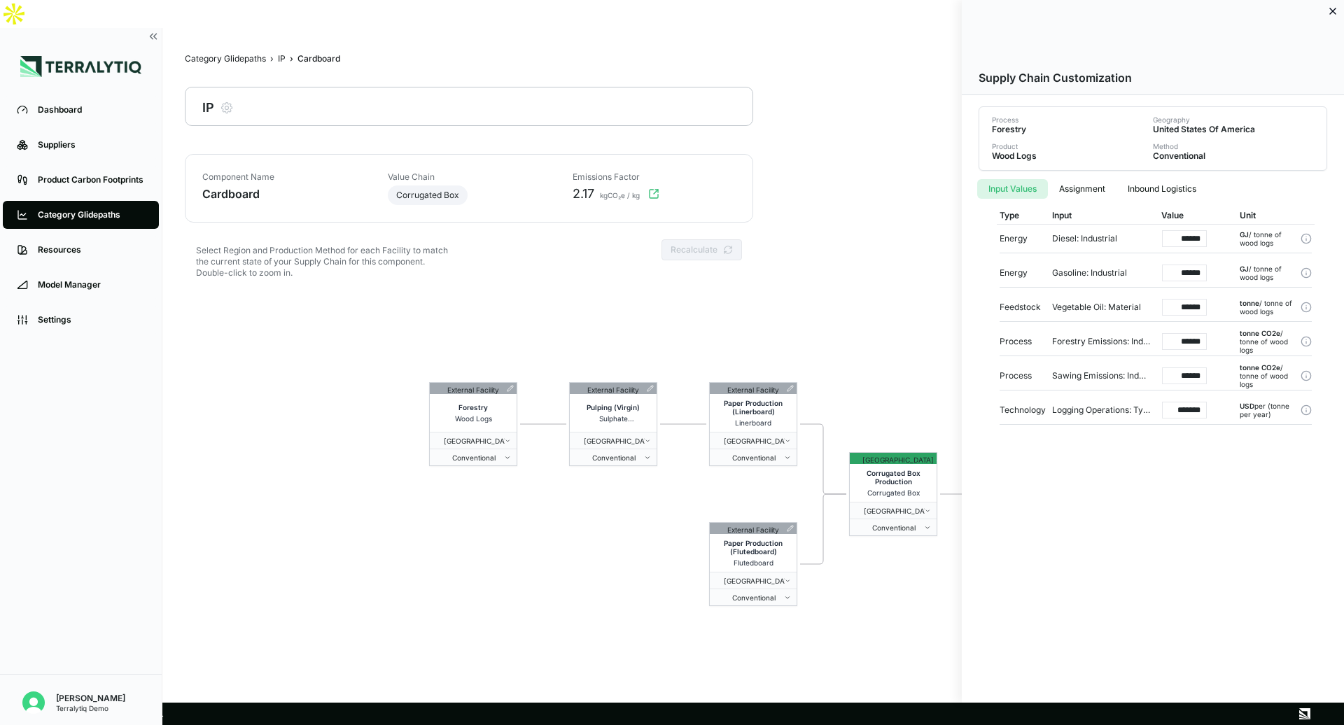
click at [514, 482] on div at bounding box center [672, 362] width 1344 height 725
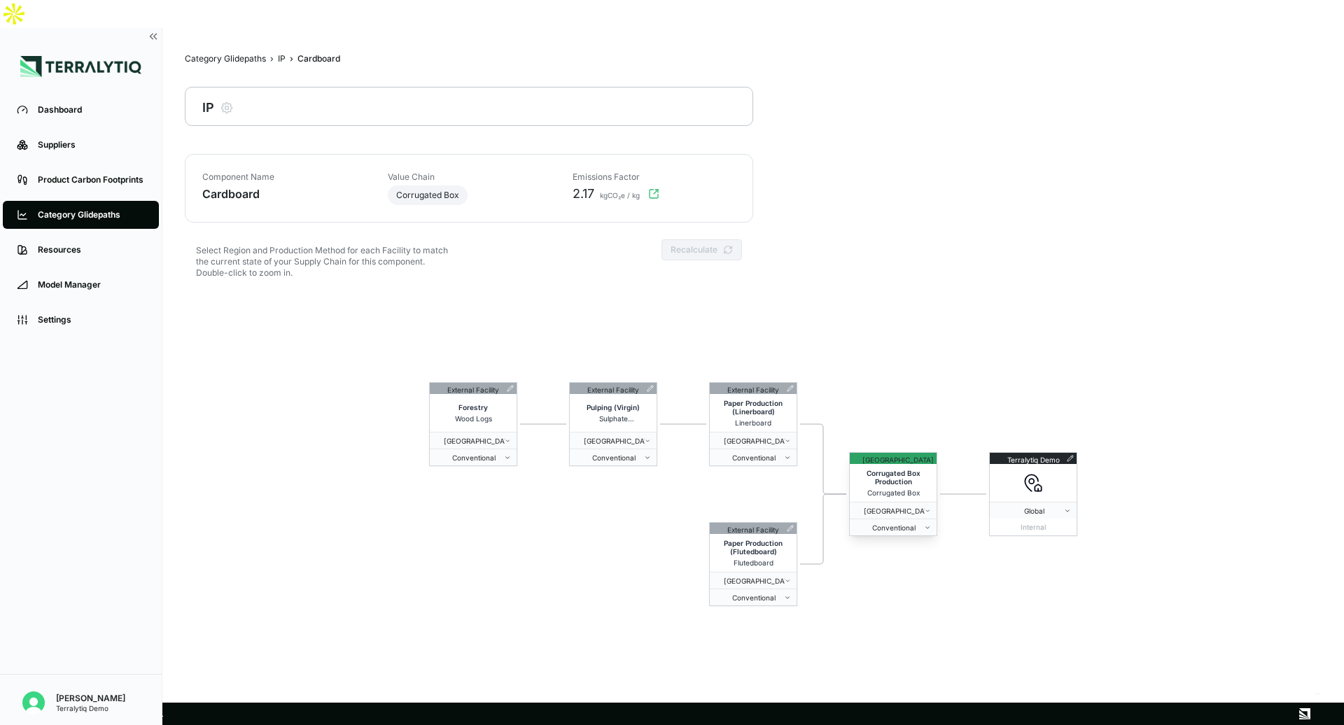
click at [936, 455] on icon at bounding box center [939, 458] width 7 height 7
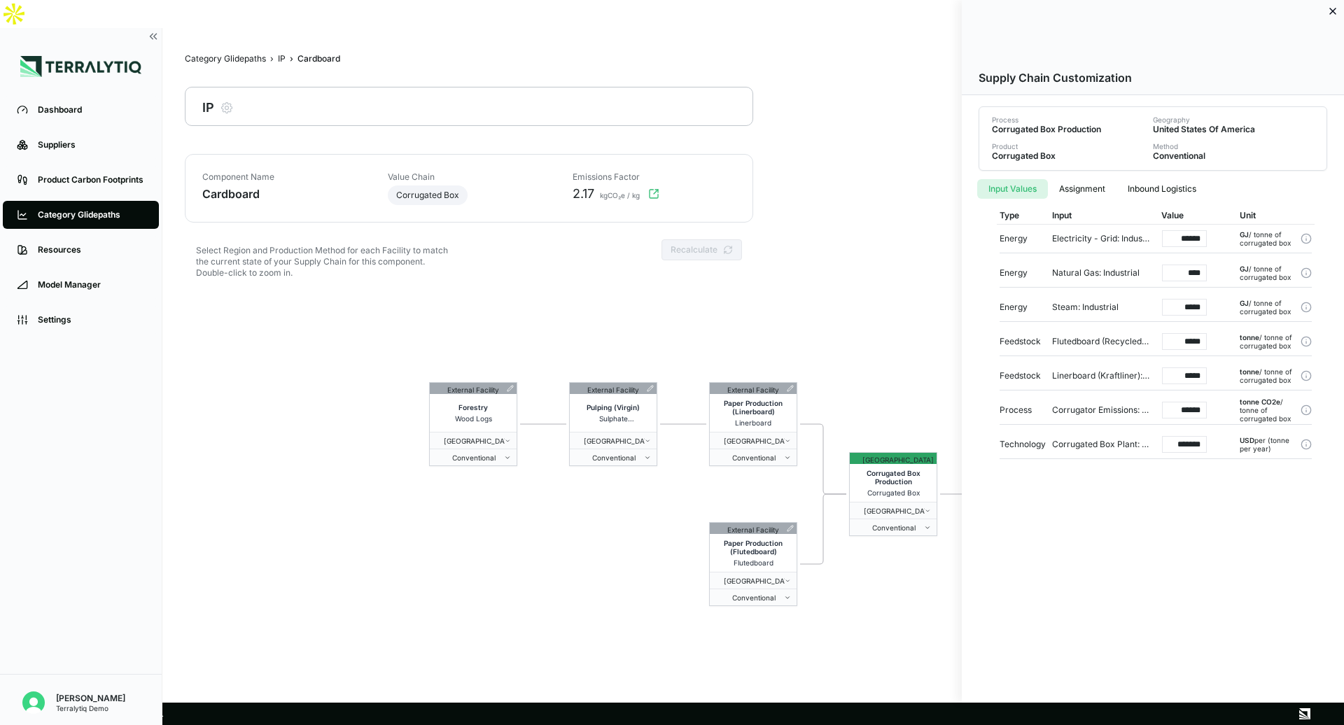
click at [883, 349] on div at bounding box center [672, 362] width 1344 height 725
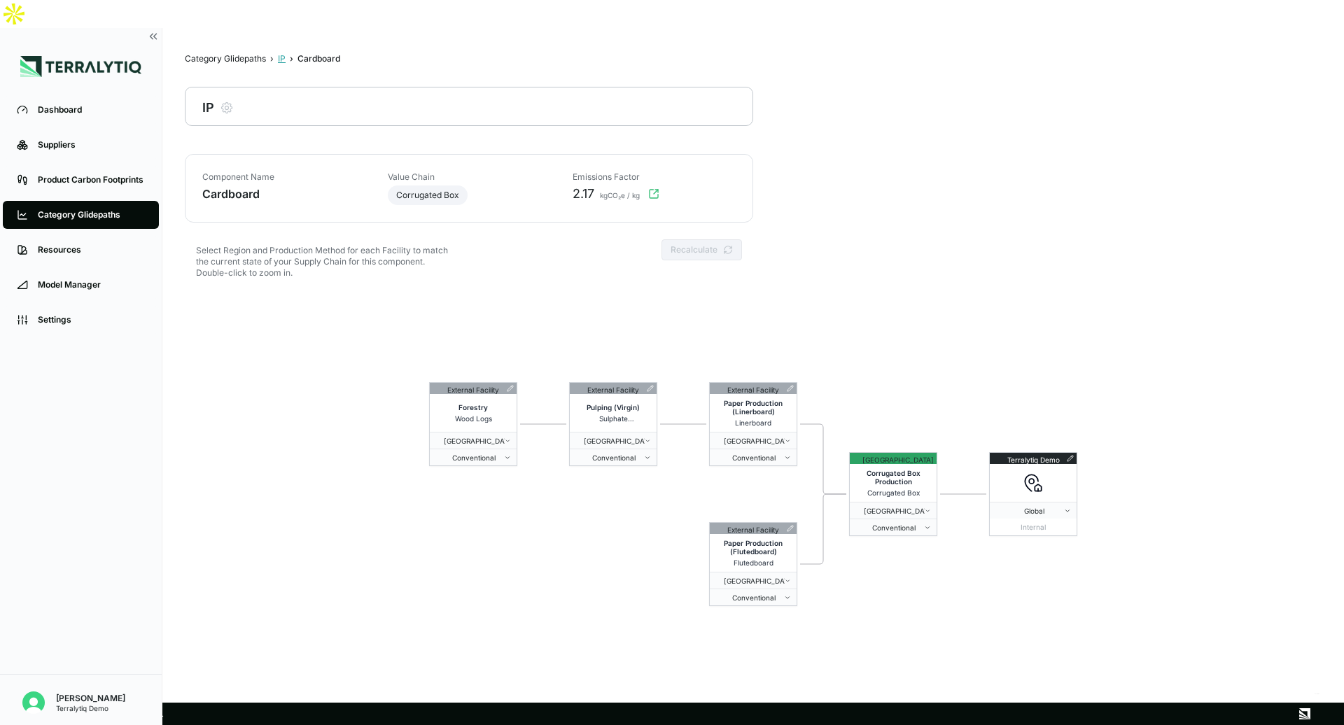
click at [282, 53] on div "IP" at bounding box center [282, 58] width 8 height 11
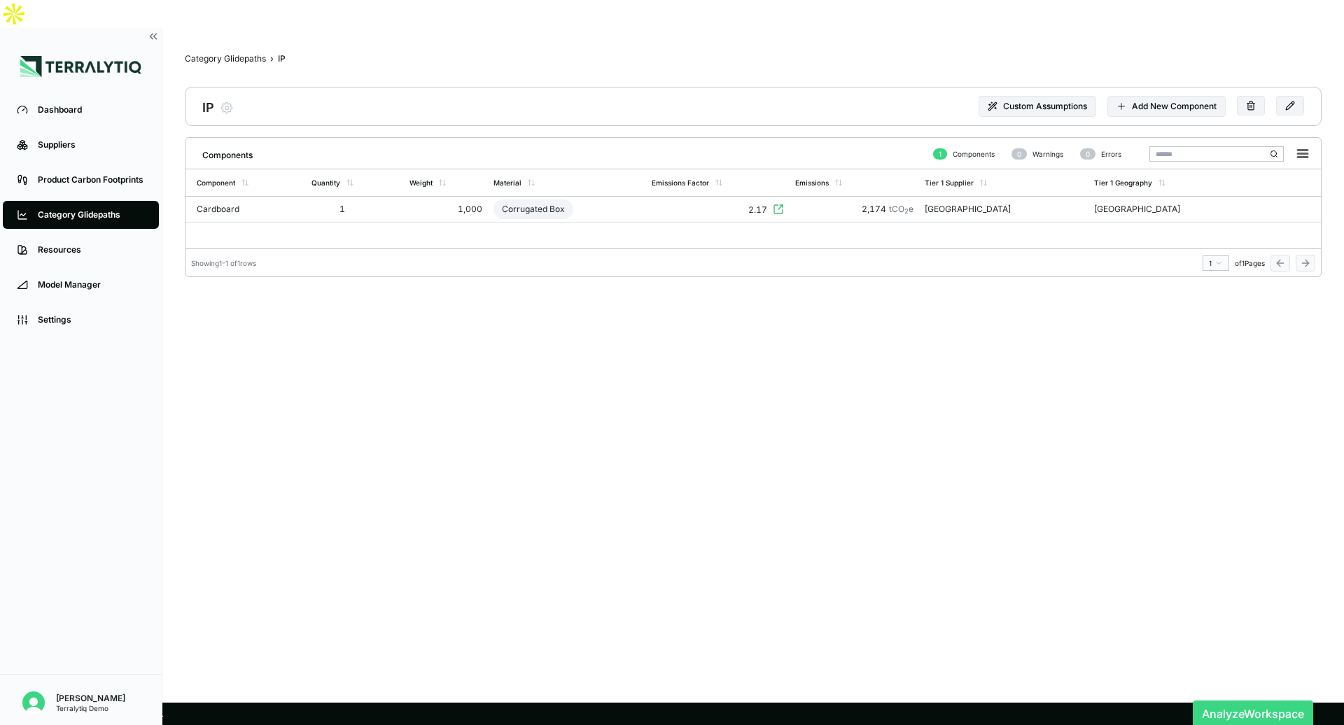
click at [1263, 700] on button "Analyze Workspace" at bounding box center [1252, 713] width 120 height 27
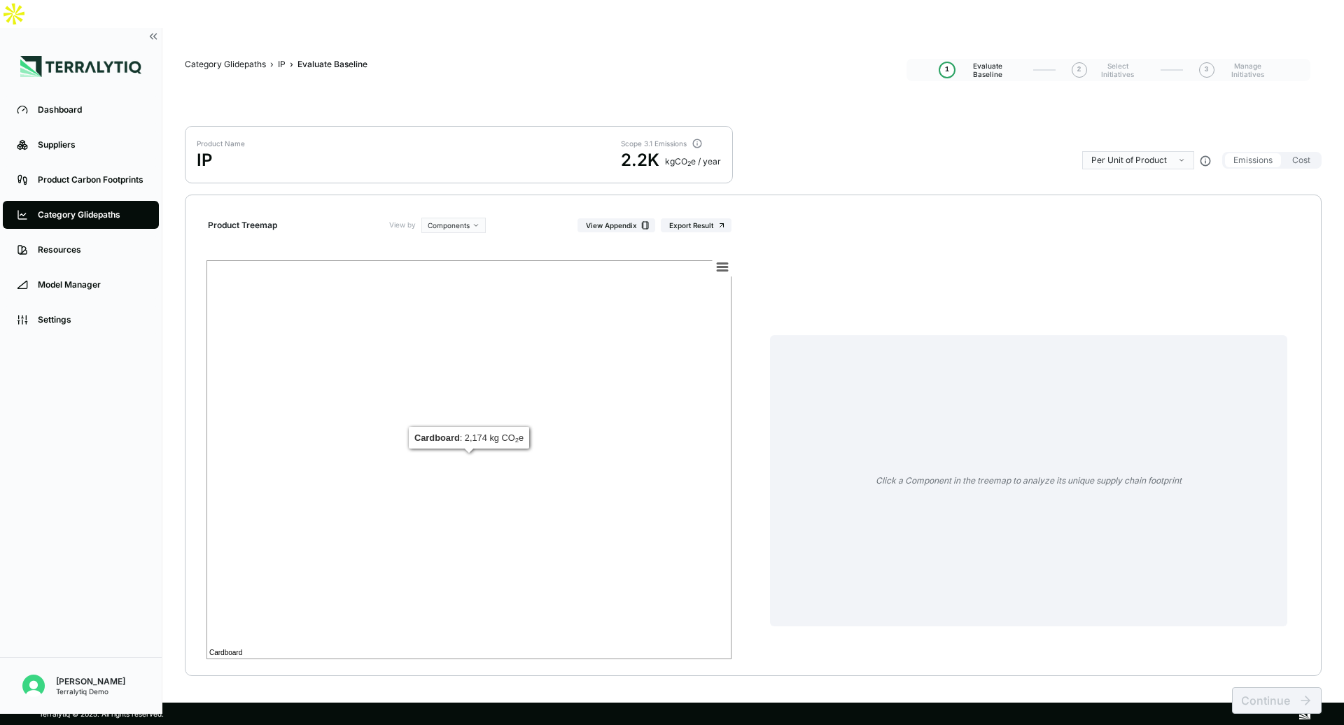
click at [556, 332] on rect at bounding box center [468, 459] width 525 height 399
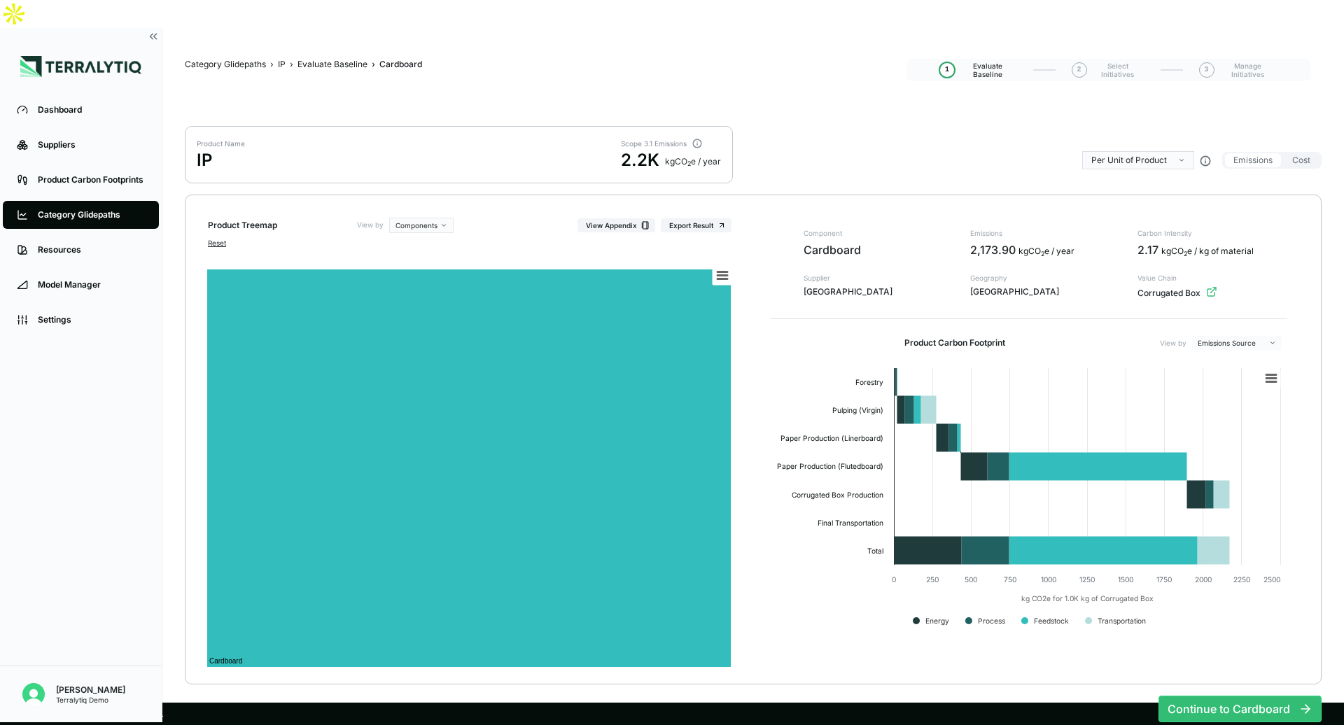
click at [1211, 286] on icon "button" at bounding box center [1211, 291] width 11 height 11
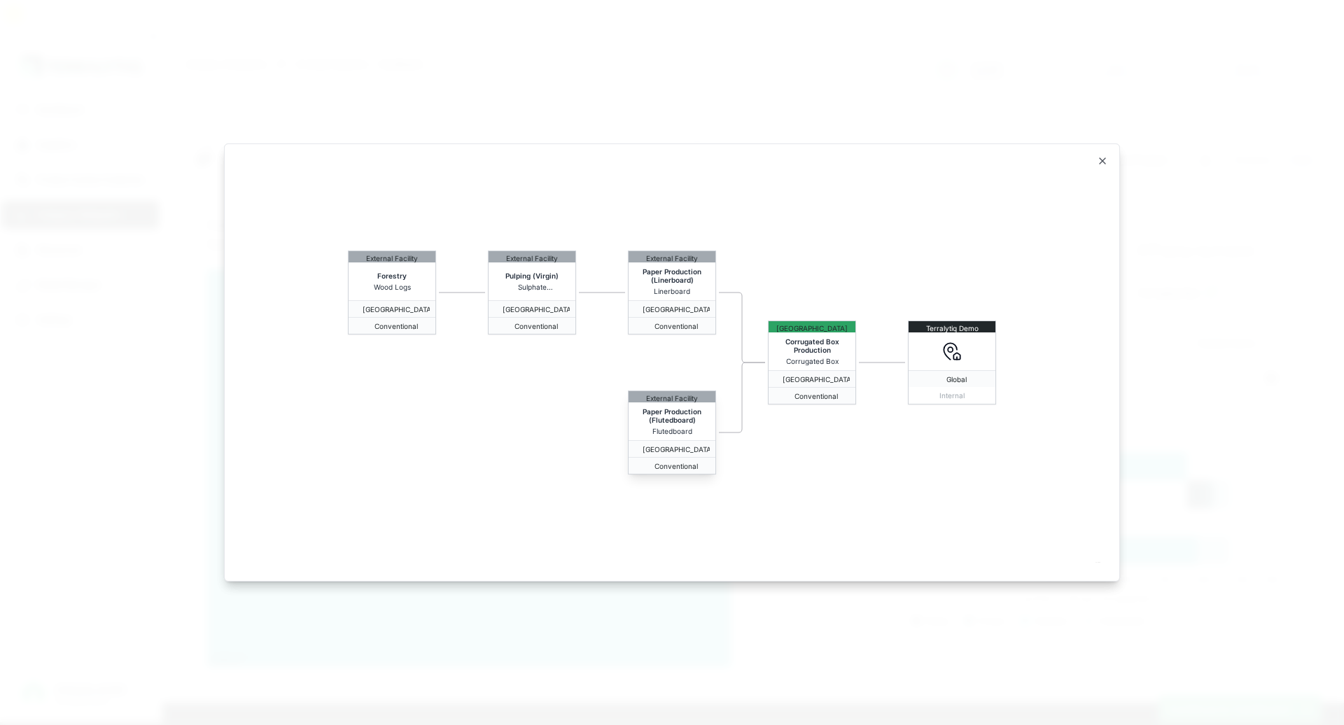
click at [676, 417] on span "Paper Production (Flutedboard)" at bounding box center [671, 415] width 81 height 17
click at [1102, 160] on icon "button" at bounding box center [1102, 161] width 6 height 6
